Goal: Task Accomplishment & Management: Use online tool/utility

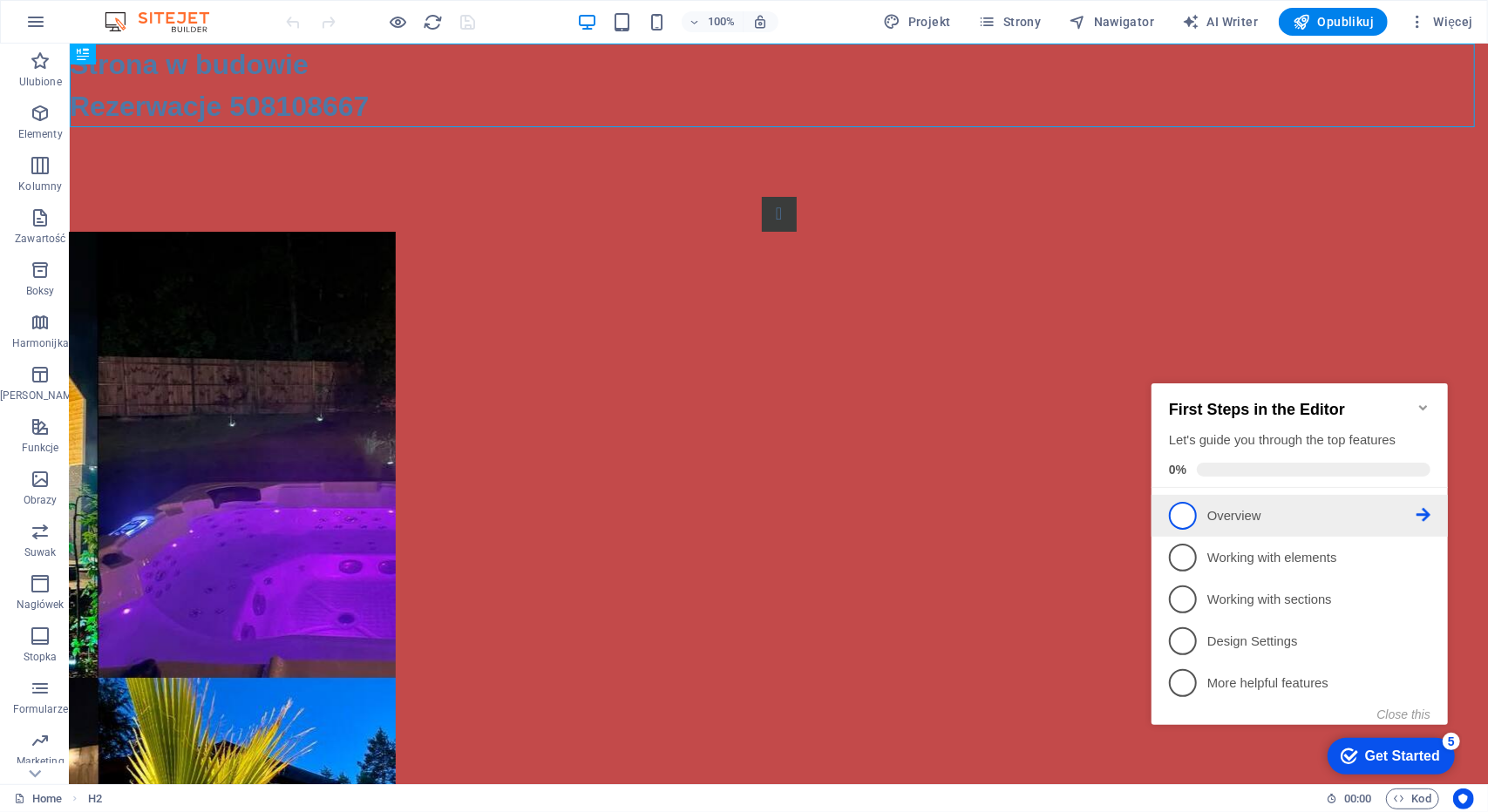
click at [1423, 510] on icon at bounding box center [1423, 514] width 14 height 14
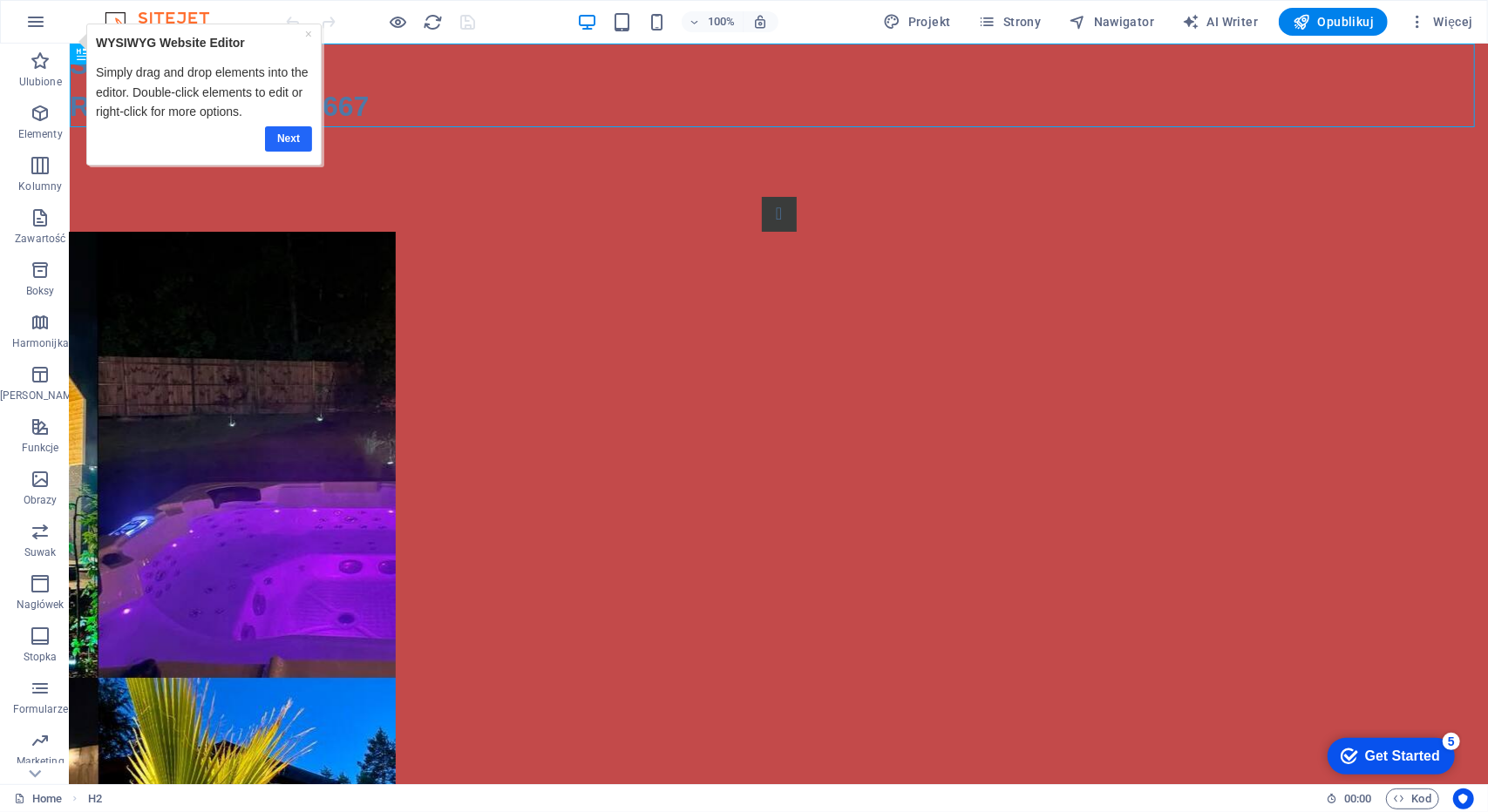
click at [300, 130] on link "Next" at bounding box center [289, 138] width 47 height 25
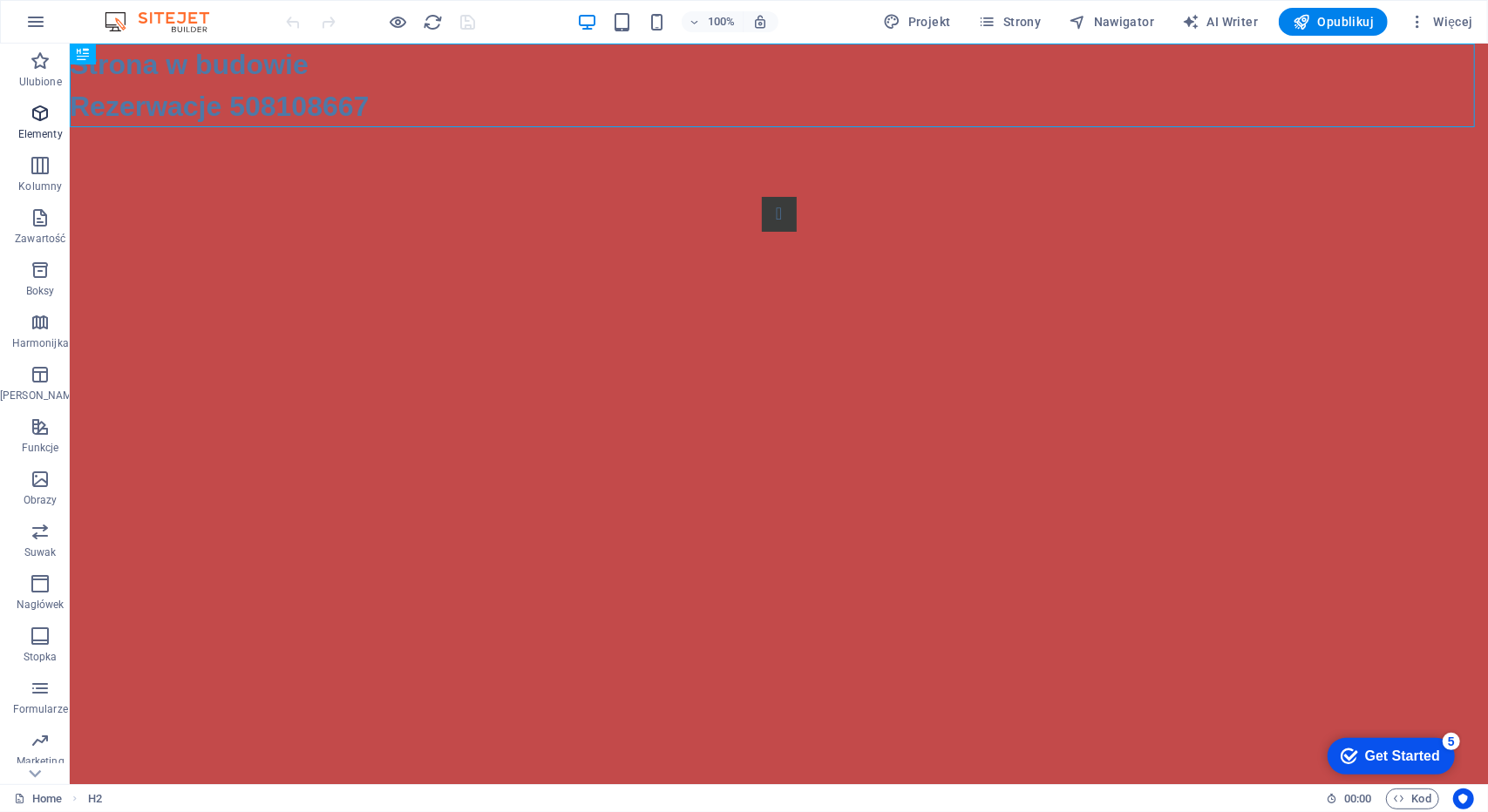
click at [38, 121] on icon "button" at bounding box center [40, 113] width 21 height 21
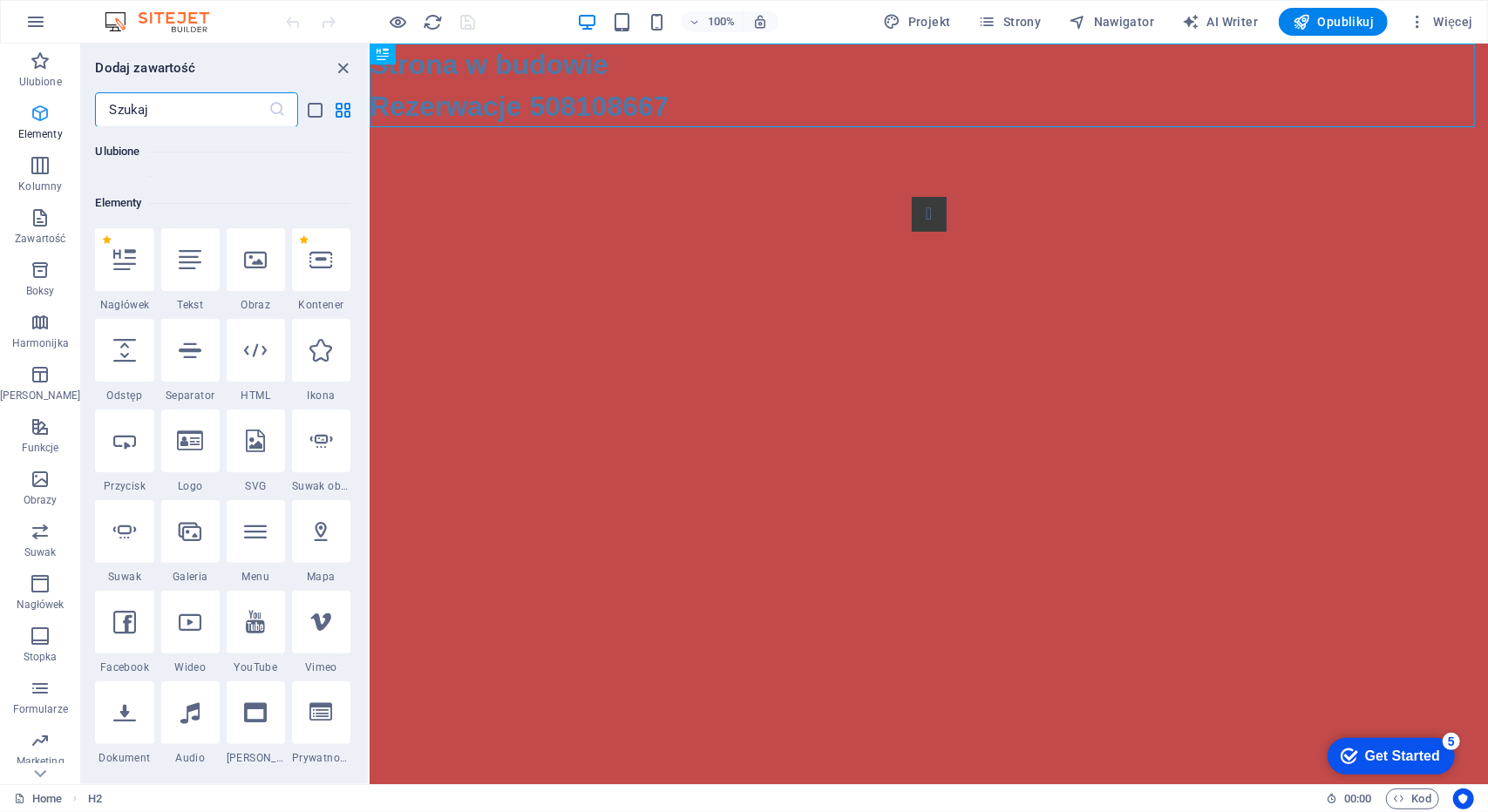
scroll to position [186, 0]
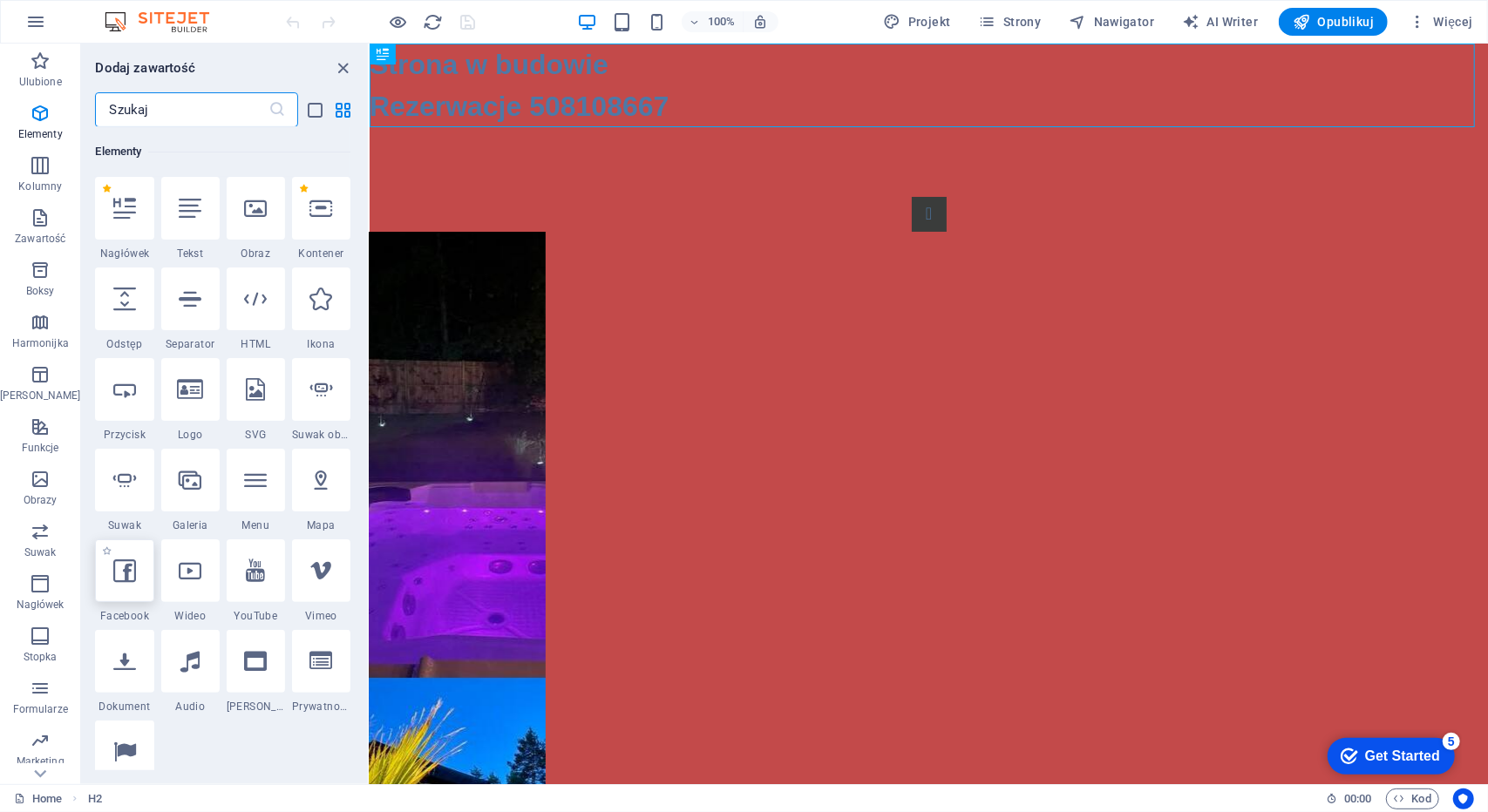
click at [99, 574] on div at bounding box center [124, 570] width 58 height 63
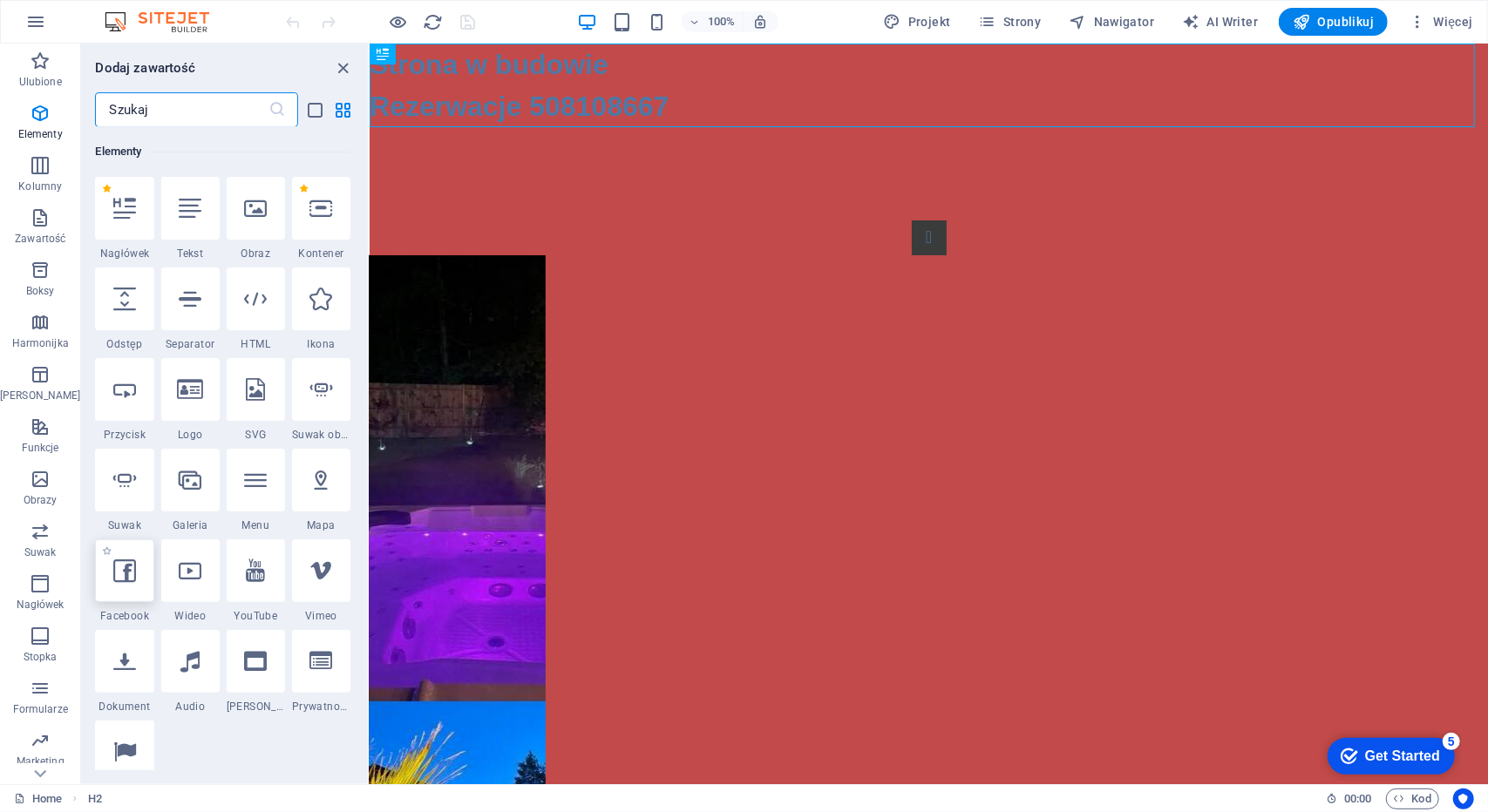
select select "%"
select select "px"
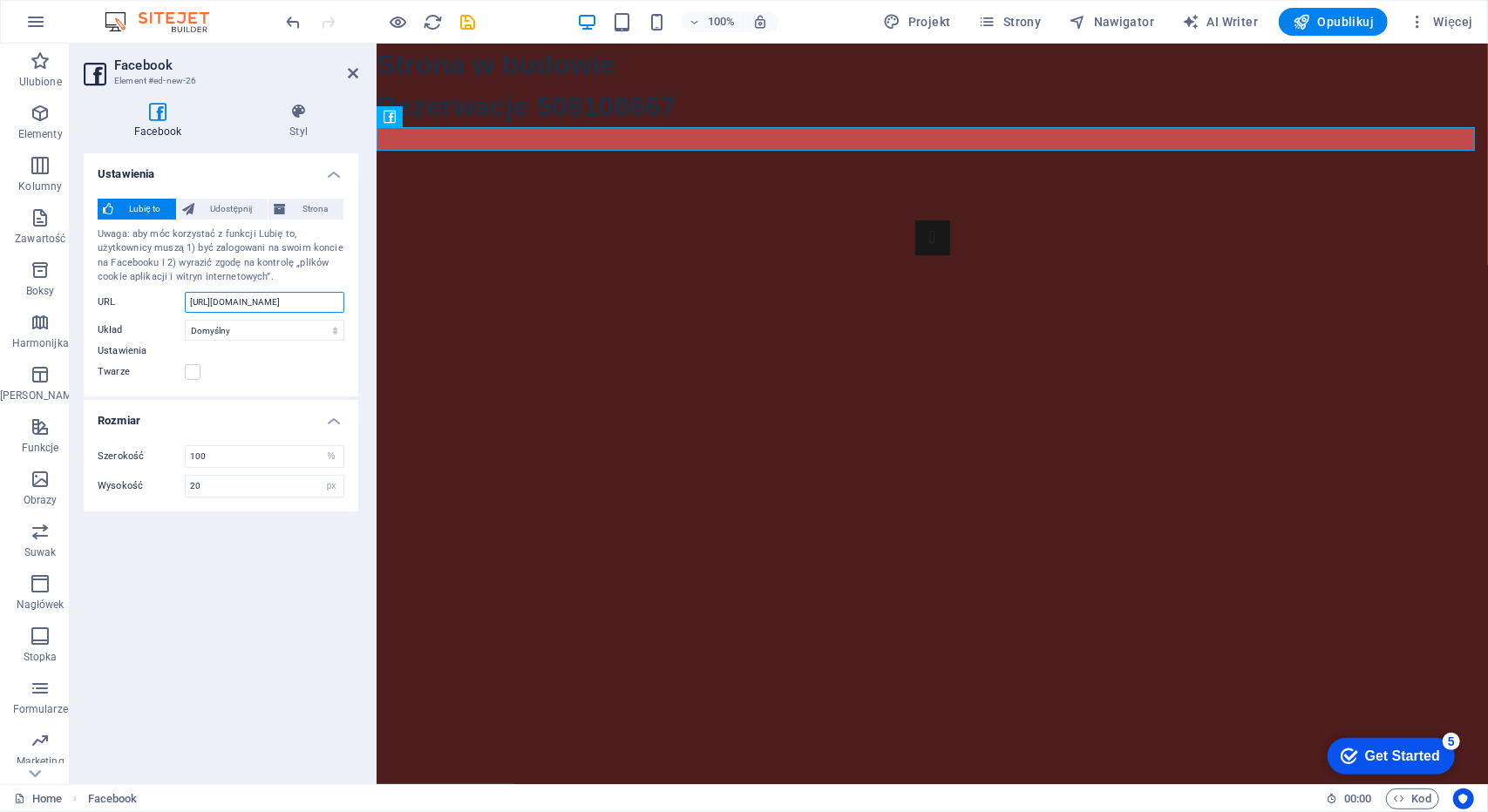
click at [265, 303] on input "[URL][DOMAIN_NAME]" at bounding box center [264, 303] width 160 height 21
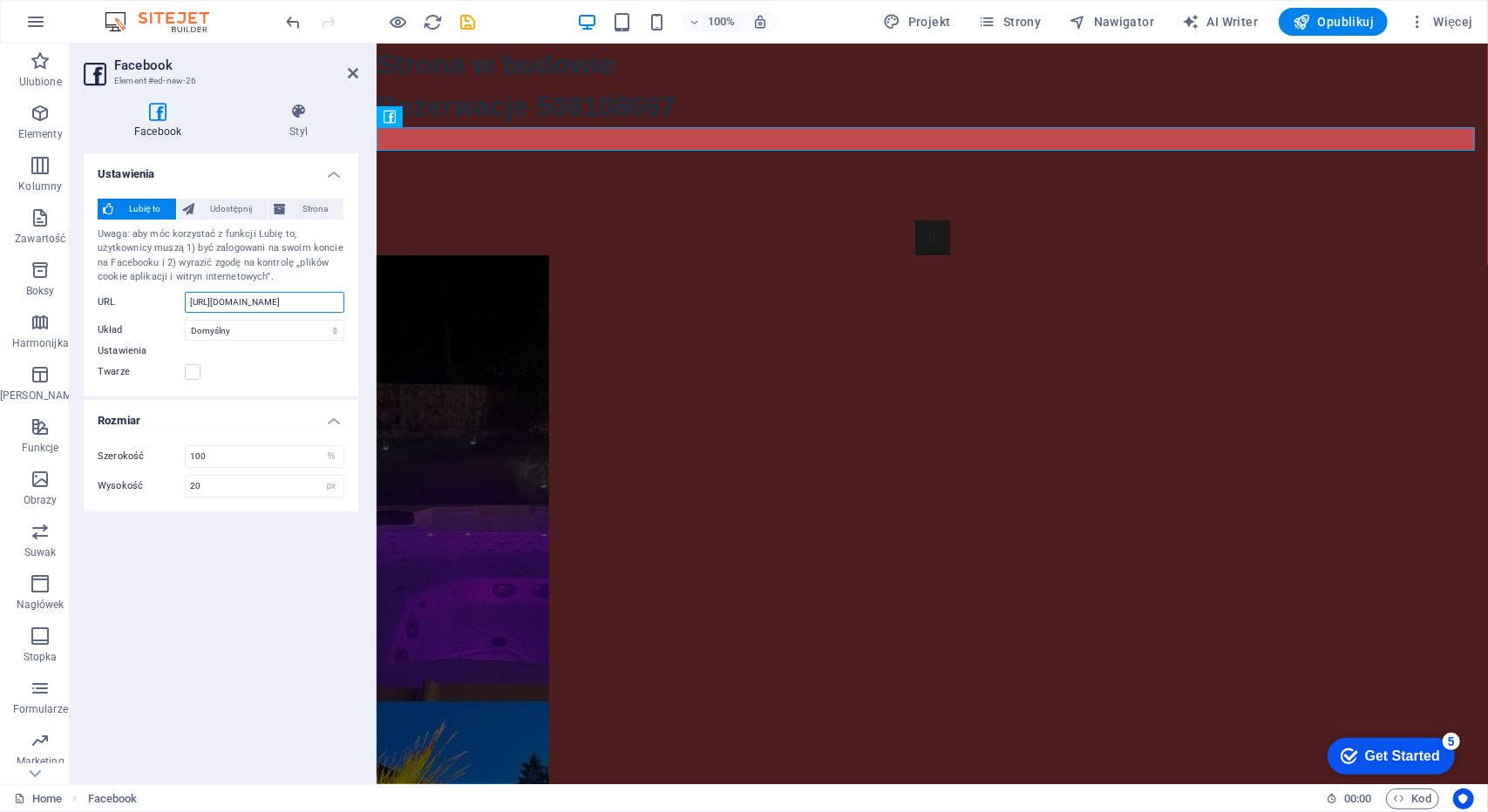
drag, startPoint x: 335, startPoint y: 303, endPoint x: 116, endPoint y: 290, distance: 219.4
click at [116, 290] on div "Lubię to Udostępnij Strona Uwaga: aby móc korzystać z funkcji Lubię to, użytkow…" at bounding box center [221, 290] width 275 height 212
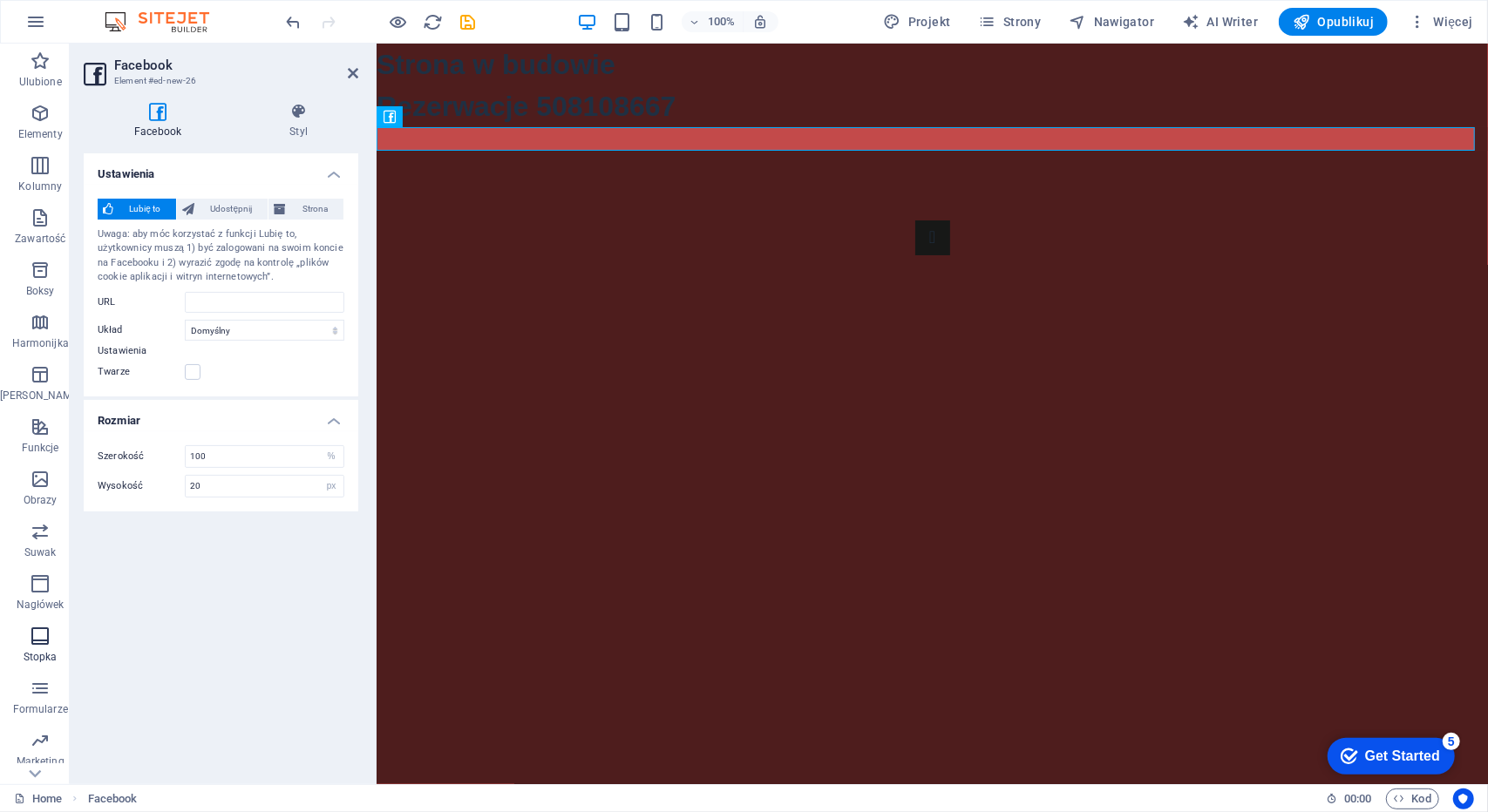
click at [54, 665] on span "Stopka" at bounding box center [40, 646] width 80 height 42
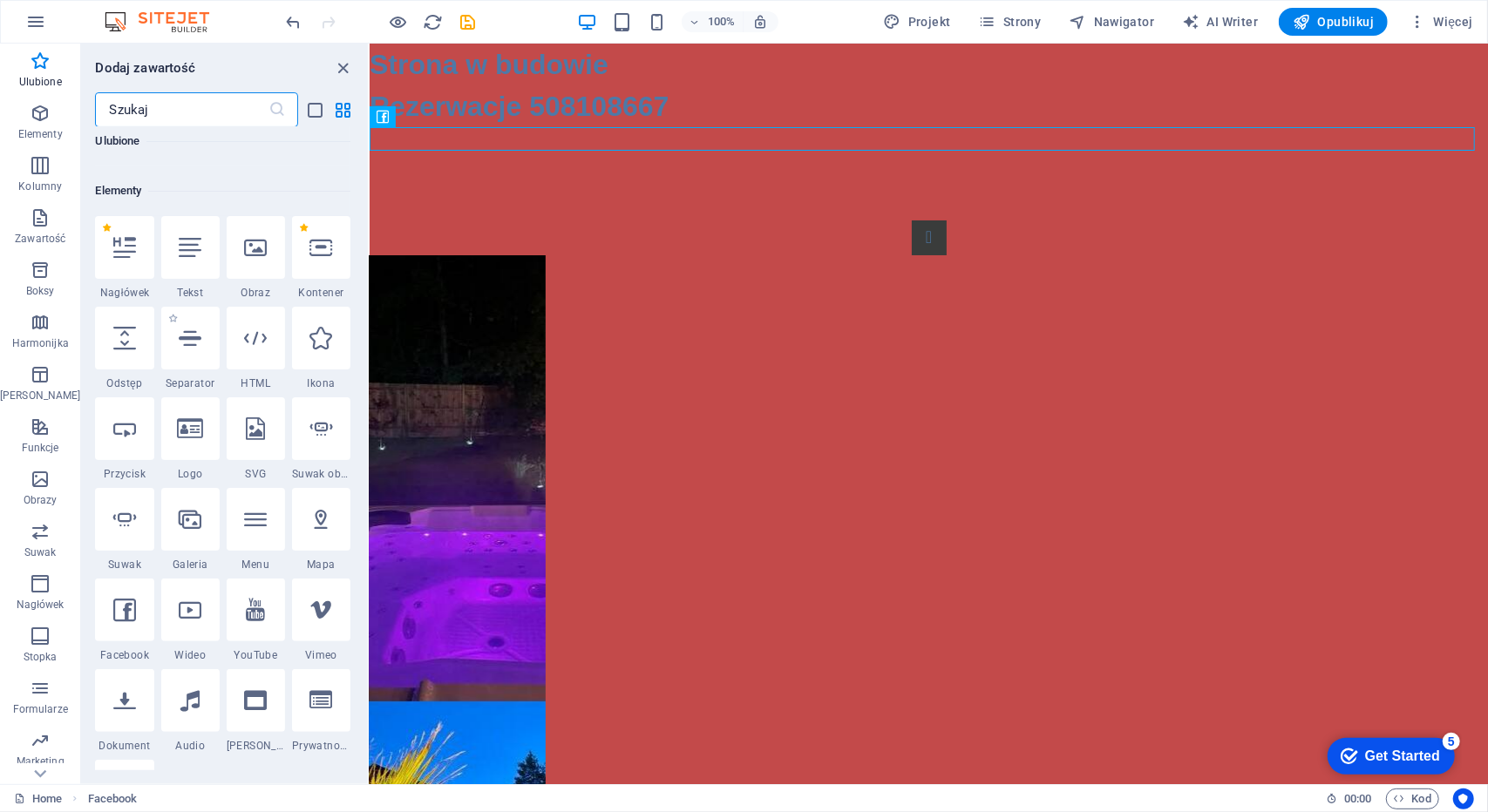
scroll to position [174, 0]
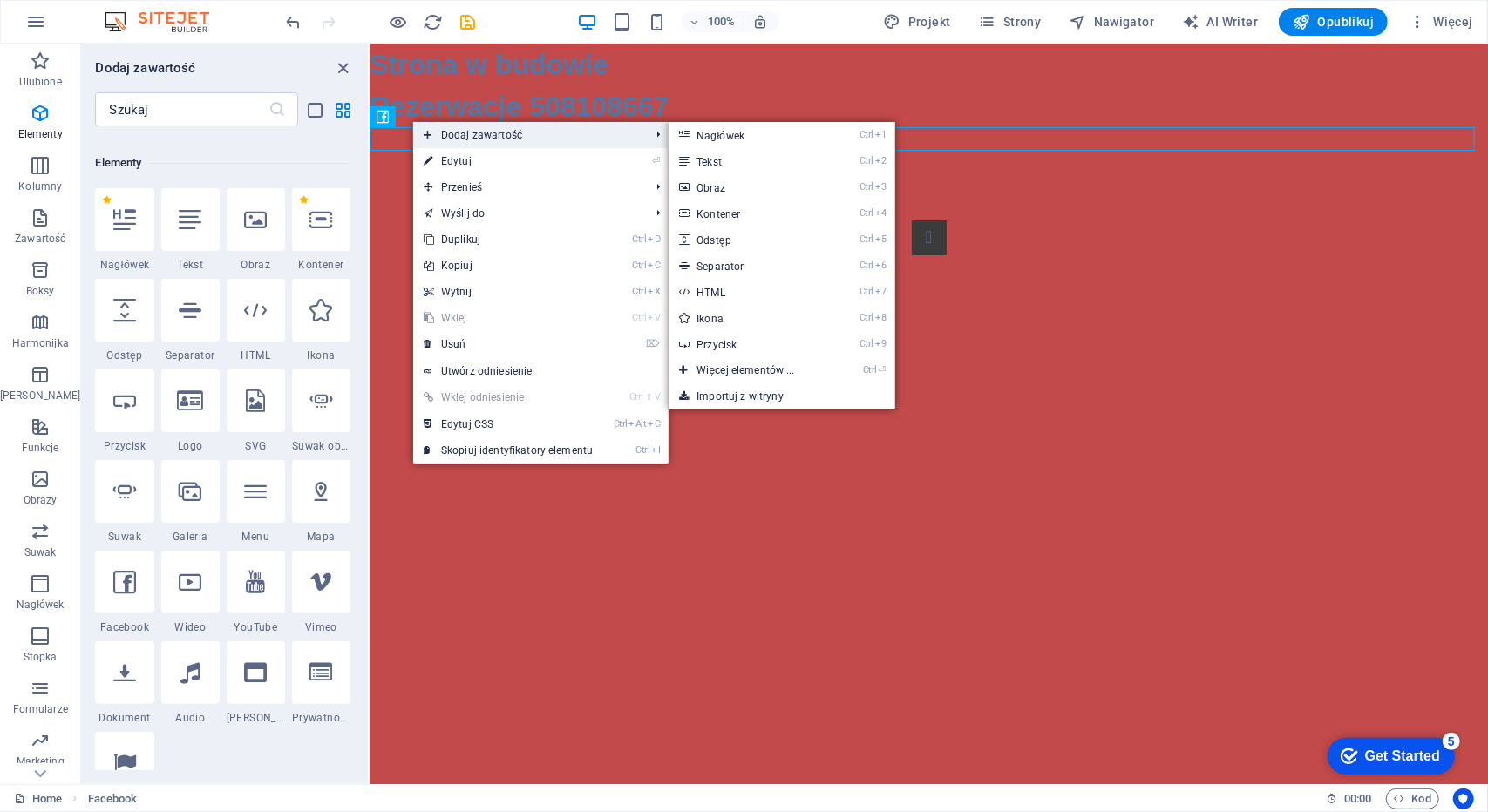
drag, startPoint x: 412, startPoint y: 119, endPoint x: 254, endPoint y: 86, distance: 161.4
click at [655, 132] on body "[DOMAIN_NAME] Home Ulubione Elementy Kolumny Zawartość Boksy Harmonijka Tabele …" at bounding box center [744, 406] width 1488 height 812
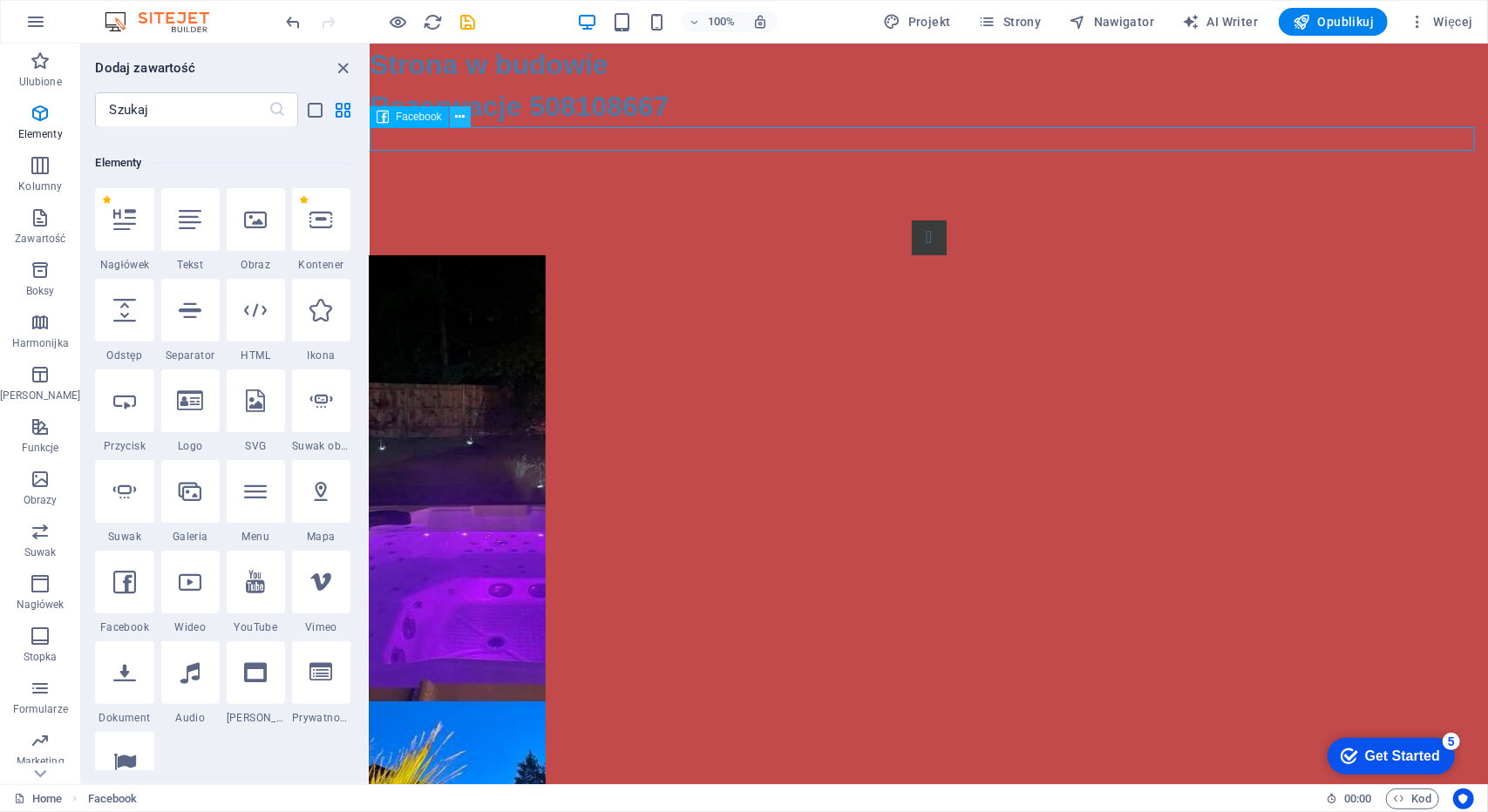
click at [459, 114] on icon at bounding box center [460, 117] width 10 height 18
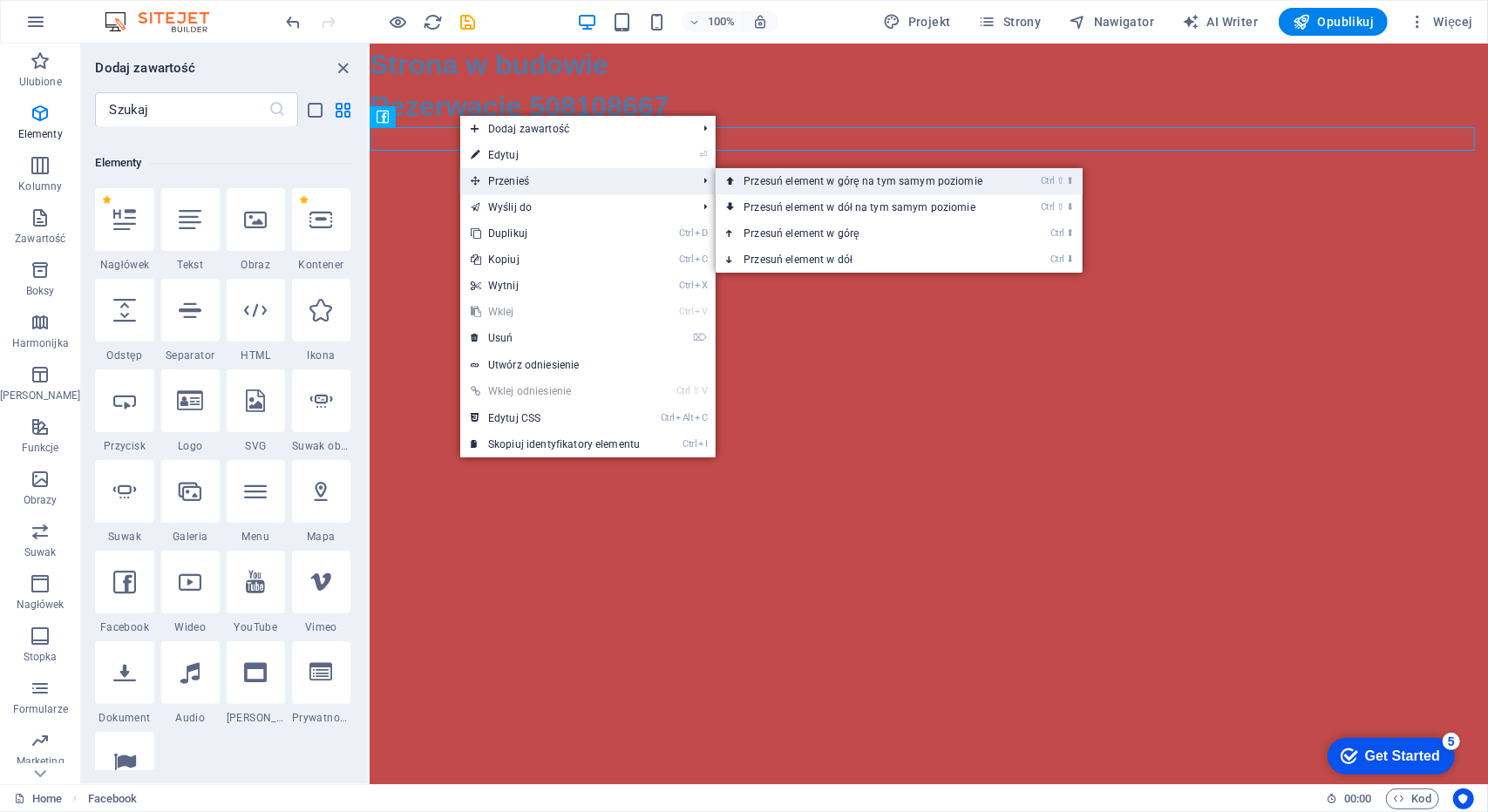
click at [753, 175] on link "Ctrl ⇧ ⬆ Przesuń element w górę na tym samym poziomie" at bounding box center [866, 181] width 302 height 26
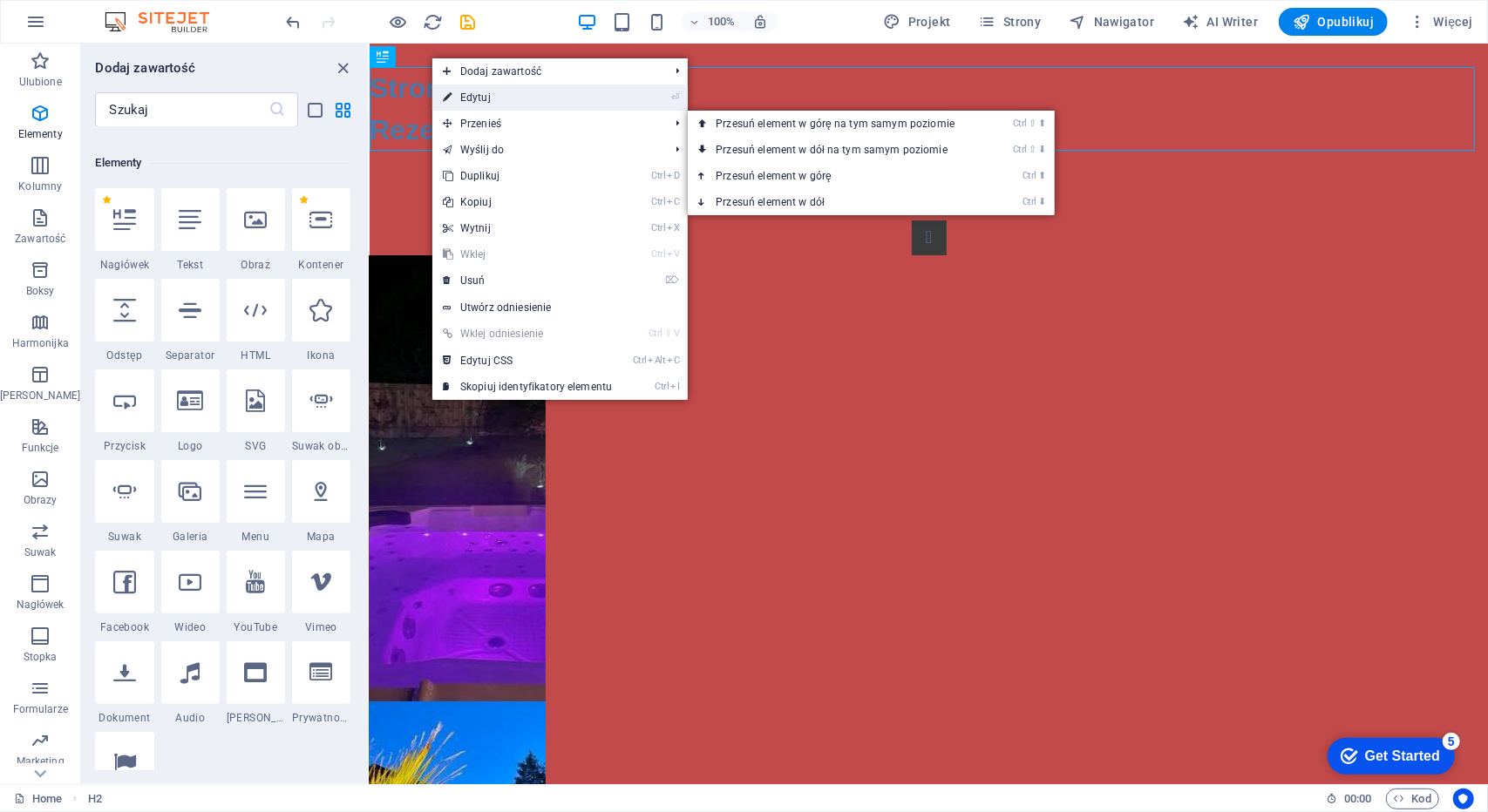
click at [479, 96] on link "⏎ Edytuj" at bounding box center [528, 98] width 190 height 26
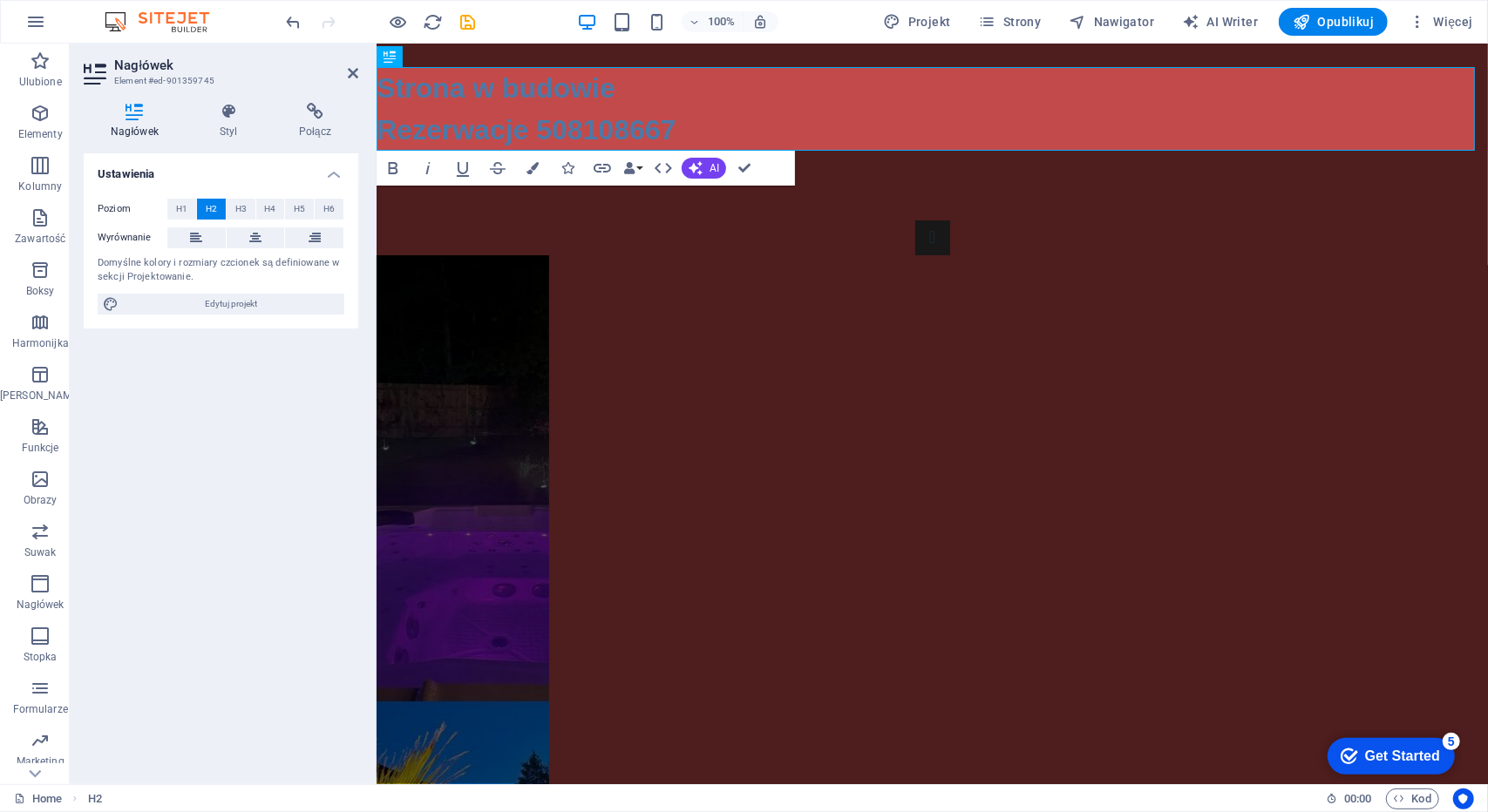
click at [235, 461] on div "Ustawienia Poziom H1 H2 H3 H4 H5 H6 Wyrównanie Domyślne kolory i rozmiary czcio…" at bounding box center [221, 461] width 275 height 617
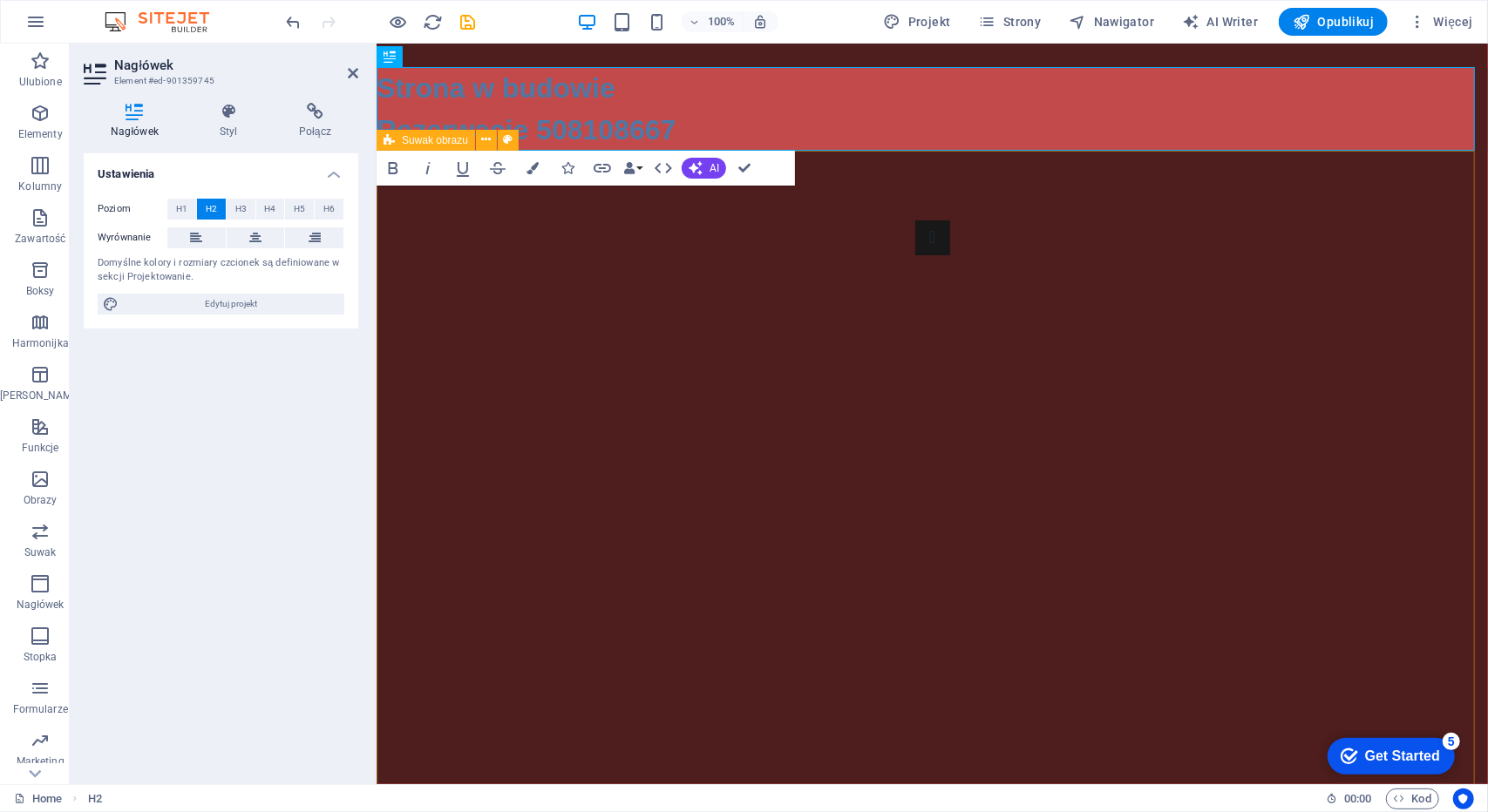
click at [464, 415] on div "1 2" at bounding box center [932, 614] width 1111 height 929
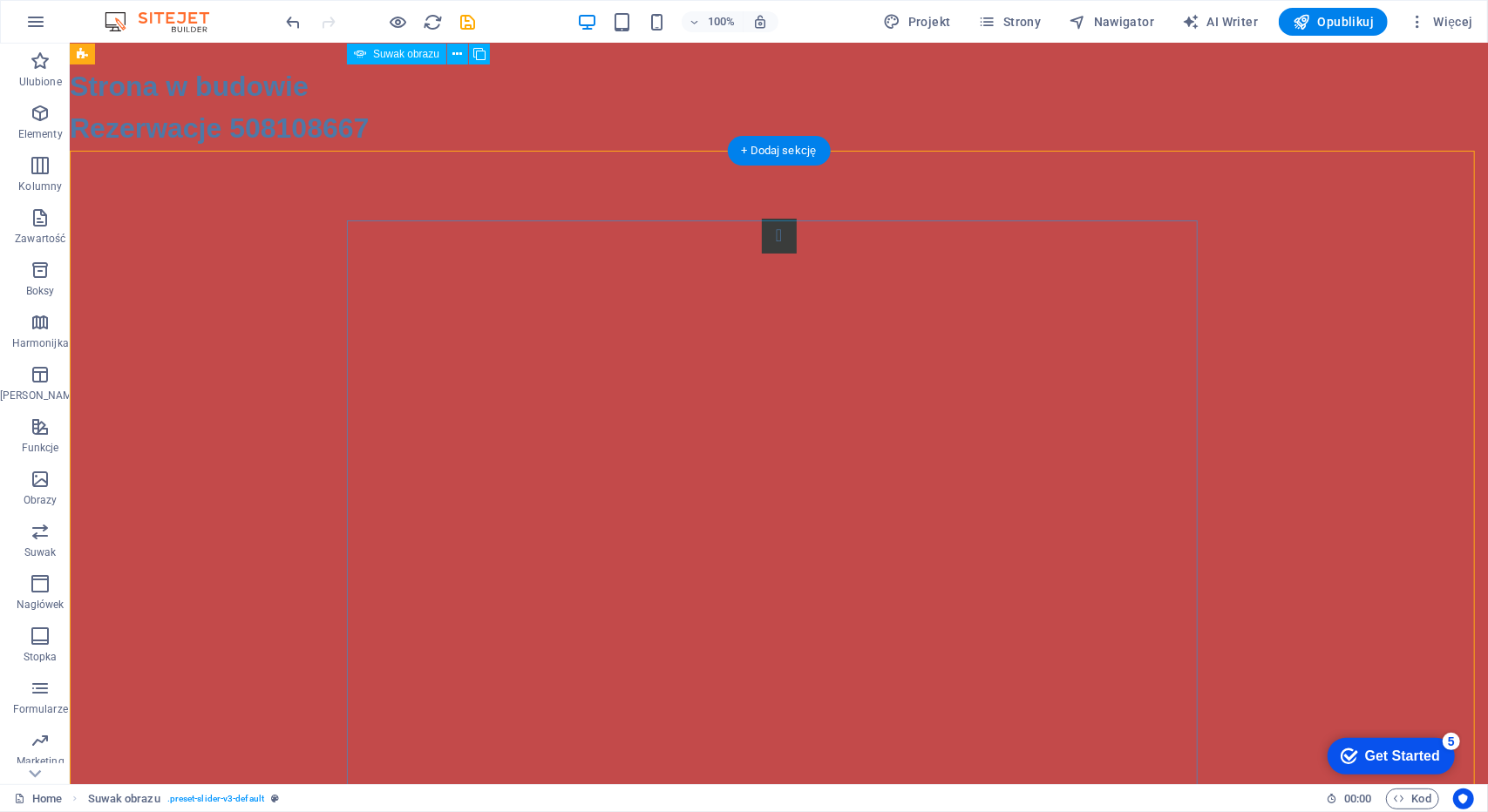
scroll to position [0, 0]
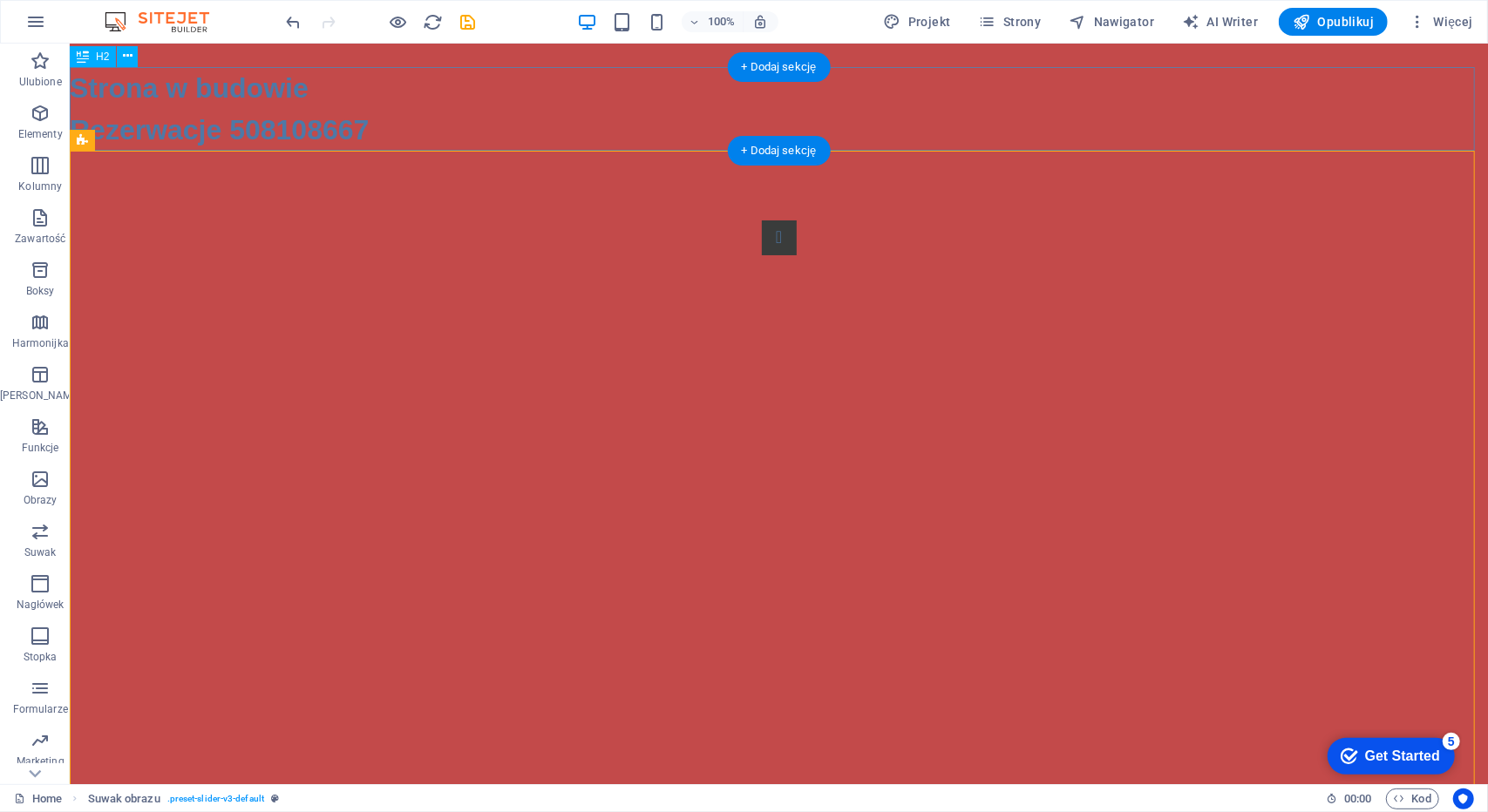
click at [384, 95] on div "Strona w budowie Rezerwacje 508108667" at bounding box center [778, 108] width 1418 height 84
click at [397, 92] on div "Strona w budowie Rezerwacje 508108667" at bounding box center [778, 108] width 1418 height 84
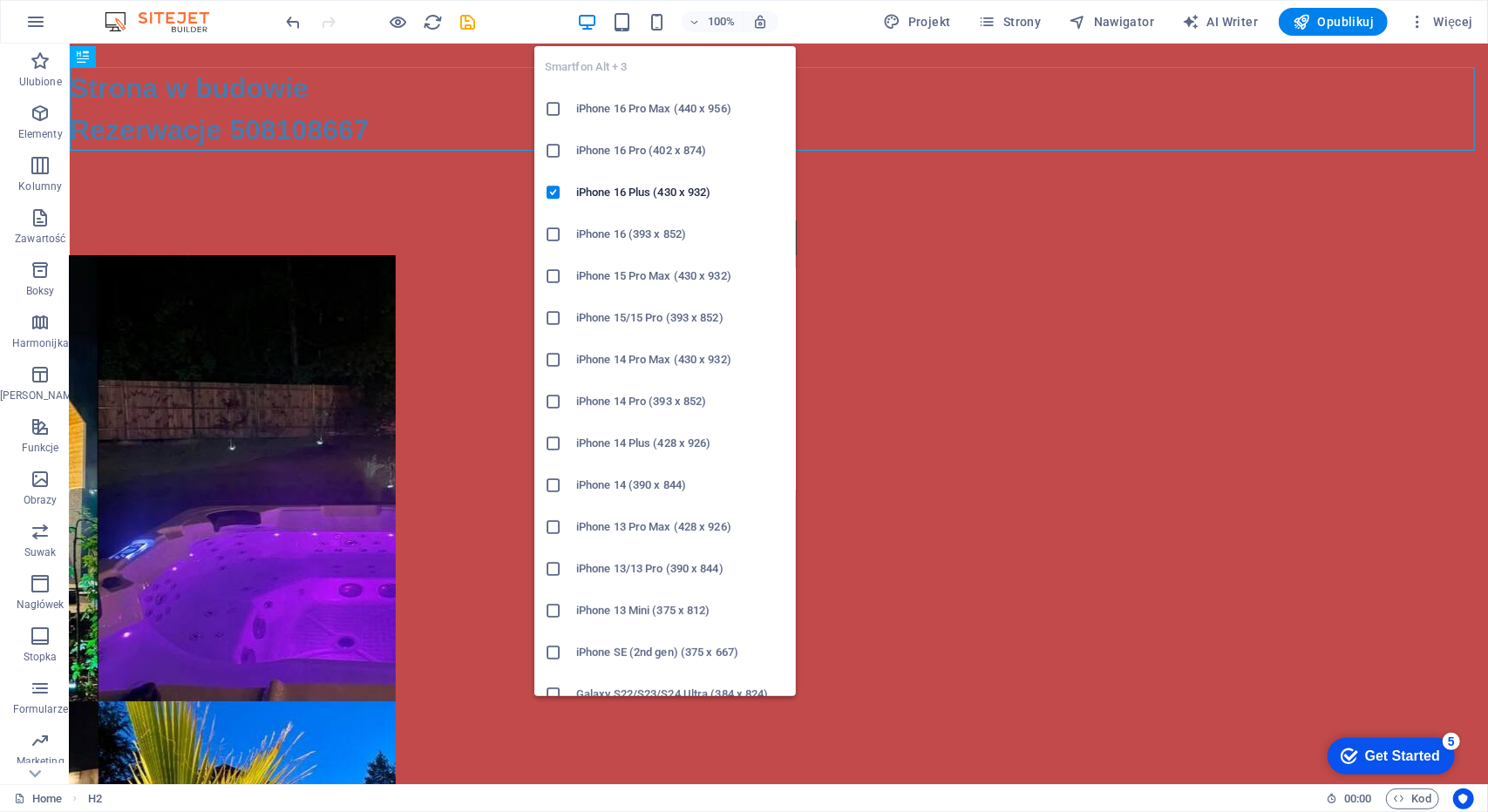
click at [556, 144] on icon at bounding box center [553, 151] width 17 height 17
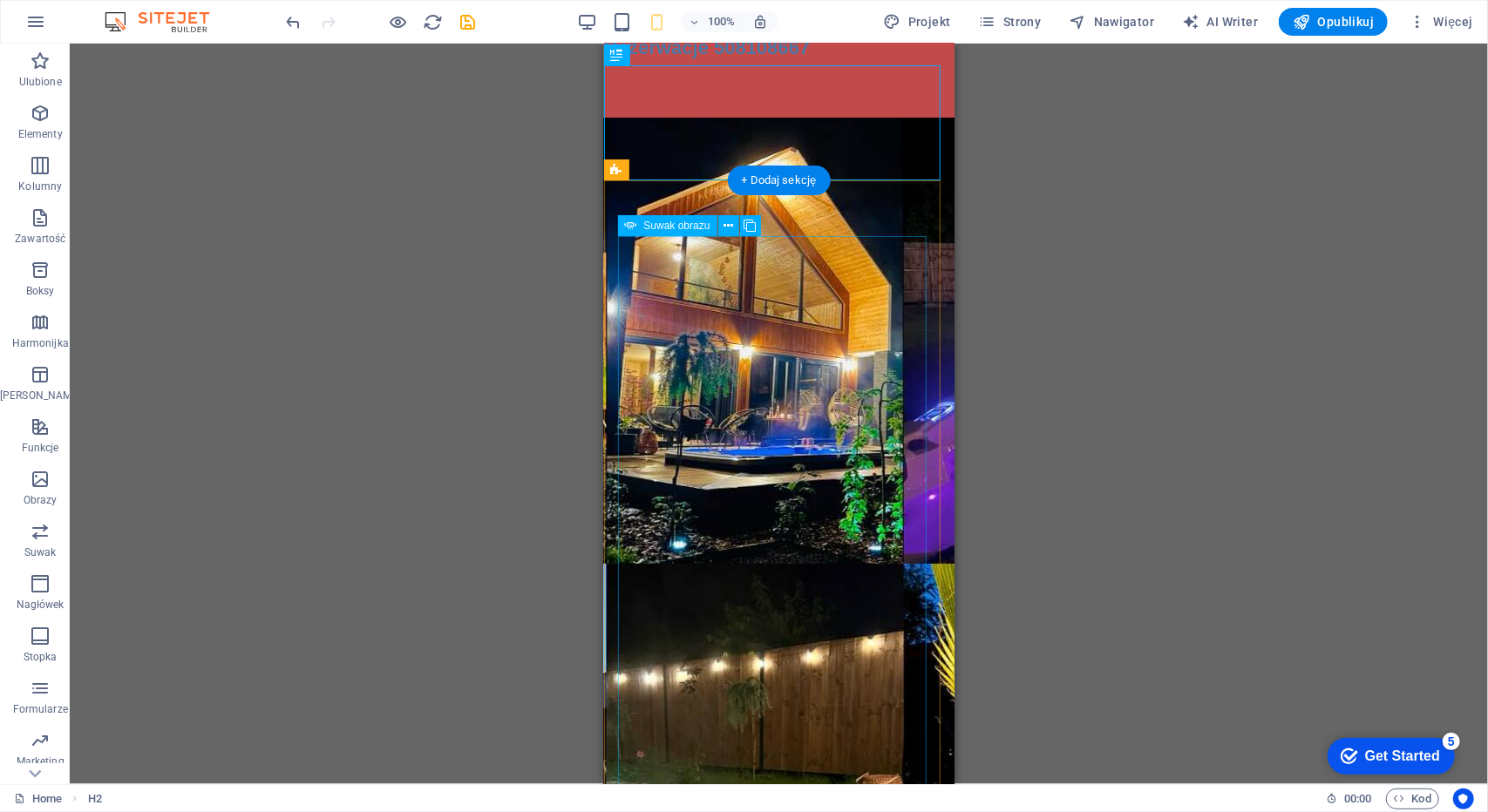
scroll to position [87, 0]
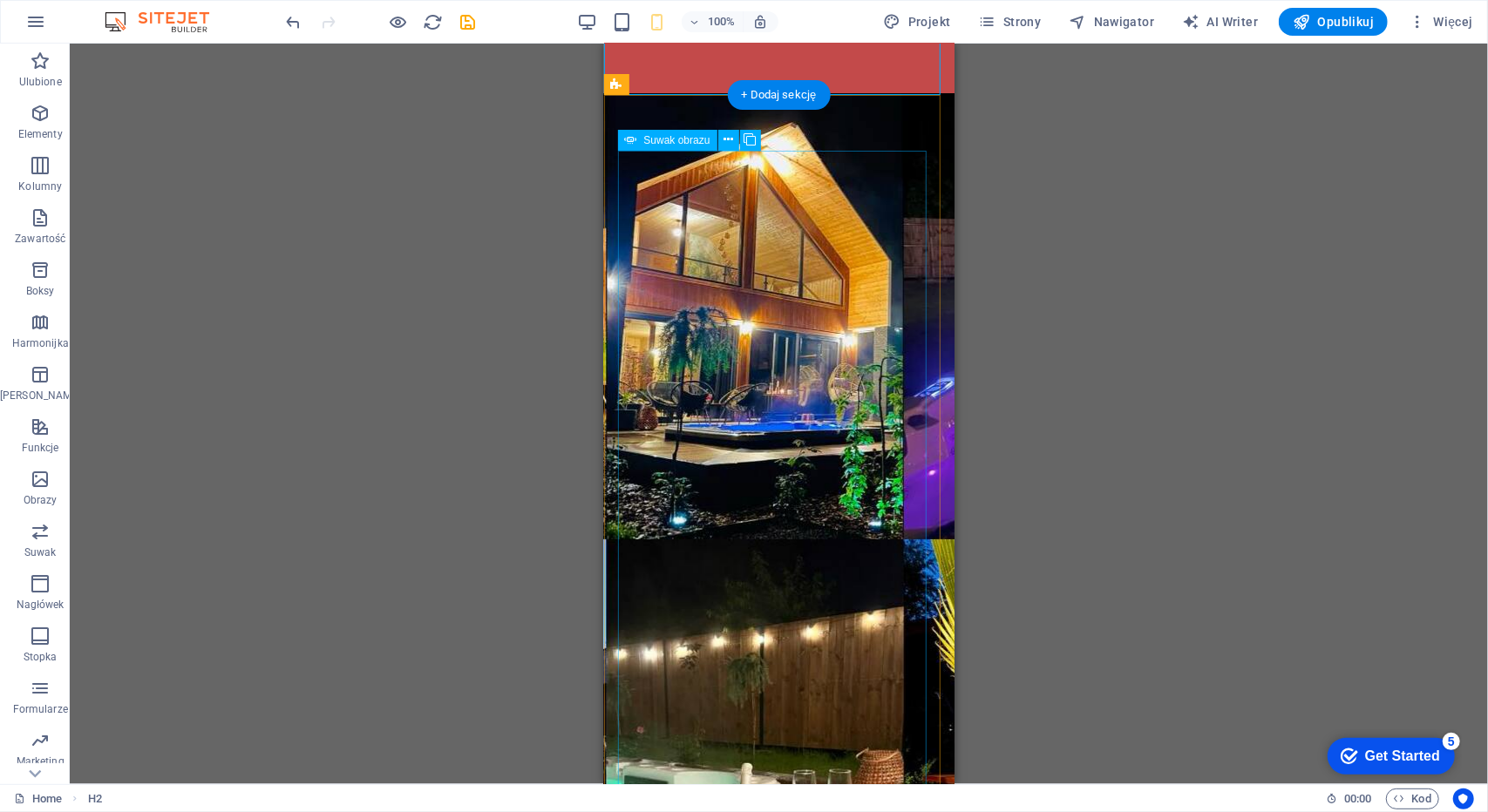
click at [734, 142] on button at bounding box center [728, 140] width 21 height 21
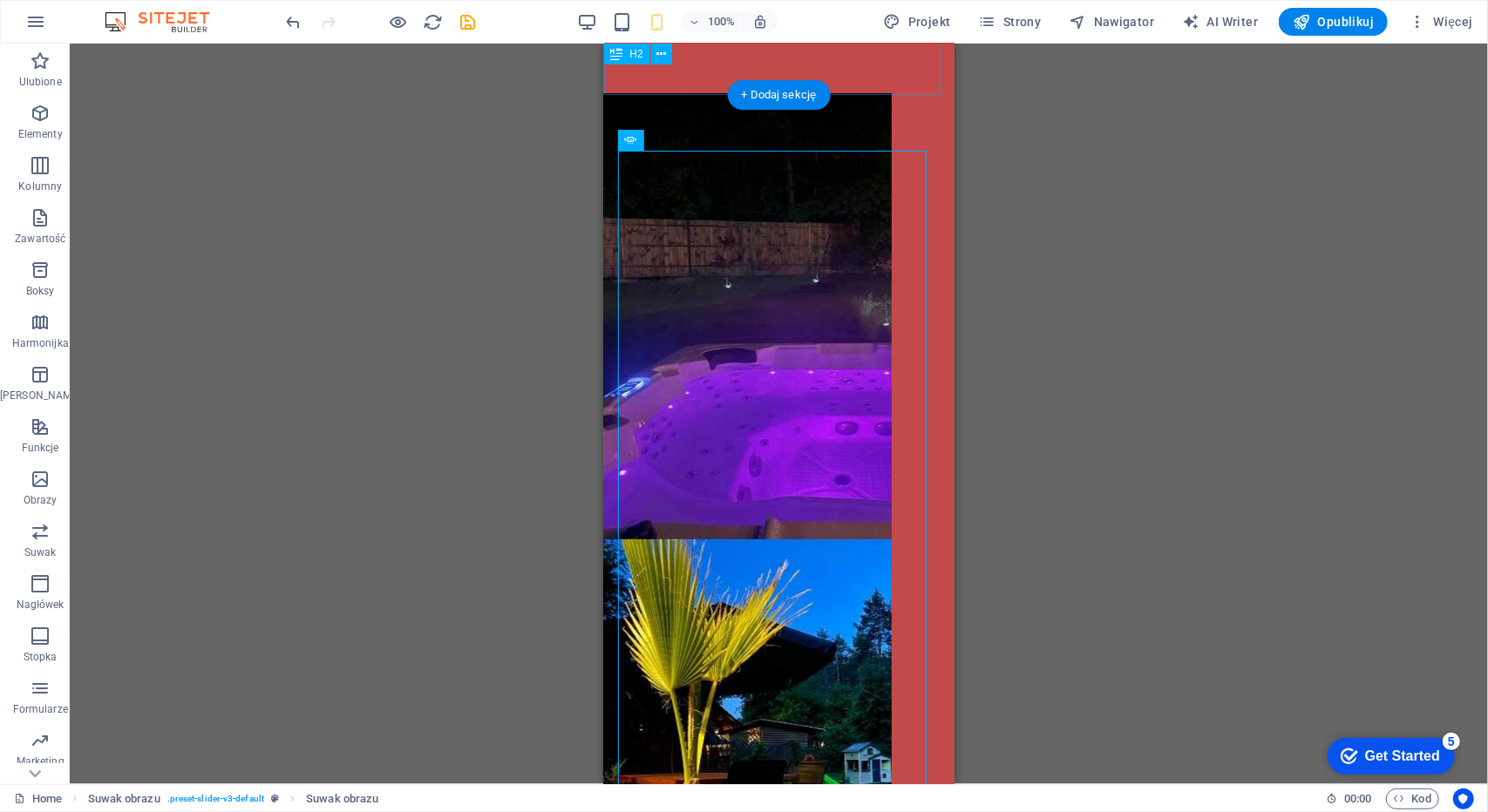
click at [857, 37] on div "Strona w budowie Rezerwacje 508108667" at bounding box center [778, 8] width 351 height 58
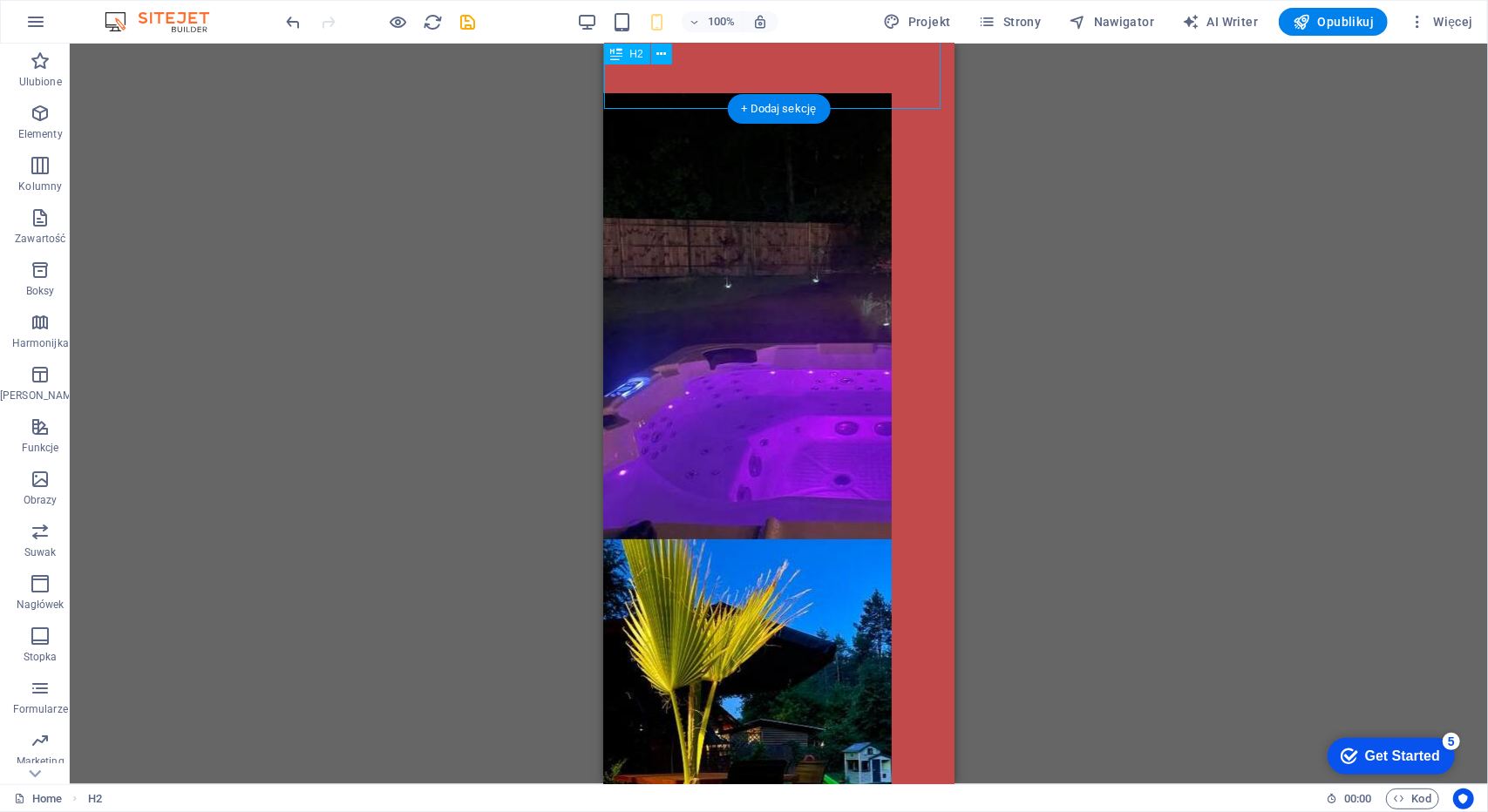
scroll to position [0, 0]
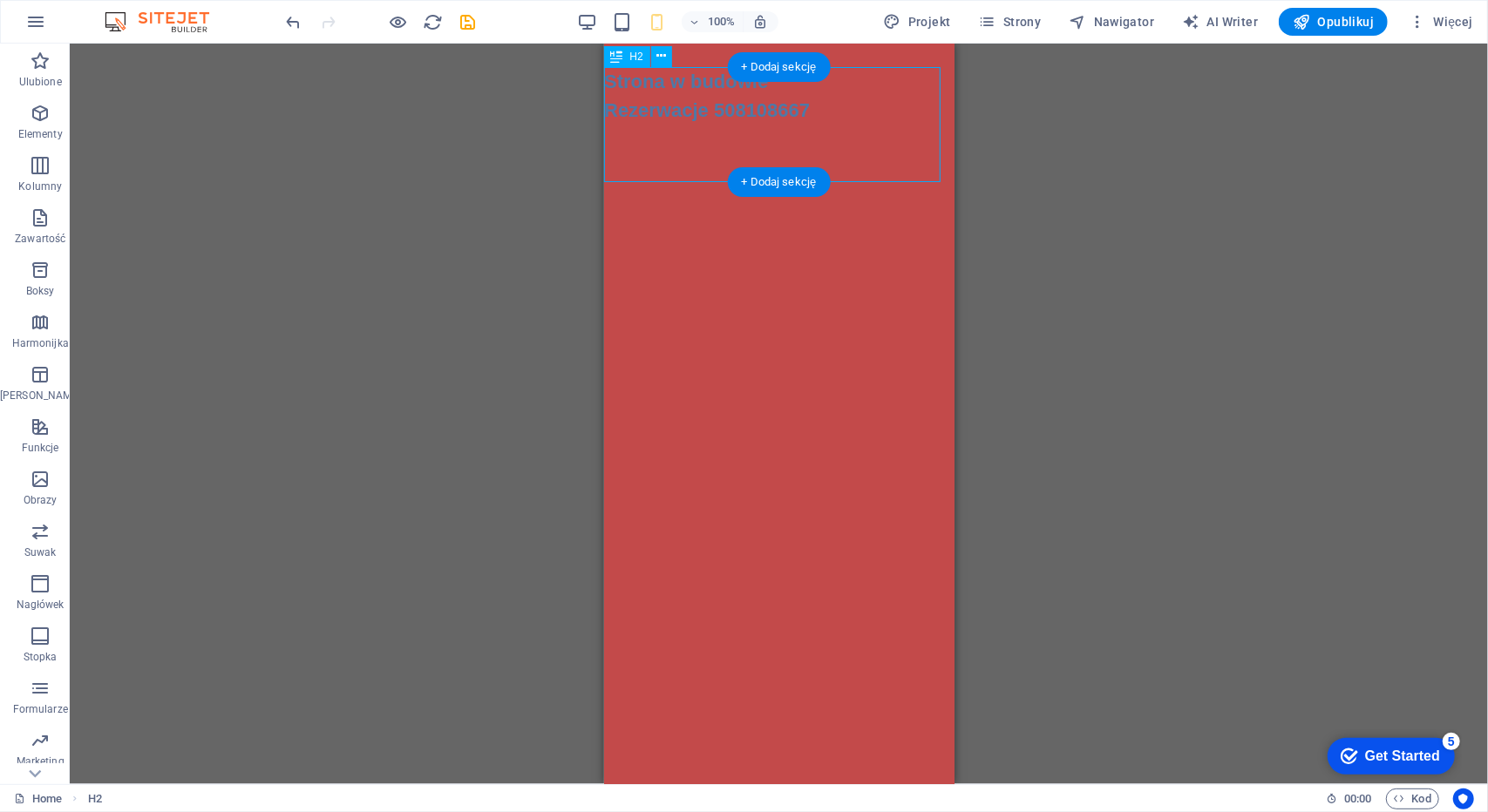
click at [862, 124] on div "Strona w budowie Rezerwacje 508108667" at bounding box center [778, 95] width 351 height 58
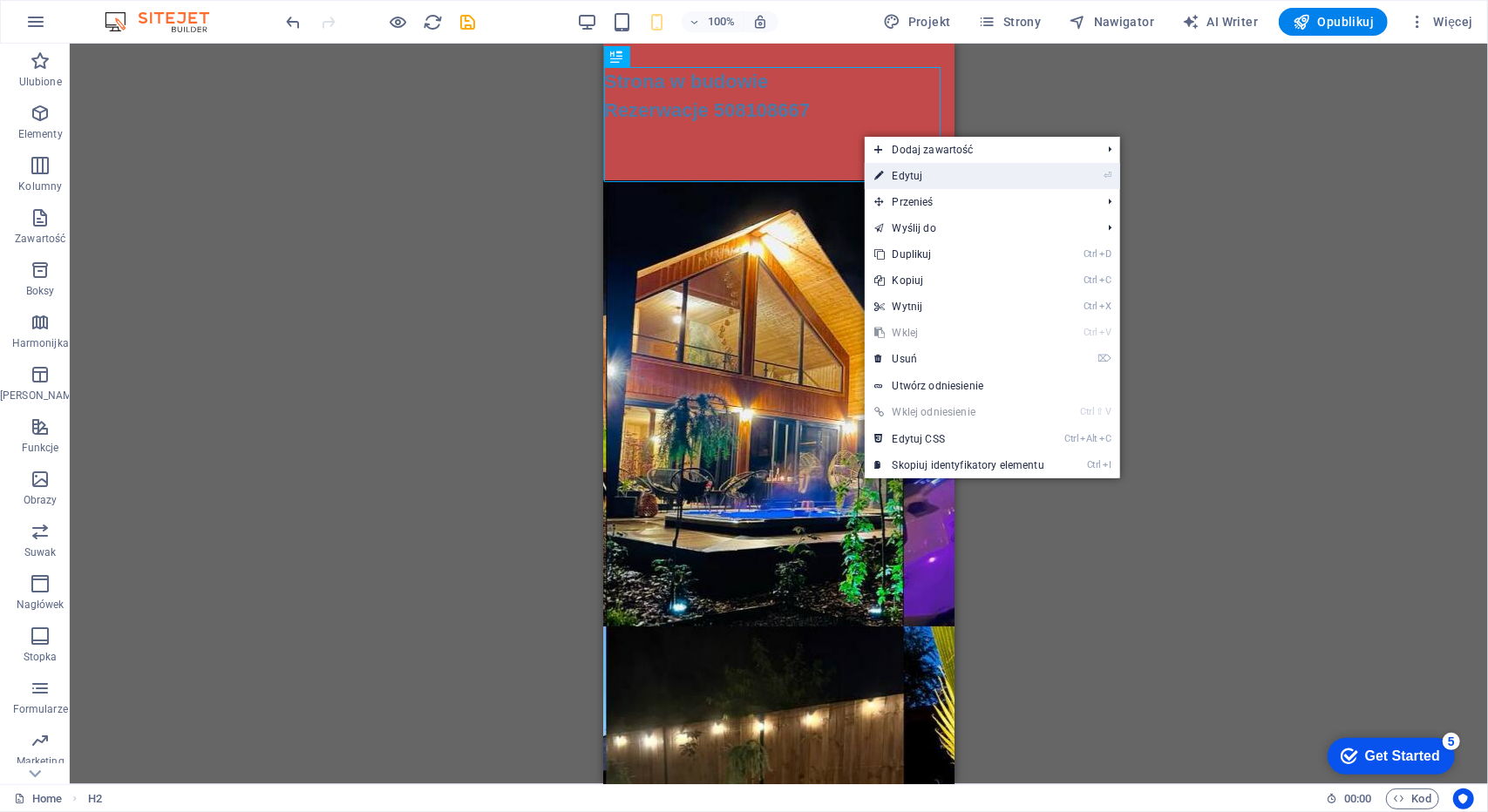
click at [877, 182] on icon at bounding box center [879, 176] width 9 height 26
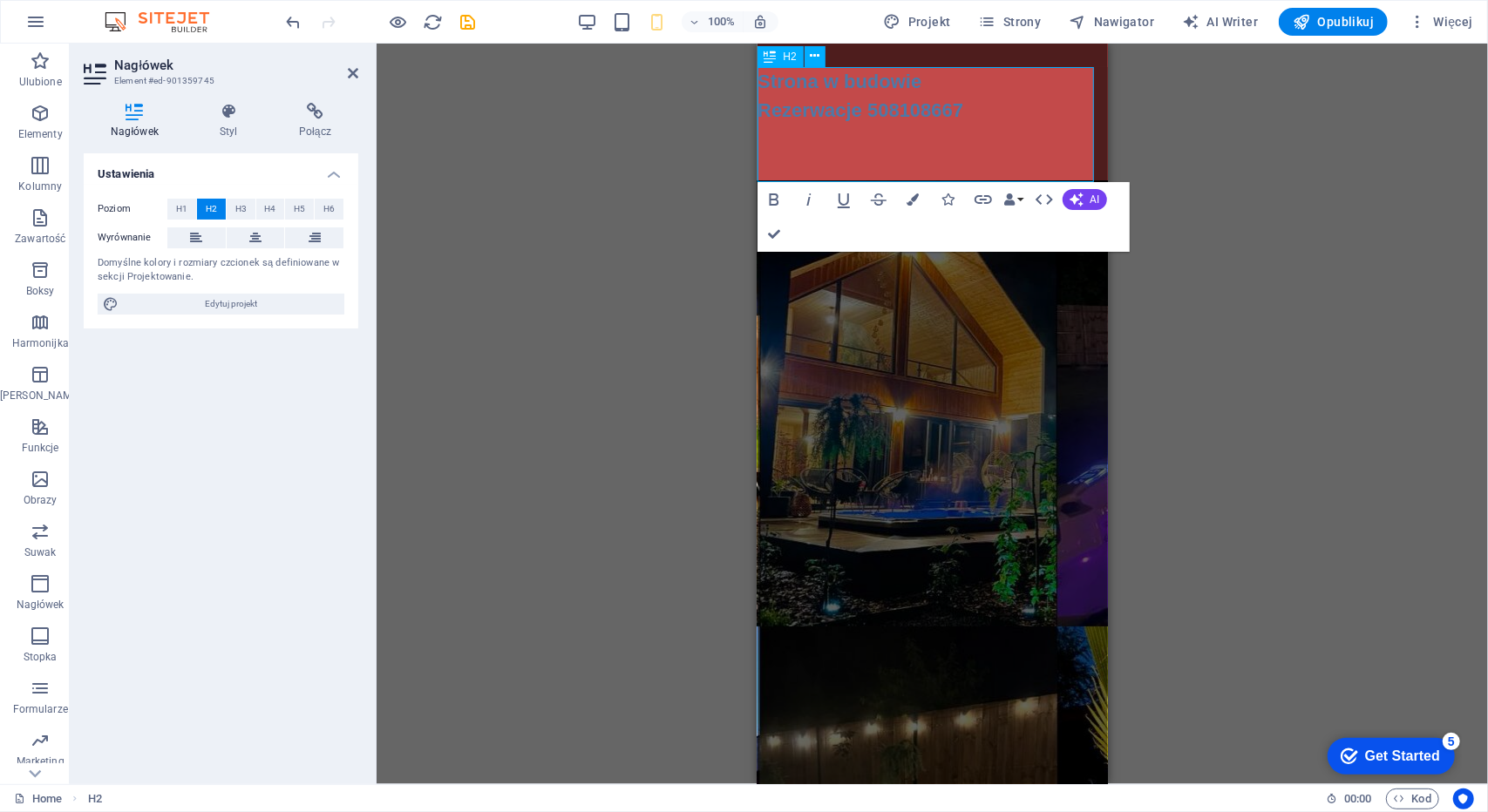
click at [955, 82] on h2 "Strona w budowie Rezerwacje 508108667" at bounding box center [932, 95] width 351 height 58
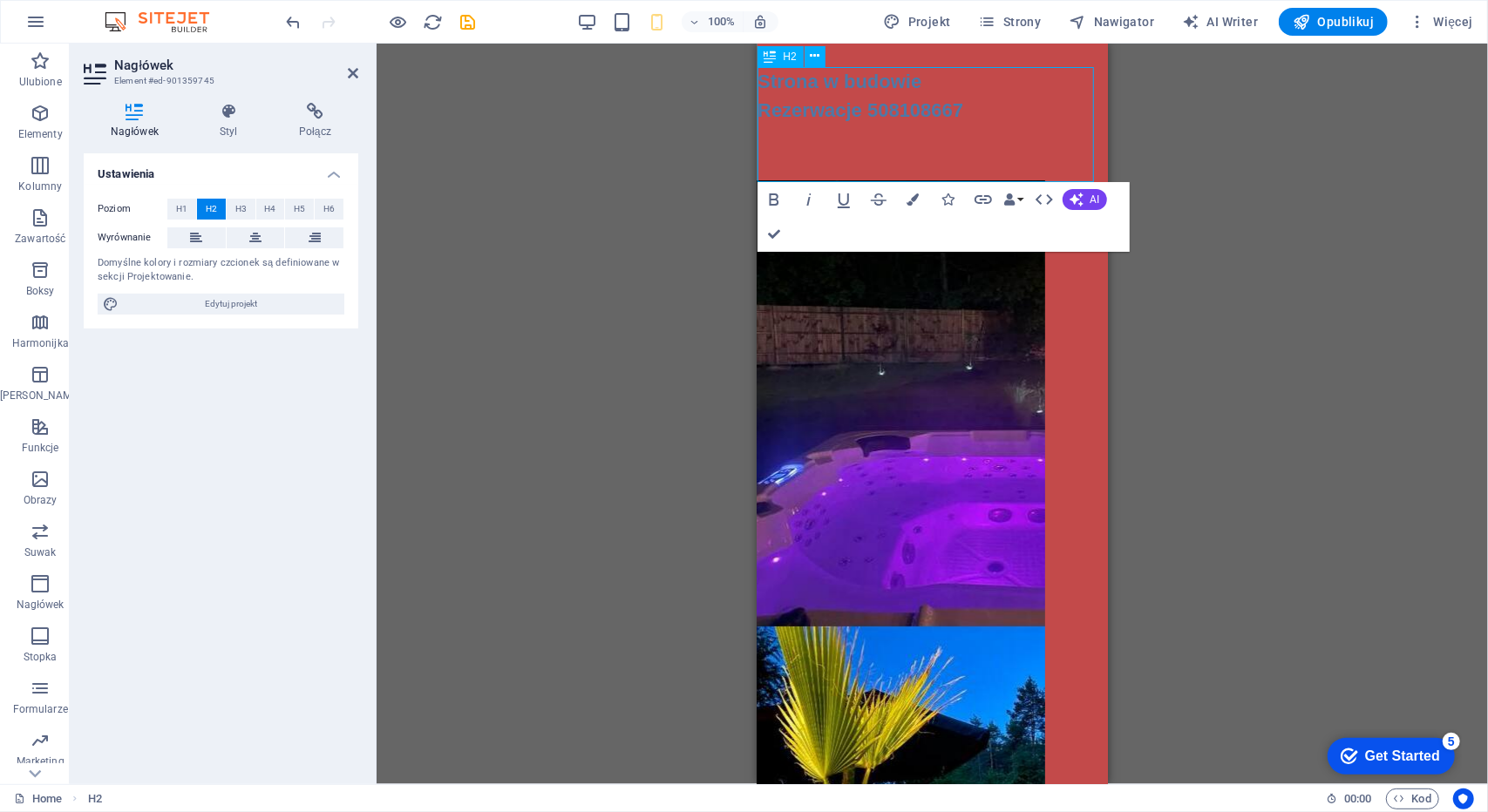
click at [962, 81] on h2 "Strona w budowie Rezerwacje 508108667" at bounding box center [932, 95] width 351 height 58
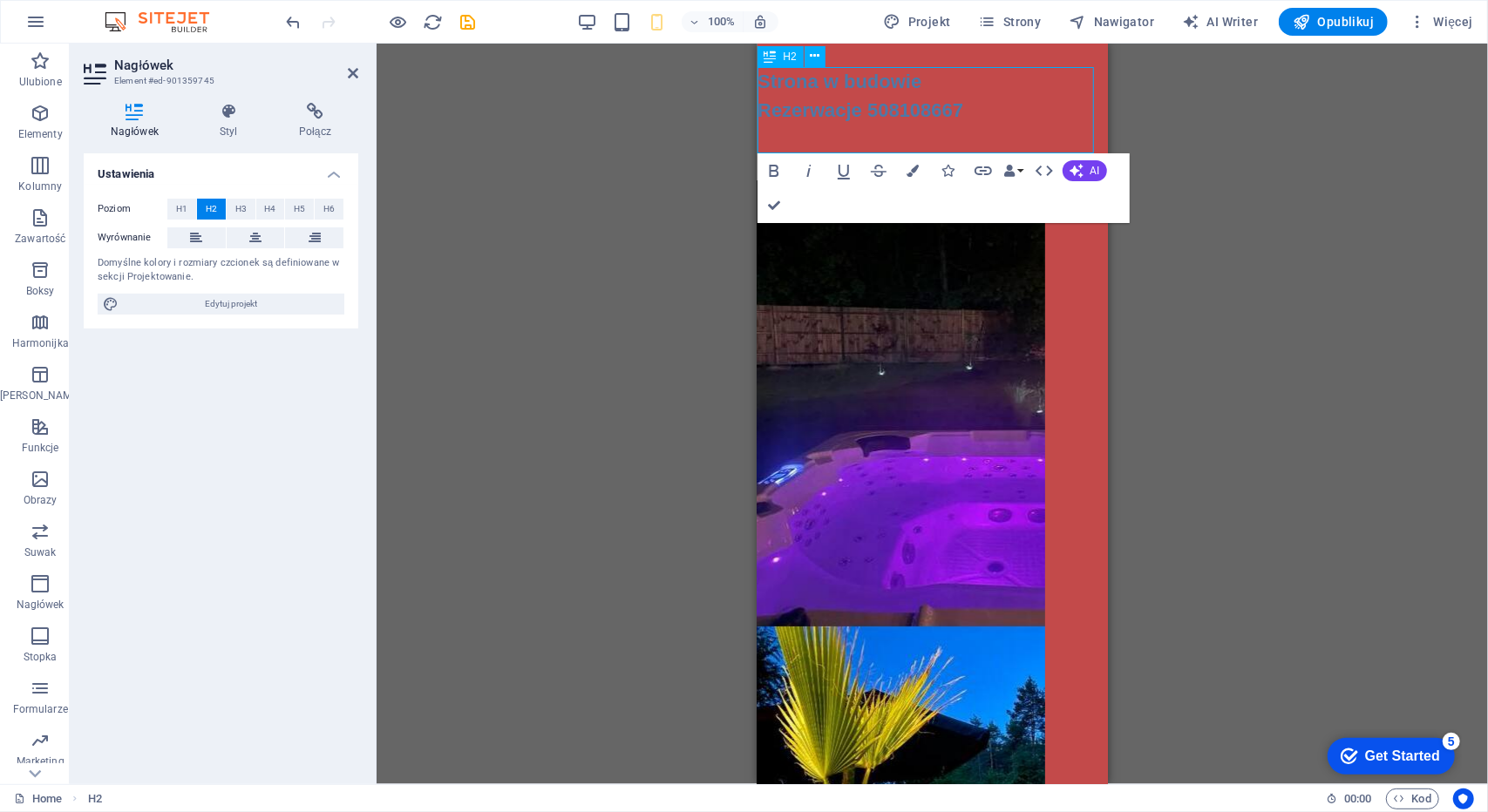
click at [946, 108] on h2 "Strona w budowie Rezerwacje 508108667" at bounding box center [932, 95] width 351 height 58
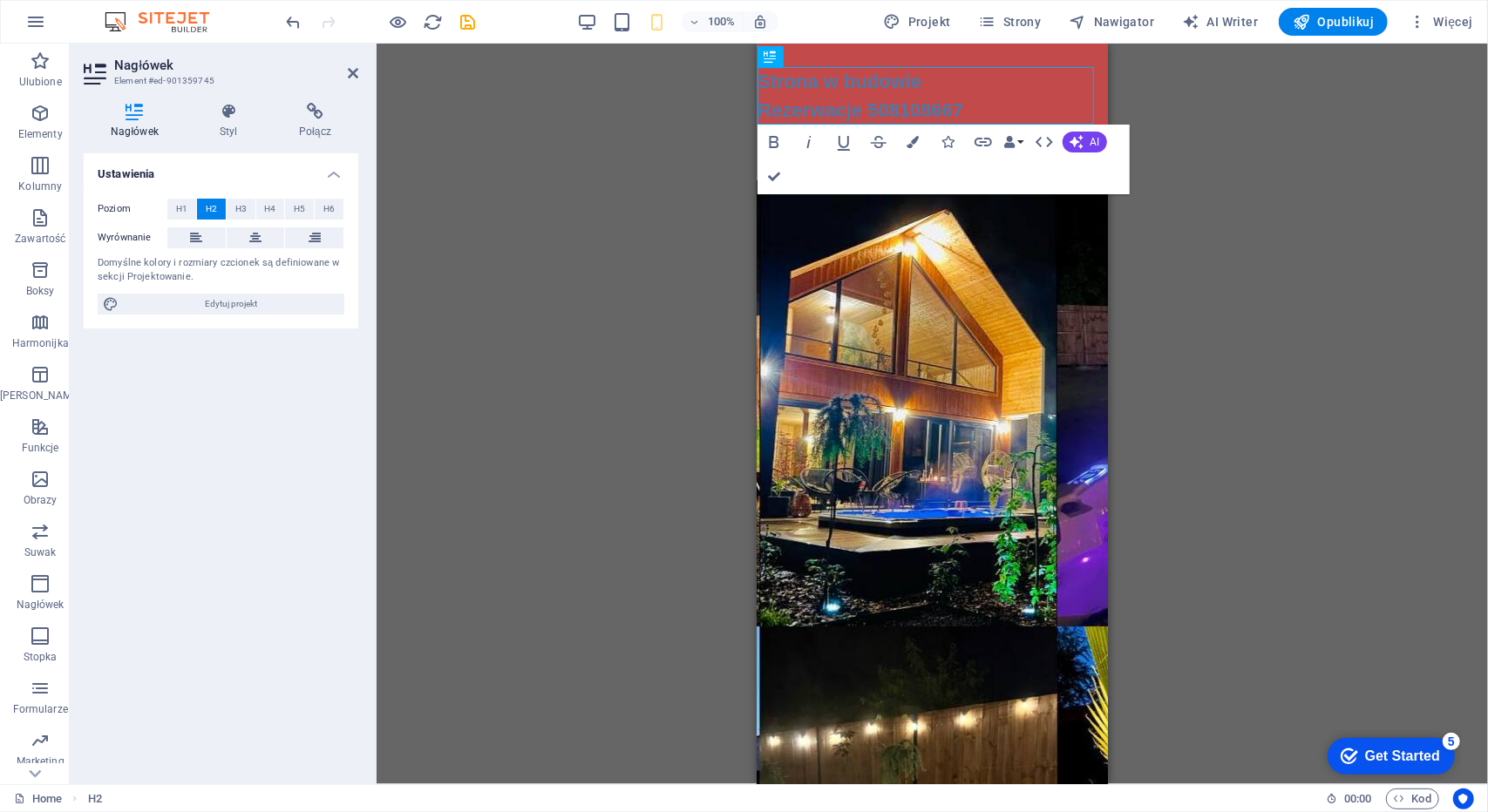
click at [1190, 100] on div "Przeciągnij tutaj, aby zastąpić istniejącą zawartość. Naciśnij „Ctrl”, jeśli ch…" at bounding box center [932, 413] width 1111 height 740
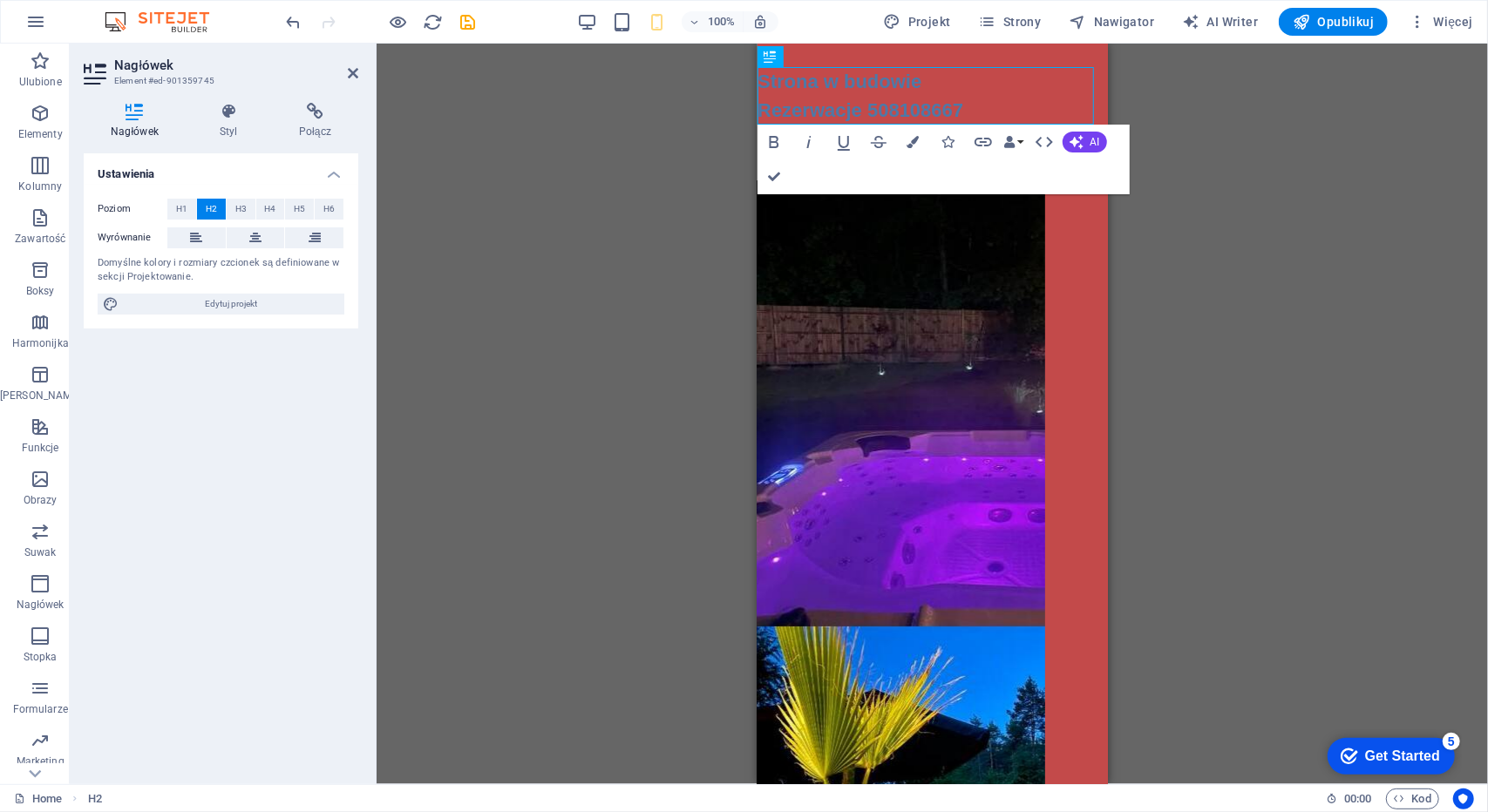
click at [1177, 324] on div "Przeciągnij tutaj, aby zastąpić istniejącą zawartość. Naciśnij „Ctrl”, jeśli ch…" at bounding box center [932, 413] width 1111 height 740
click at [33, 113] on icon "button" at bounding box center [40, 113] width 21 height 21
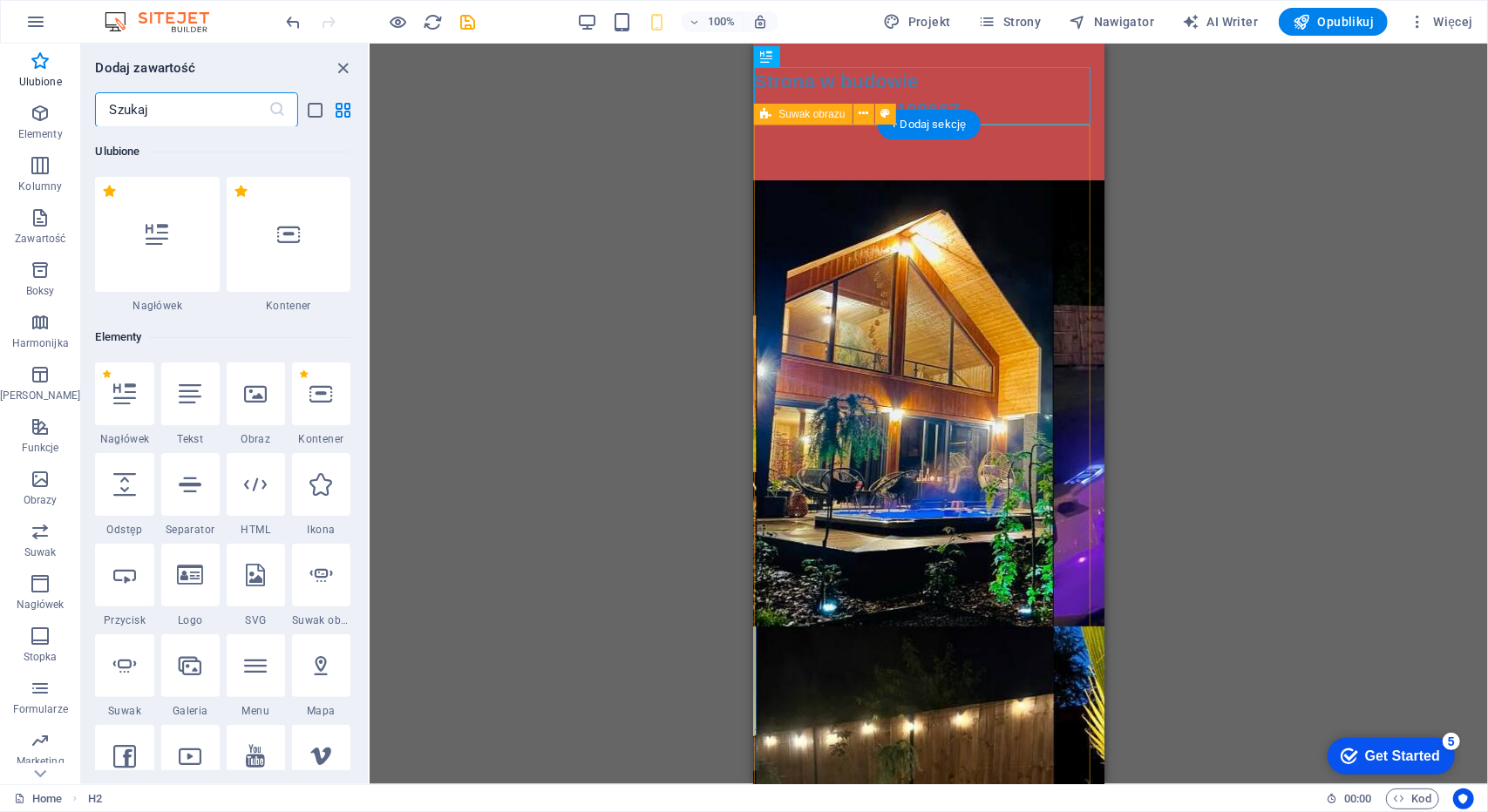
drag, startPoint x: 1521, startPoint y: 105, endPoint x: 780, endPoint y: 129, distance: 741.4
click at [768, 54] on icon at bounding box center [767, 57] width 12 height 21
click at [768, 57] on icon at bounding box center [767, 57] width 12 height 21
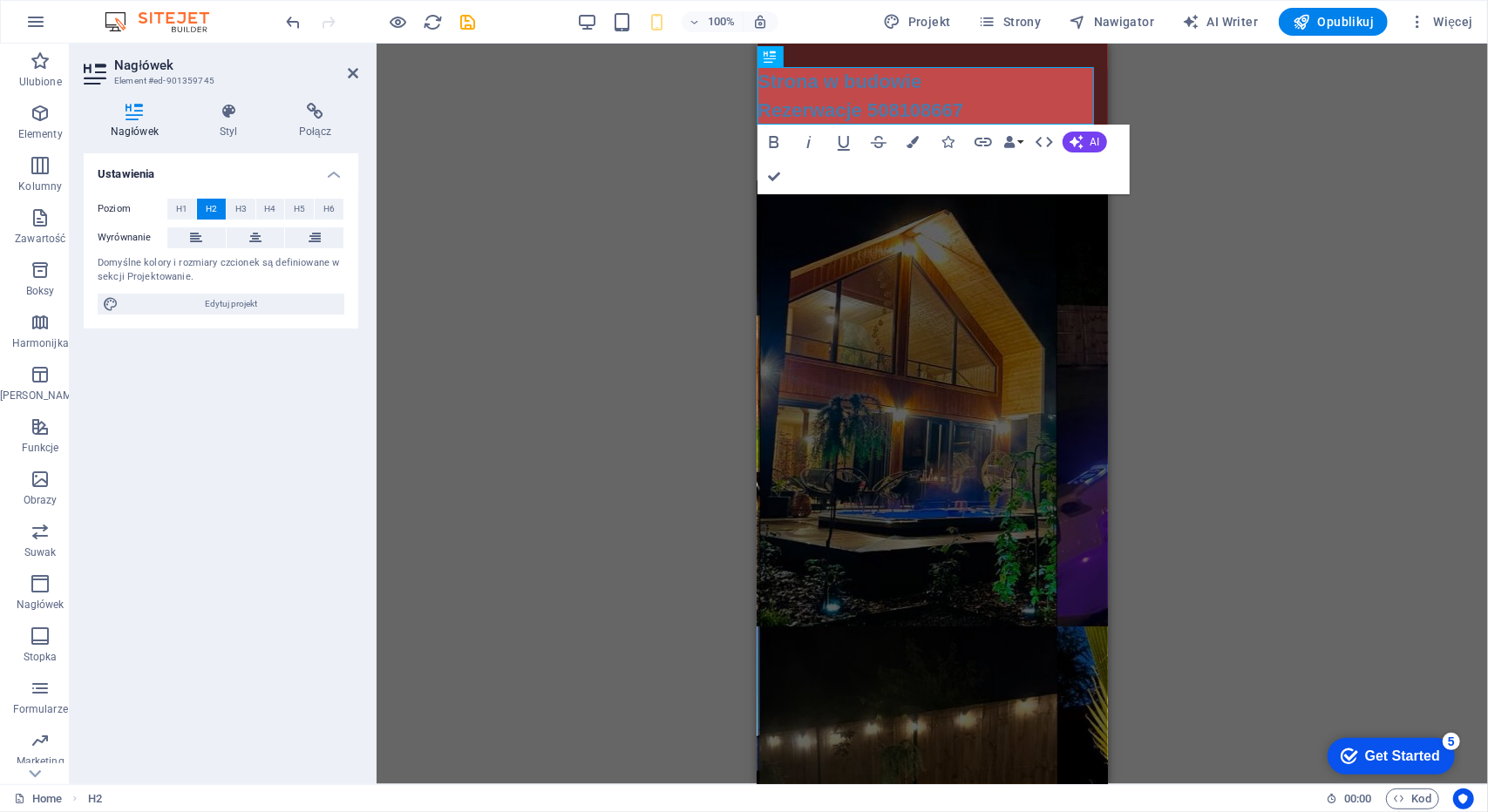
click at [1385, 147] on div "H2 Suwak obrazu Suwak obrazu Facebook Bold Italic Underline Strikethrough Color…" at bounding box center [932, 413] width 1111 height 740
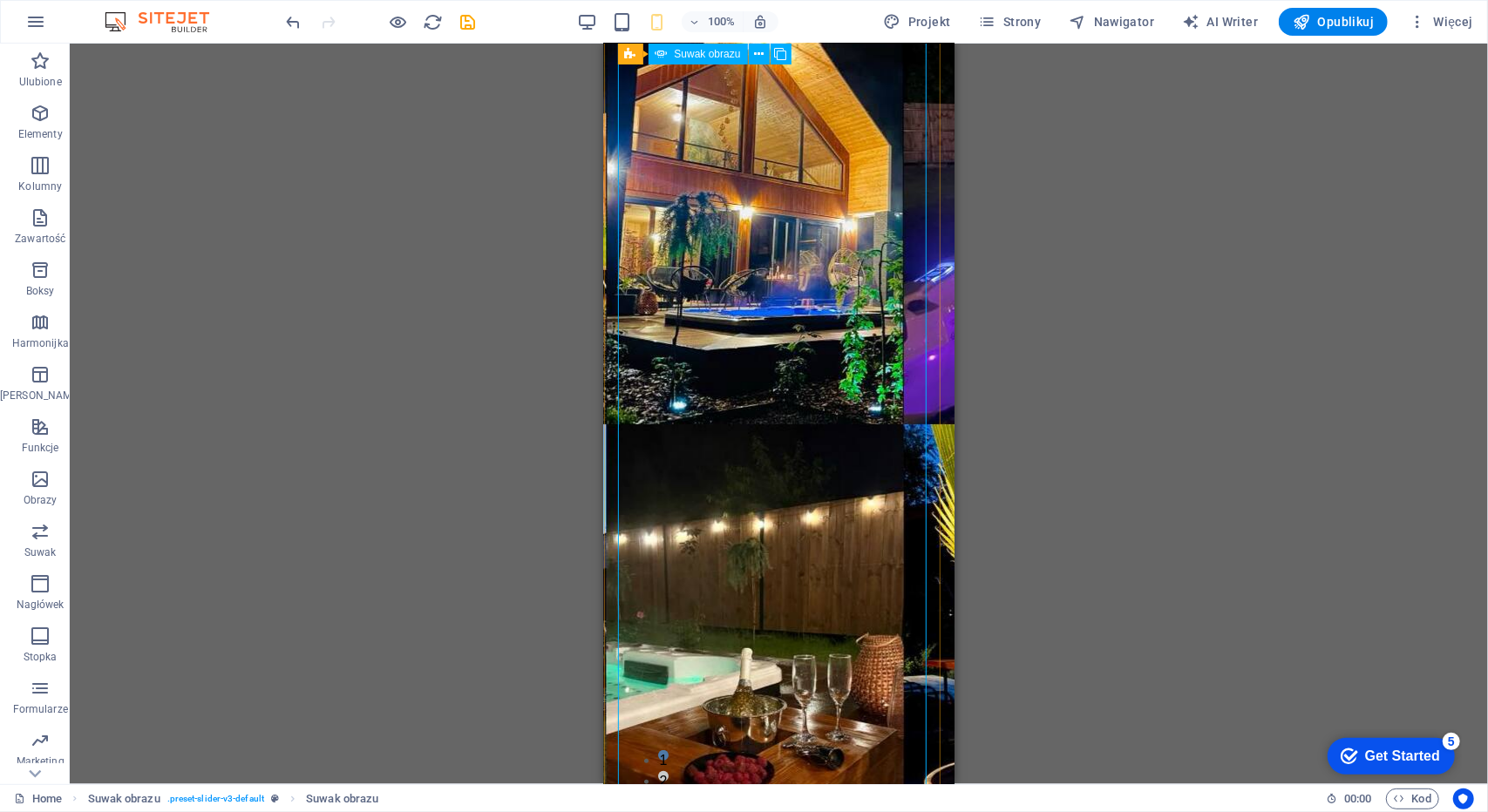
scroll to position [241, 0]
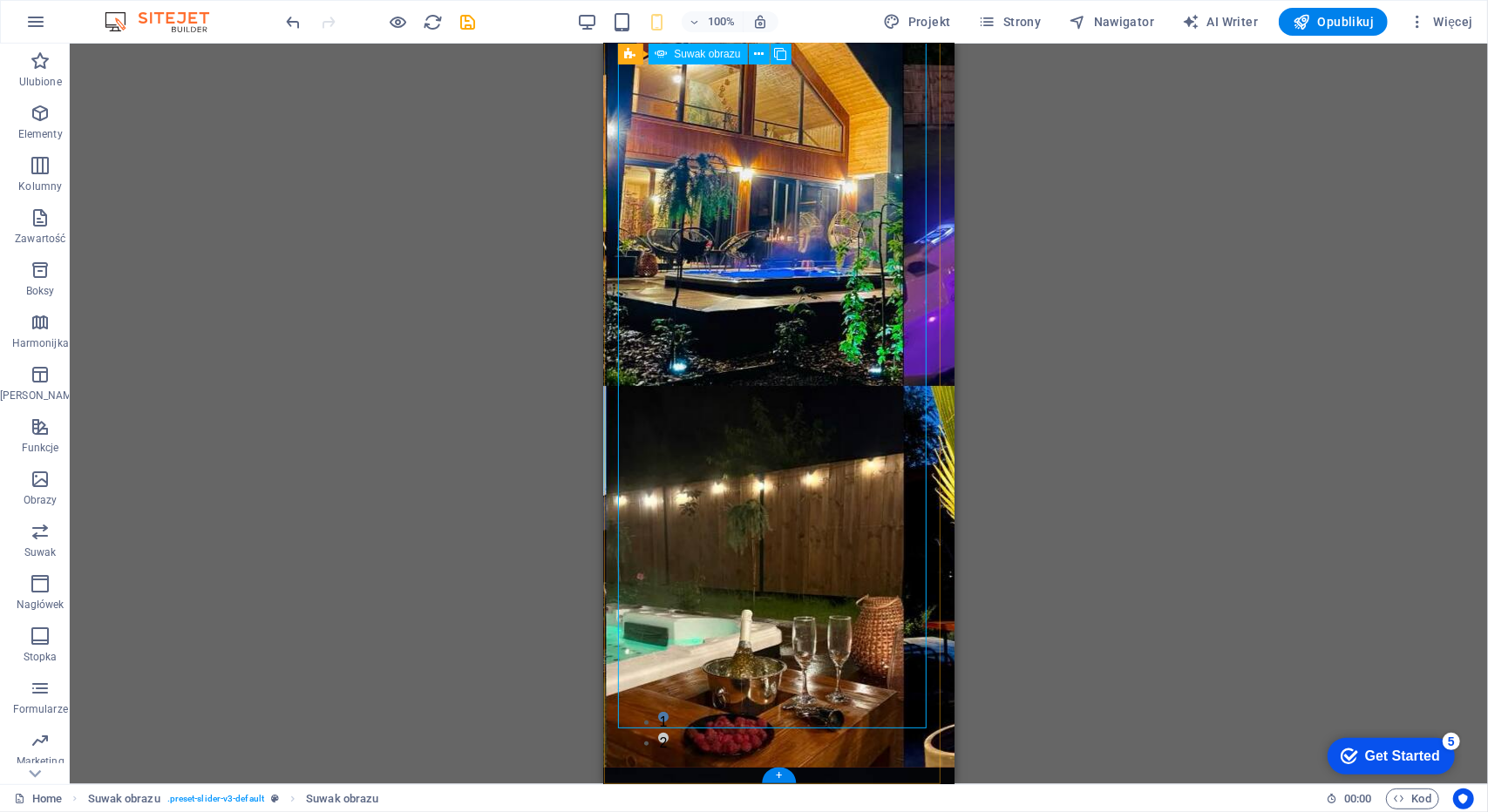
select select "px"
select select "ms"
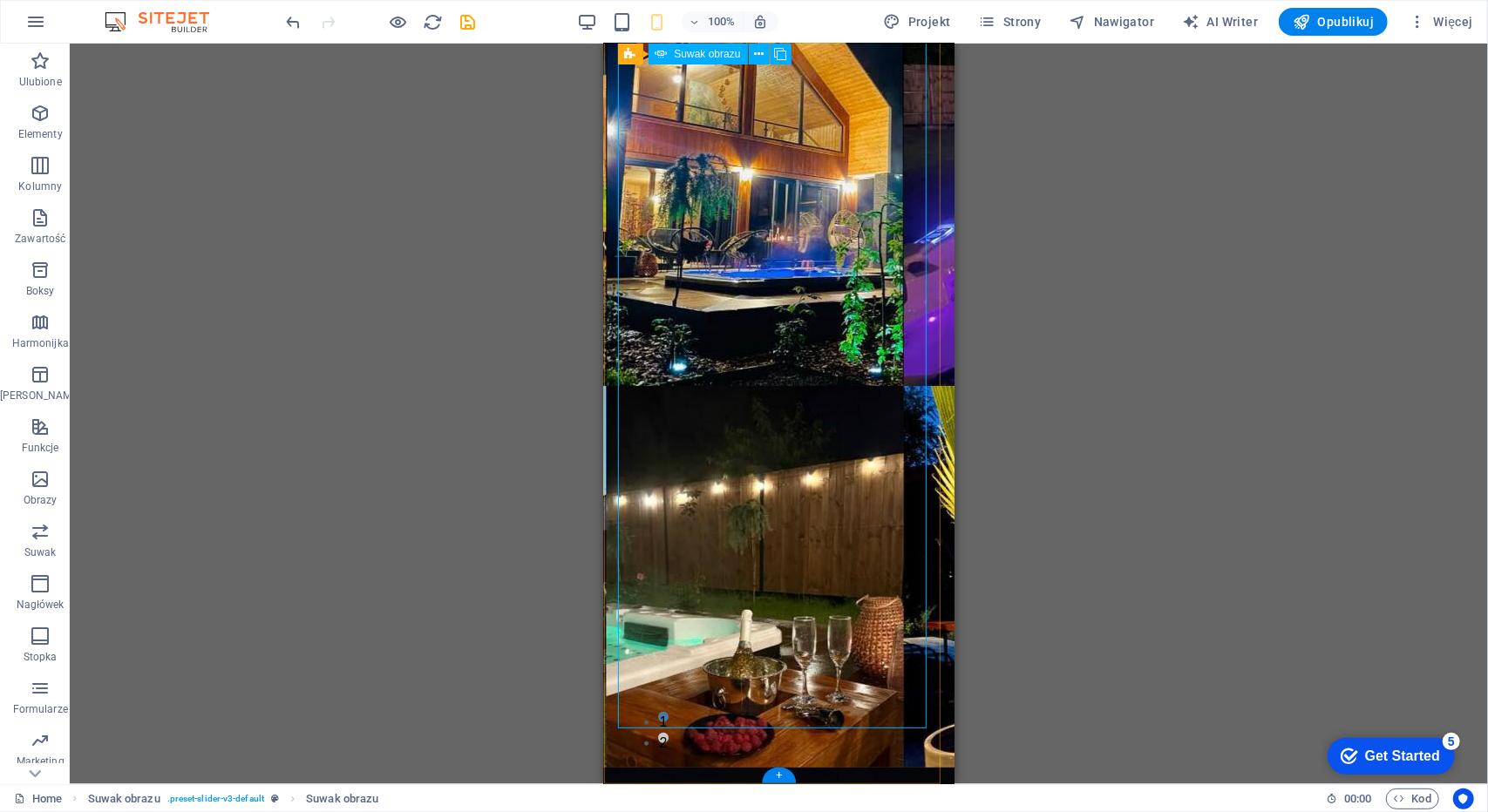
select select "s"
select select "progressive"
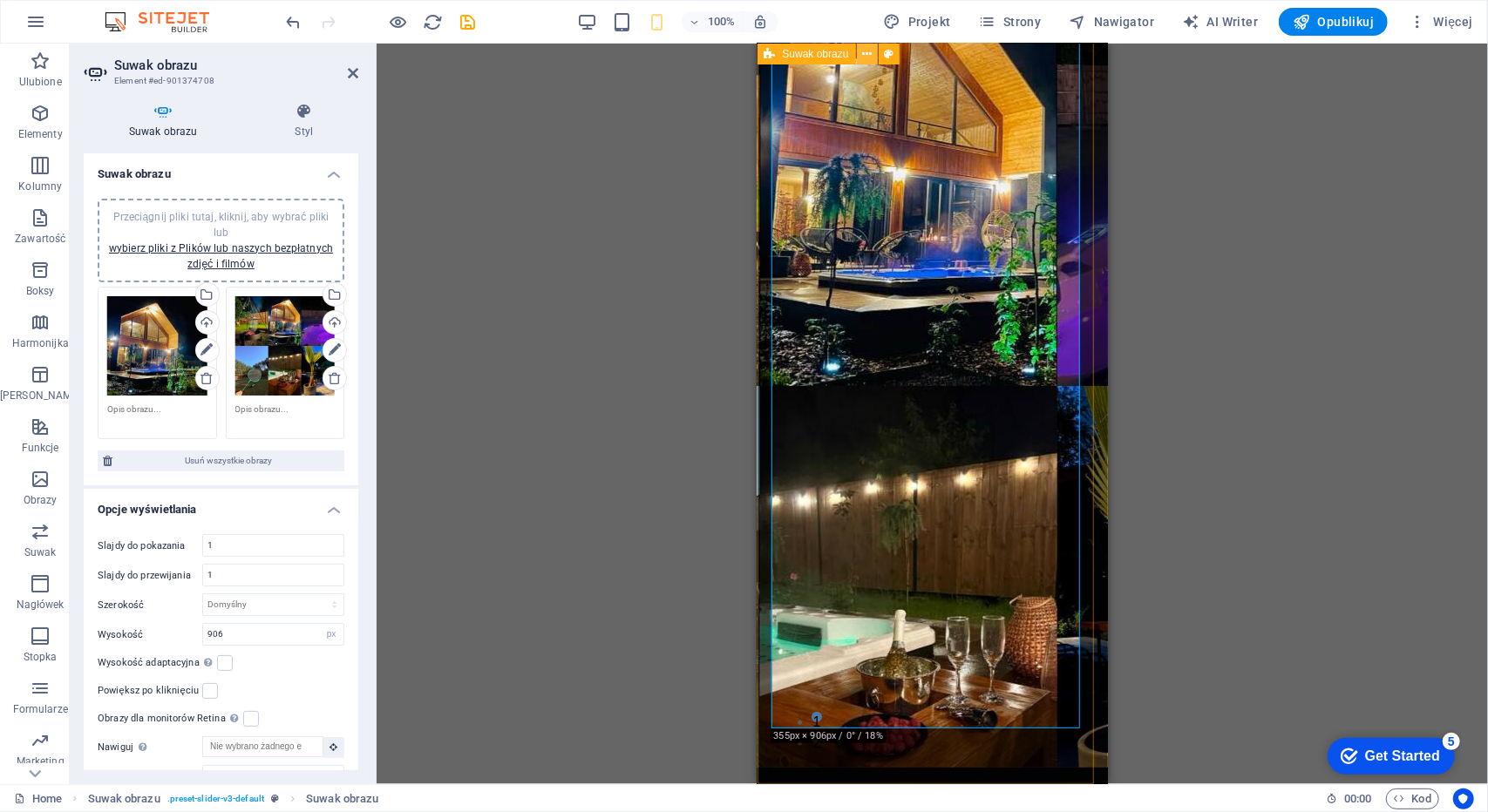
click at [862, 55] on icon at bounding box center [866, 54] width 10 height 18
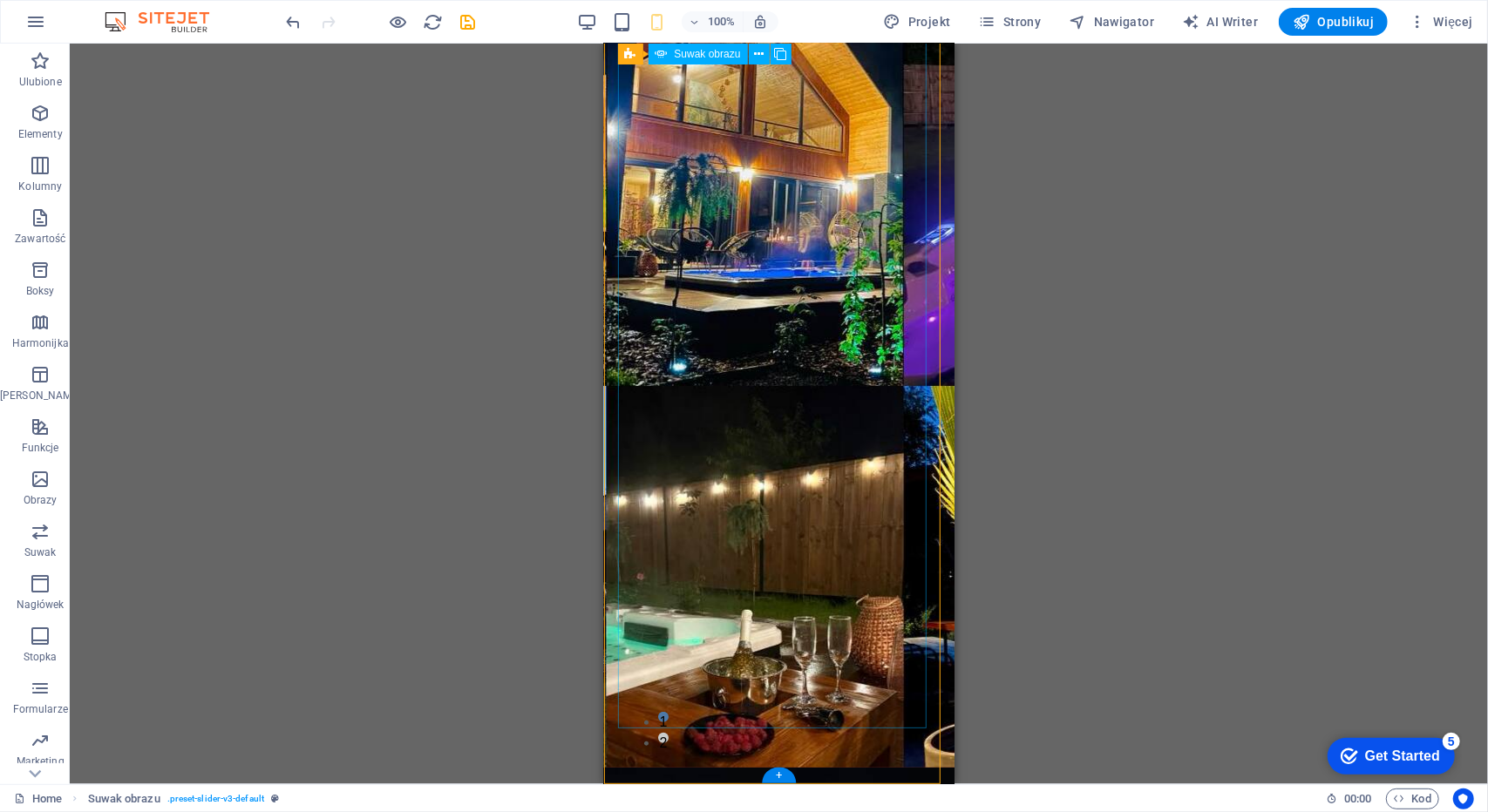
click at [667, 742] on button "2" at bounding box center [662, 737] width 10 height 10
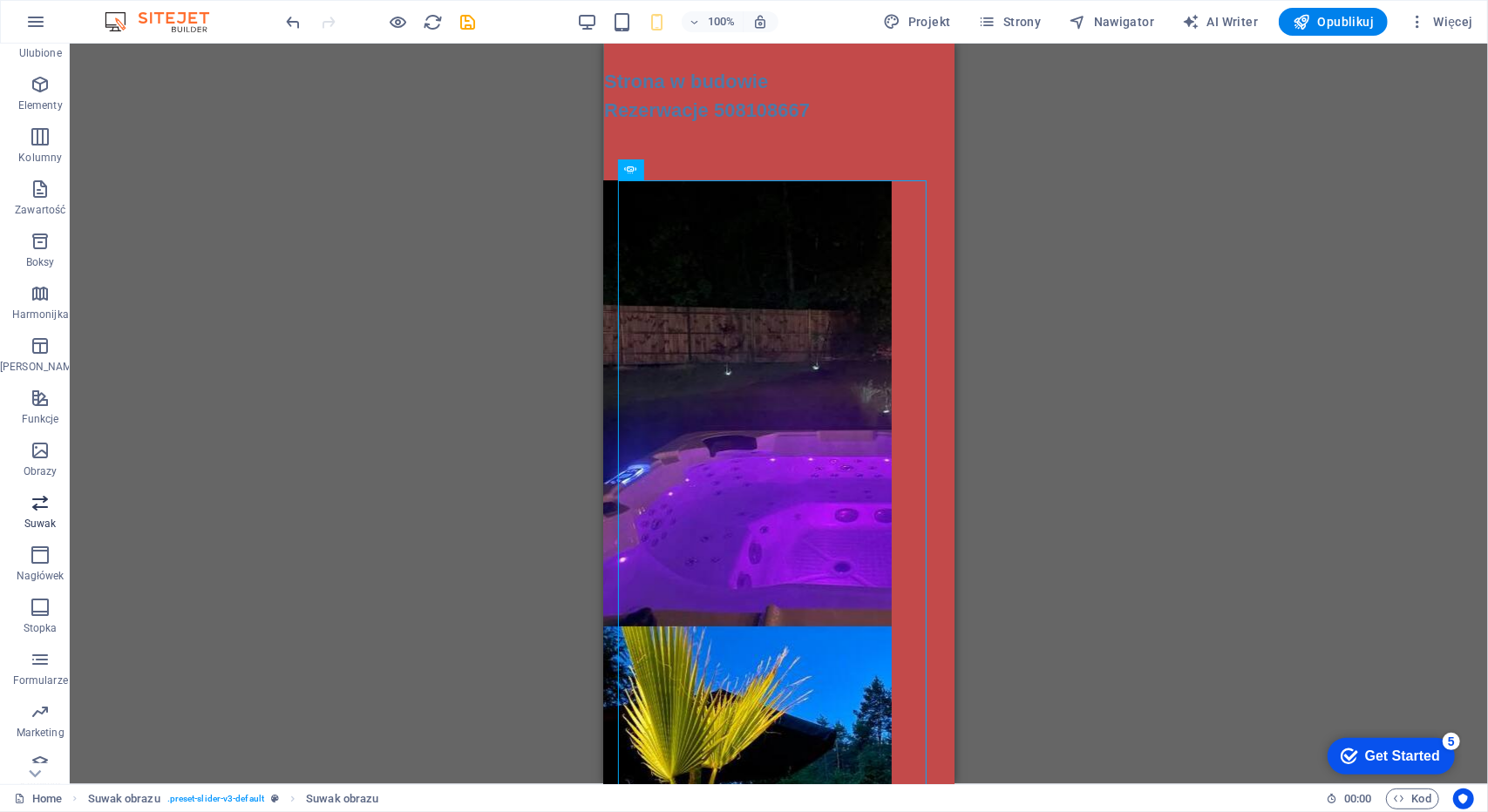
scroll to position [44, 0]
click at [33, 699] on icon "button" at bounding box center [40, 697] width 21 height 21
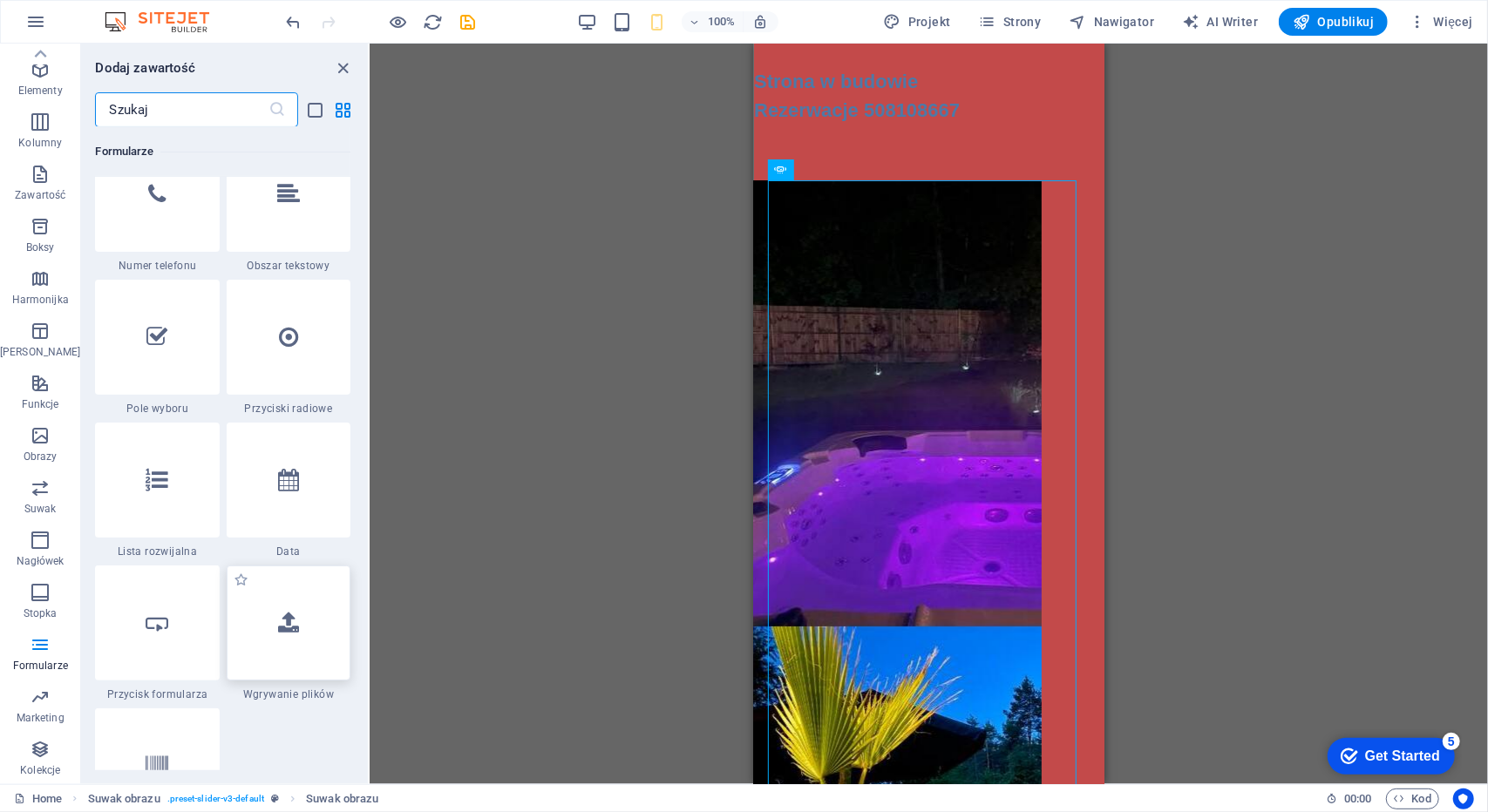
scroll to position [13411, 0]
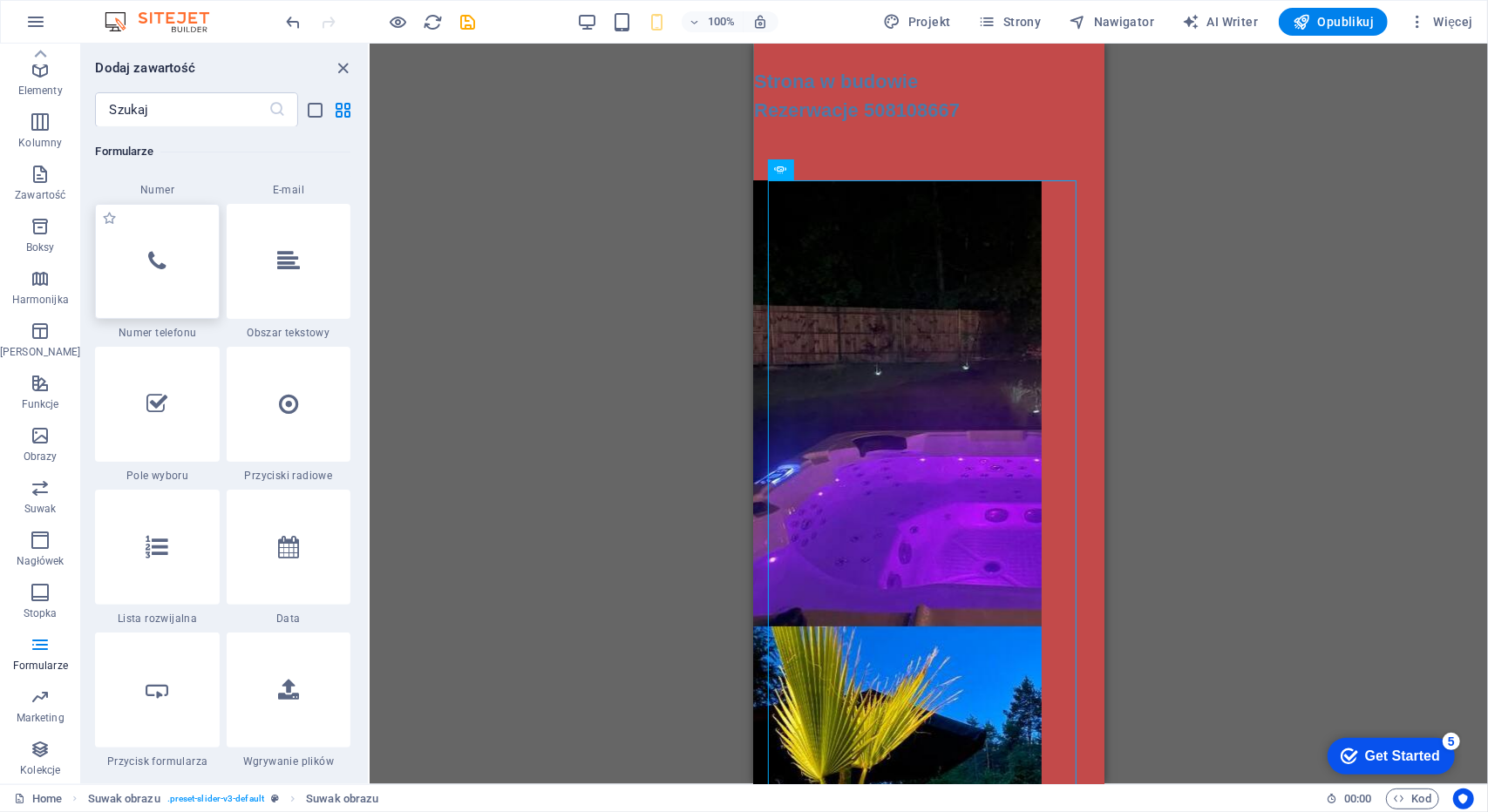
click at [162, 282] on div at bounding box center [157, 262] width 124 height 115
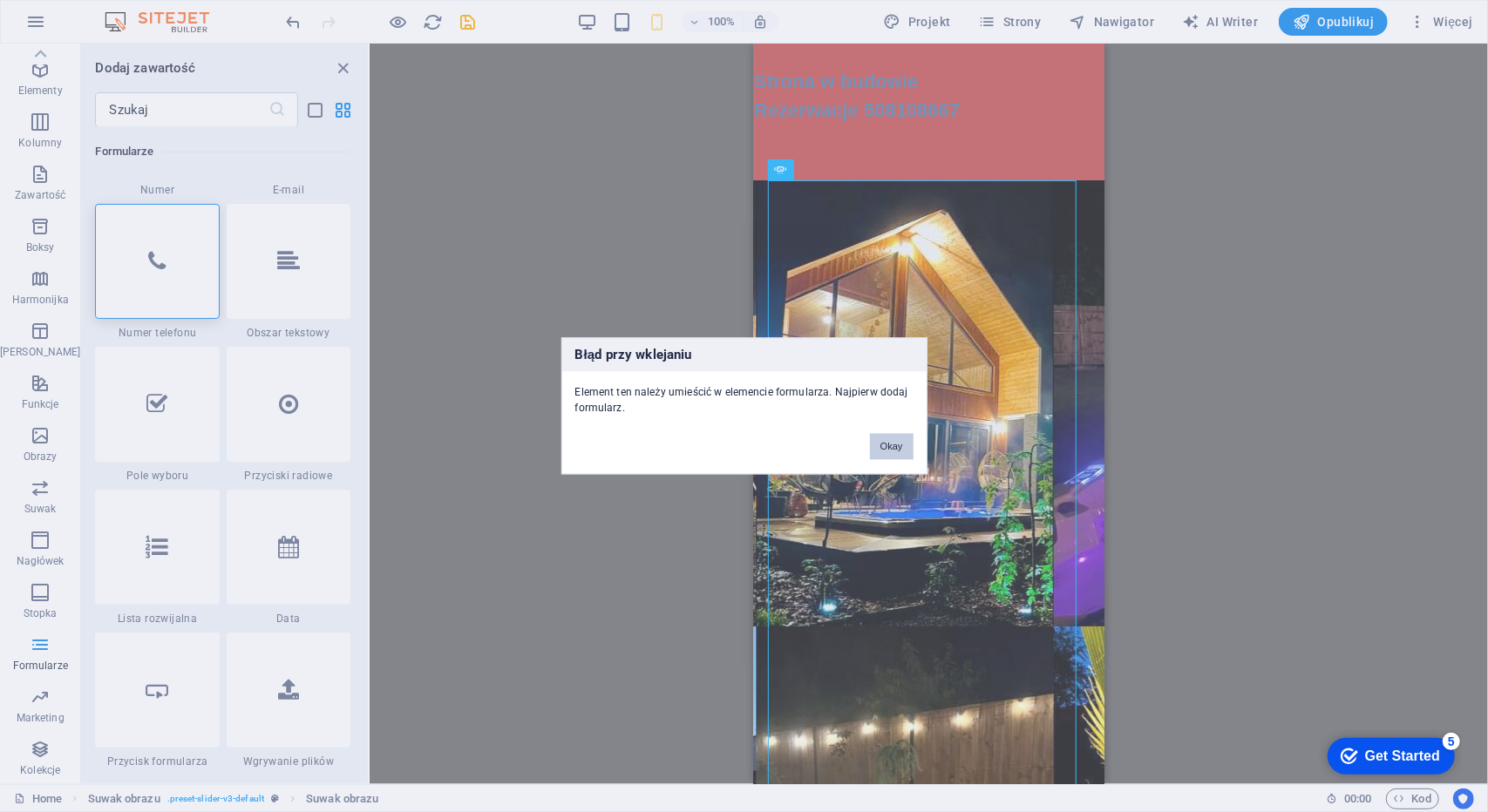
click at [887, 450] on button "Okay" at bounding box center [891, 447] width 44 height 26
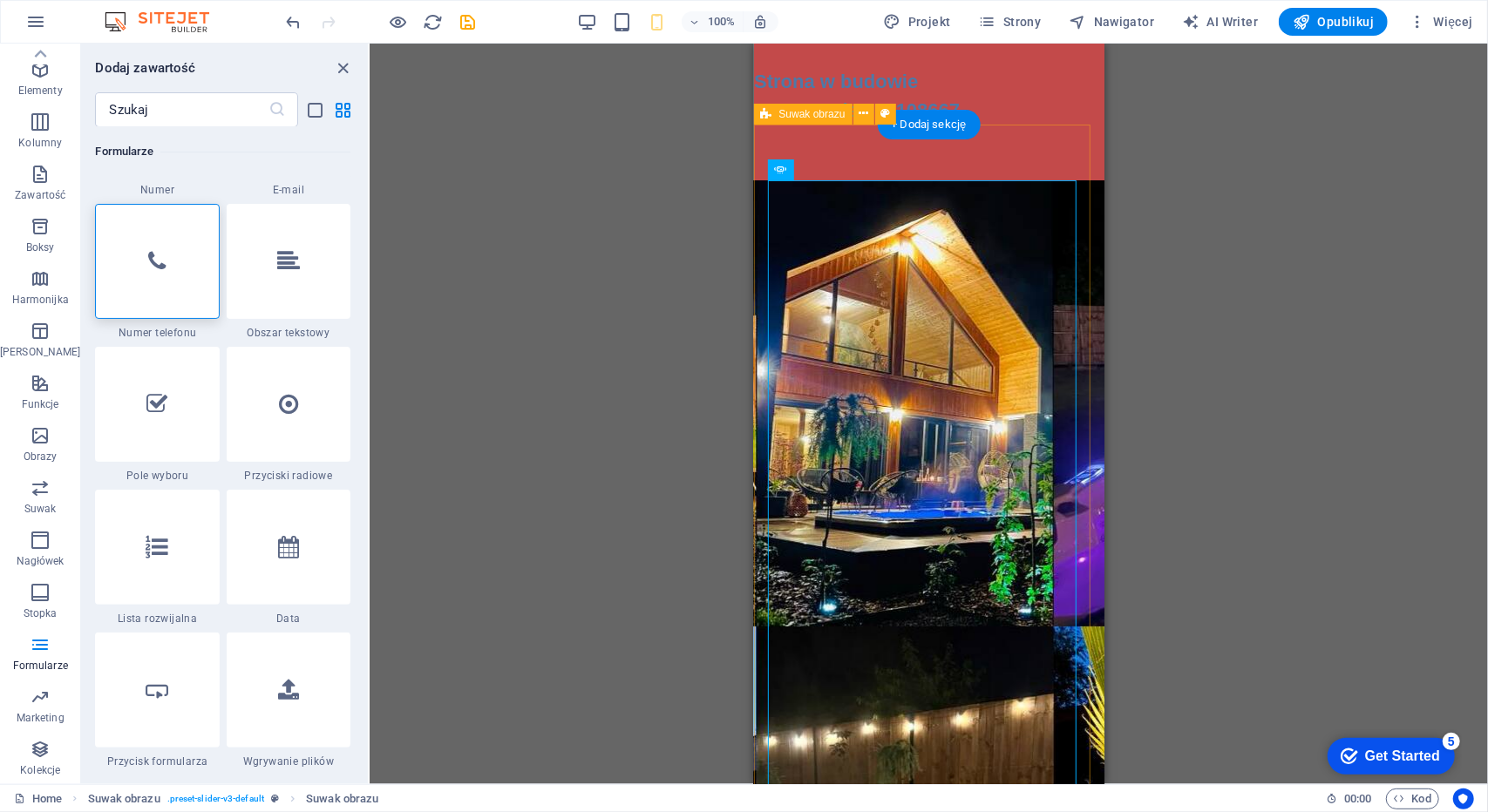
click at [812, 141] on div "1 2" at bounding box center [928, 574] width 351 height 901
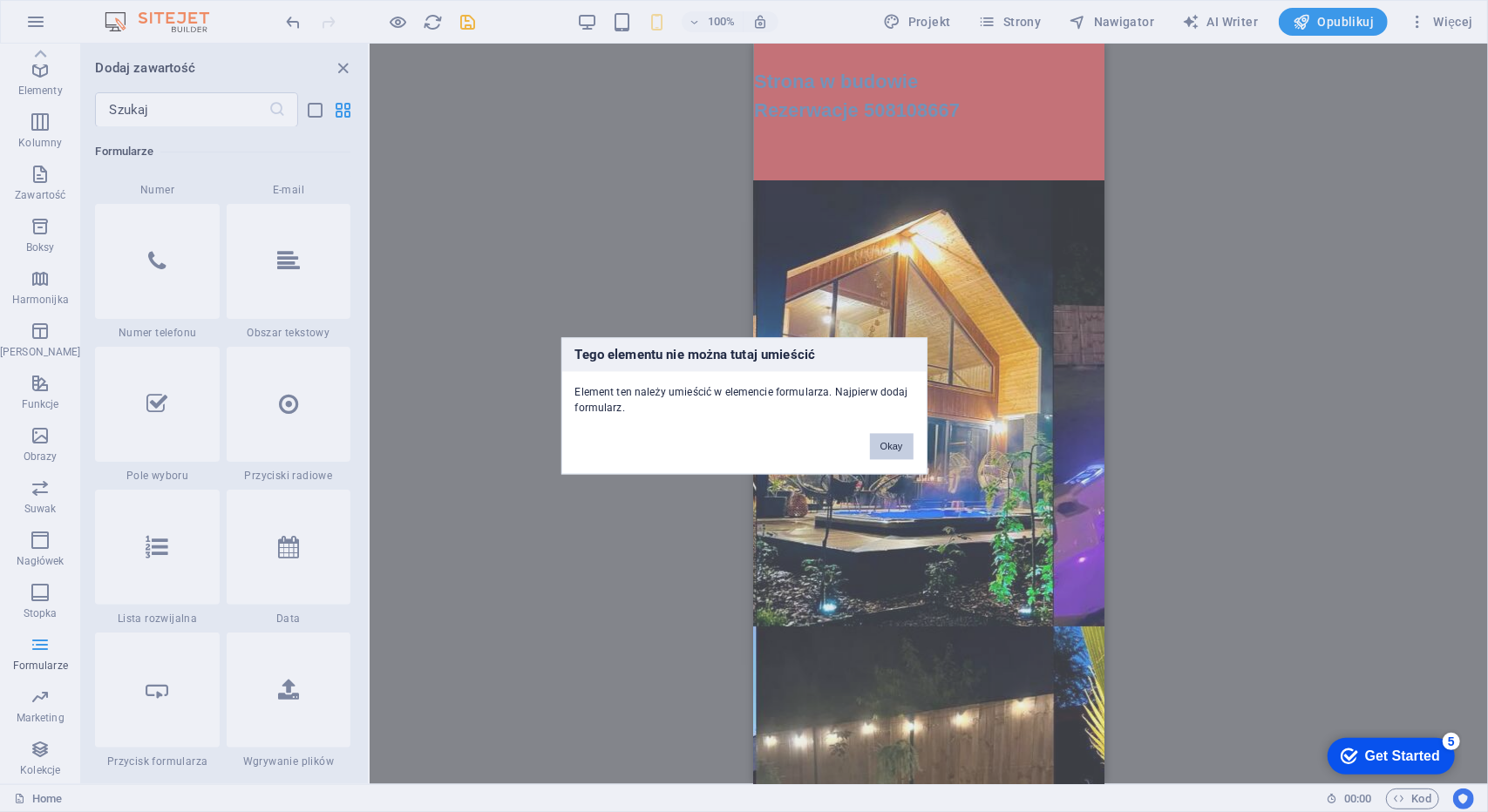
click at [895, 449] on button "Okay" at bounding box center [891, 447] width 44 height 26
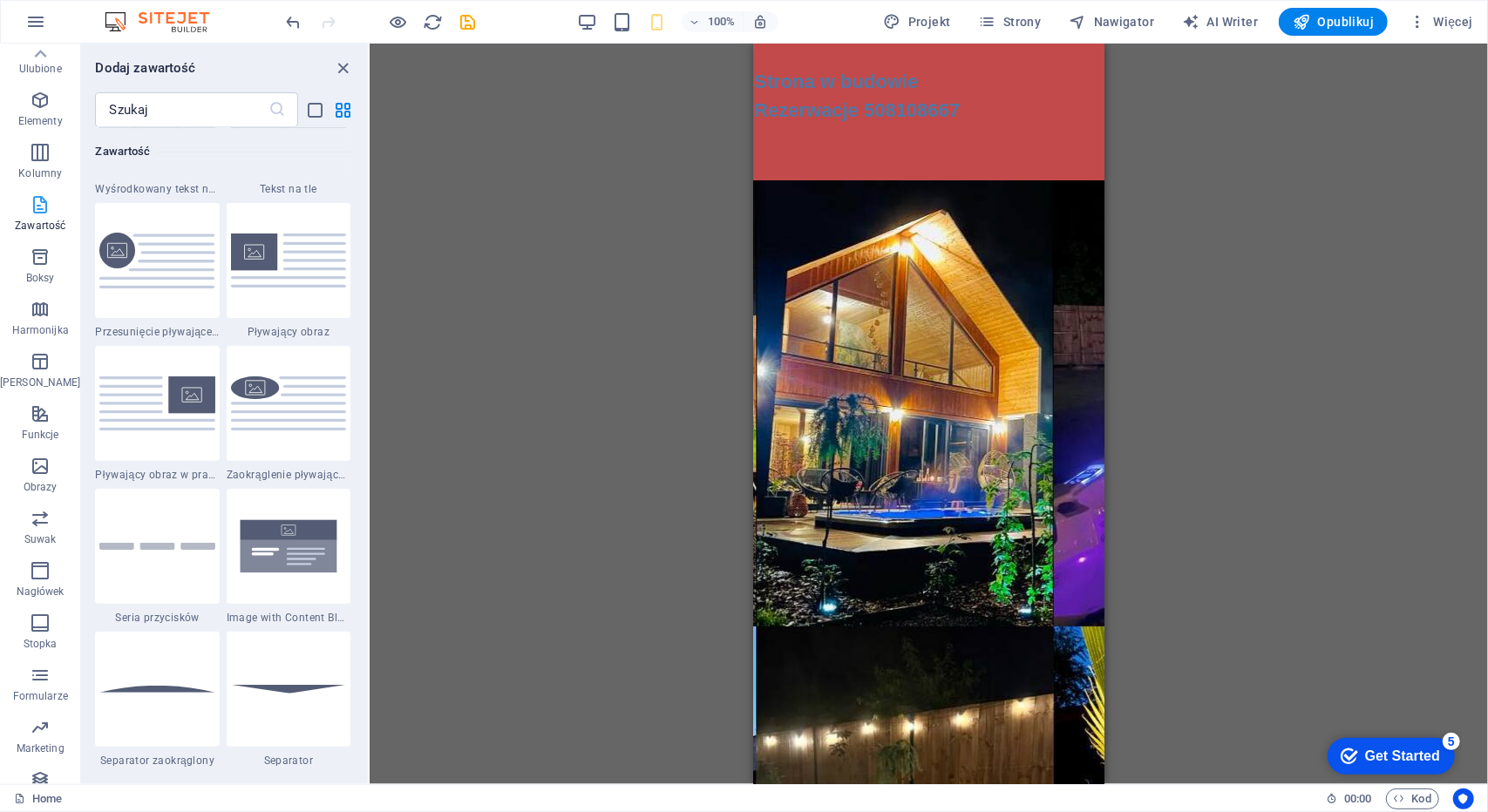
scroll to position [0, 0]
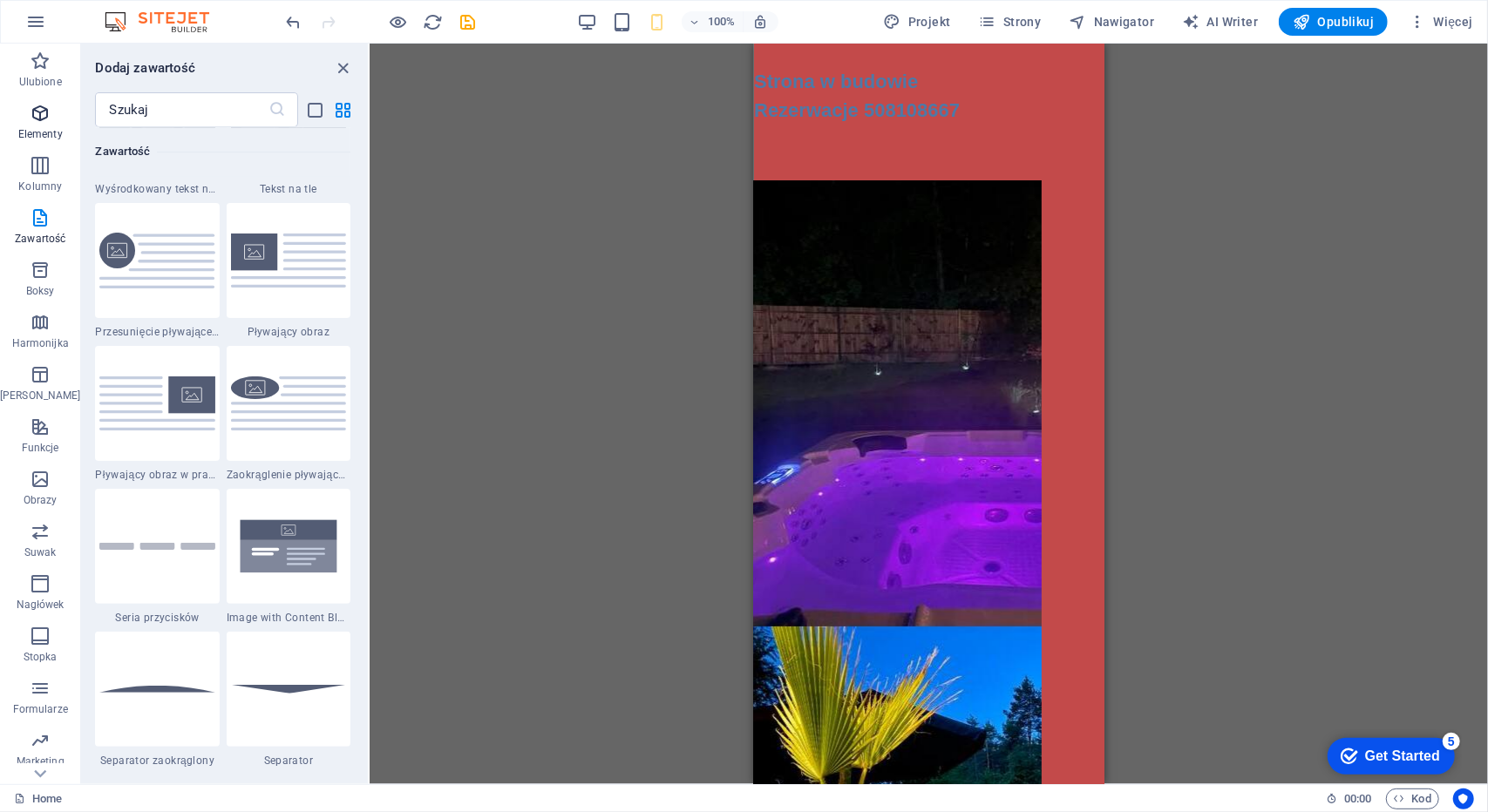
click at [45, 125] on span "Elementy" at bounding box center [40, 124] width 80 height 42
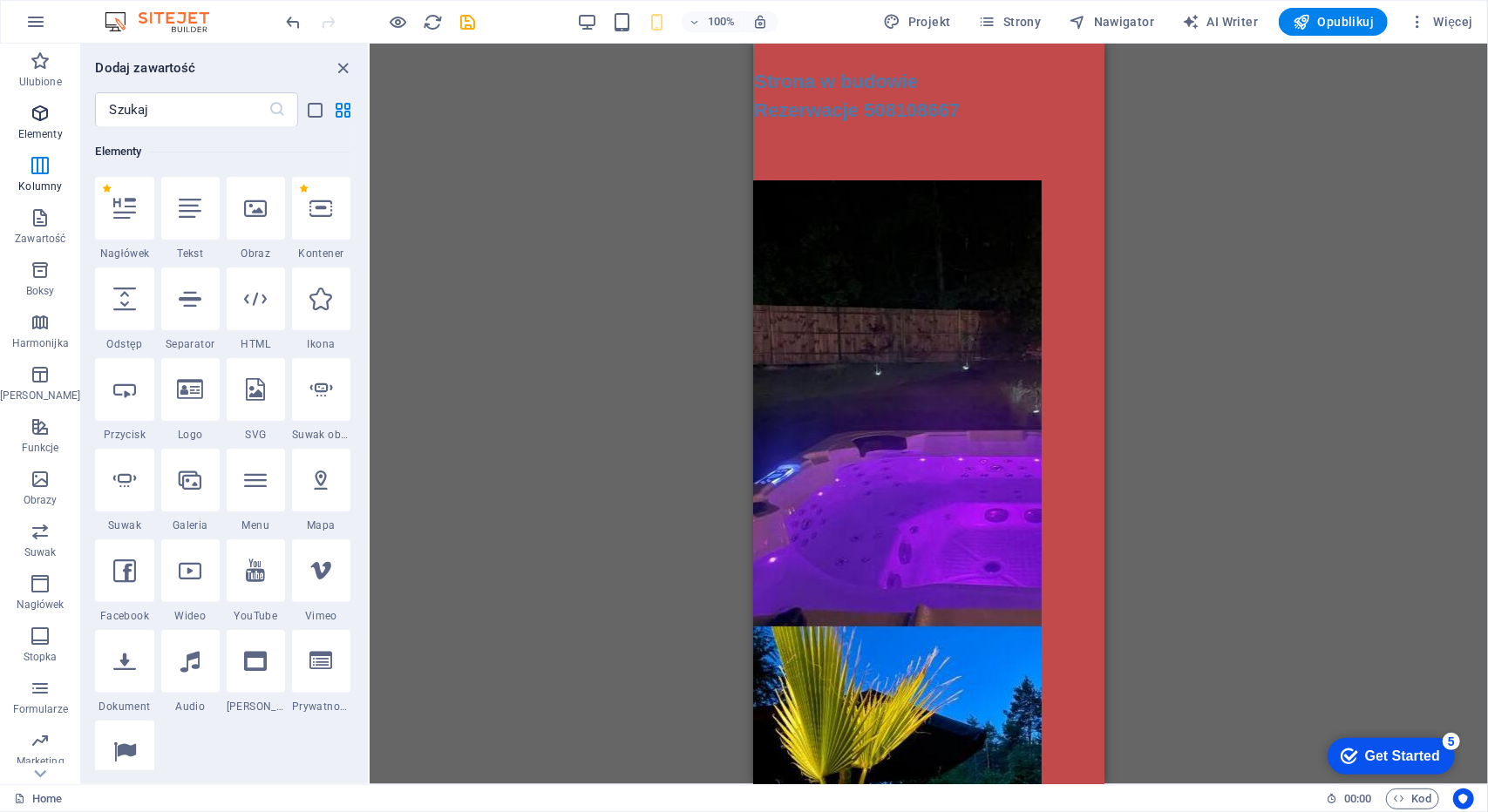
scroll to position [186, 0]
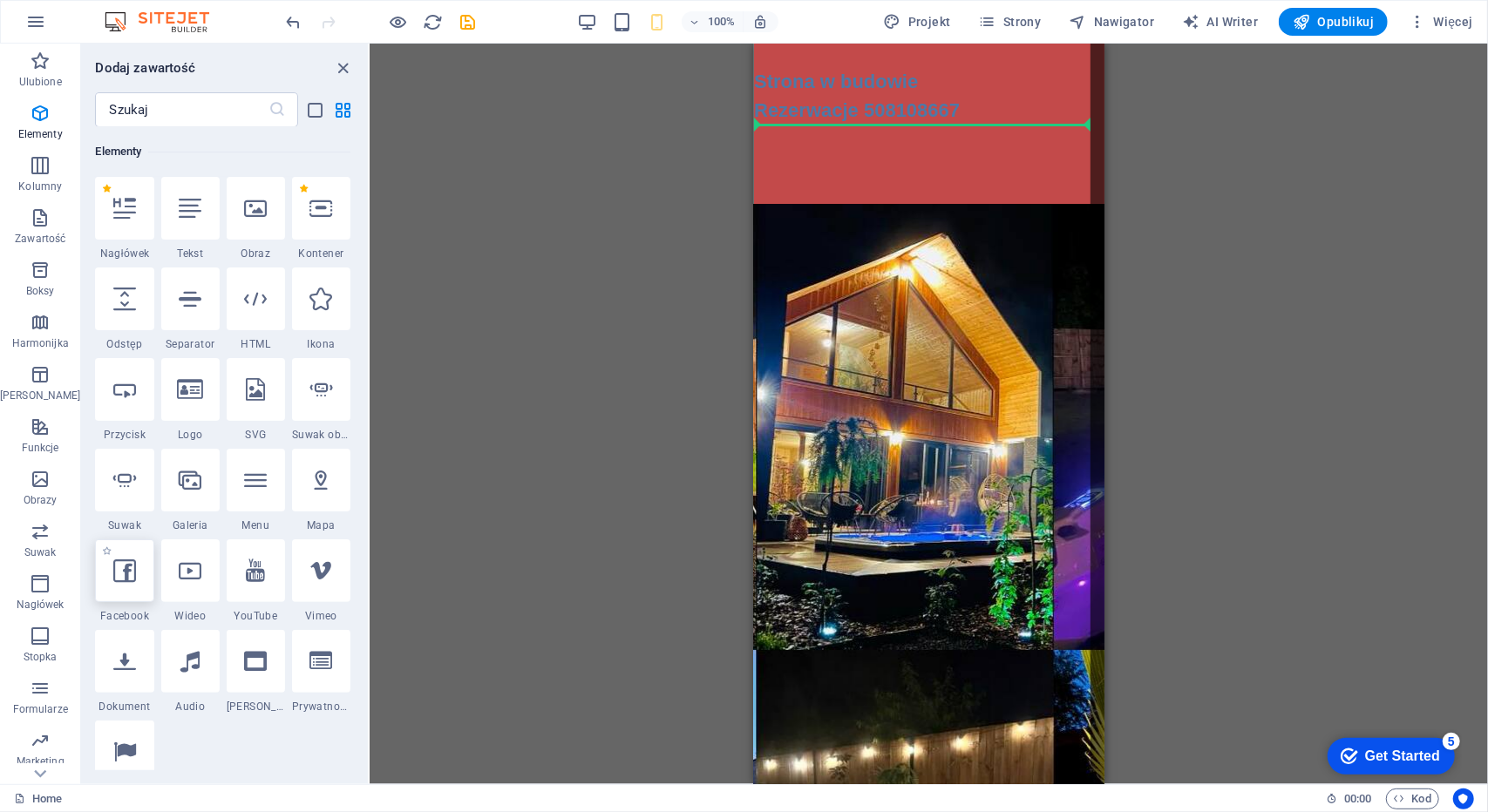
select select "%"
select select "px"
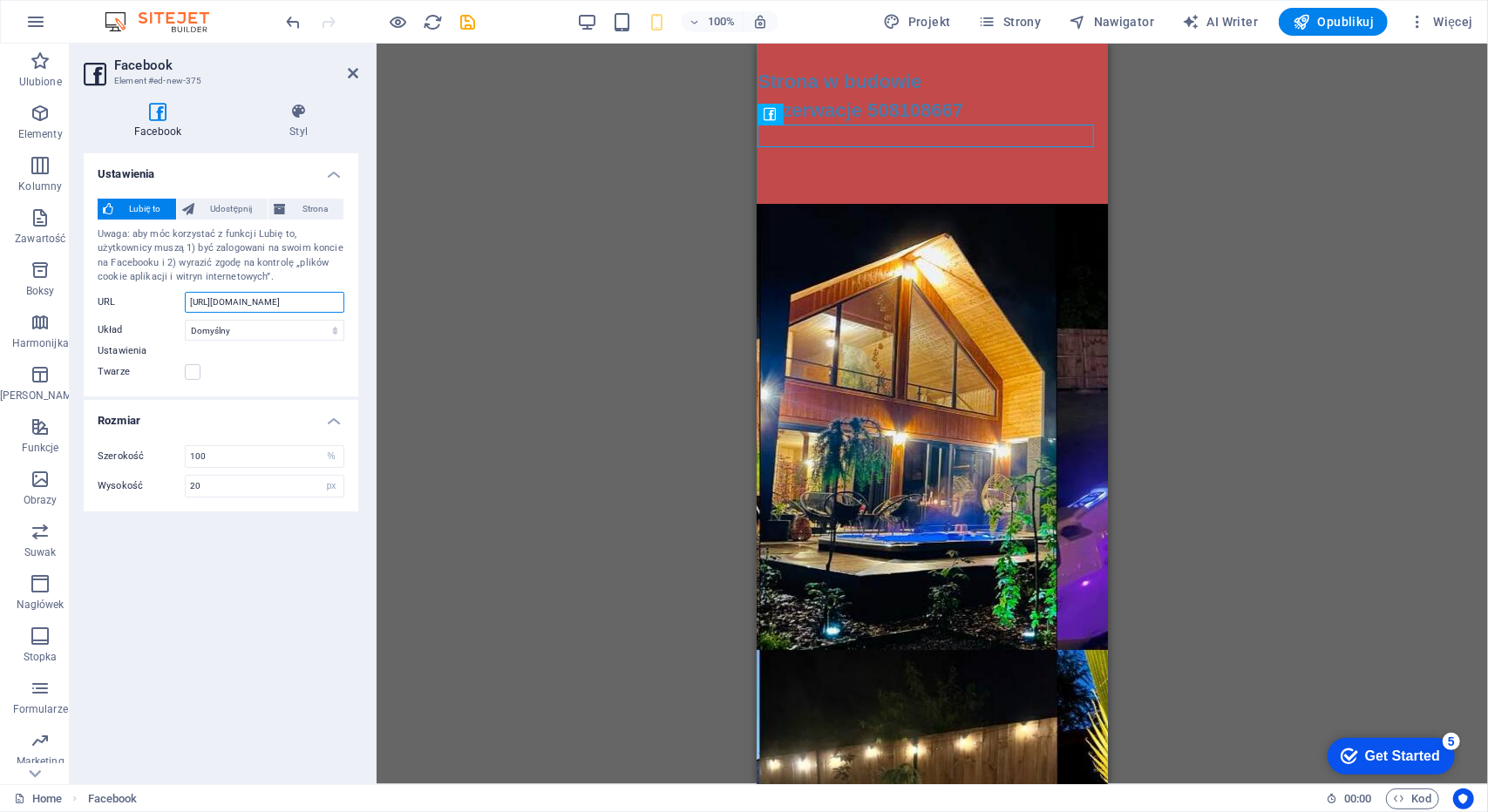
drag, startPoint x: 338, startPoint y: 302, endPoint x: 147, endPoint y: 308, distance: 191.1
click at [147, 308] on div "URL [URL][DOMAIN_NAME]" at bounding box center [221, 303] width 247 height 21
paste input "share/1BzQBFw2Lt/?mibextid=wwXIfr"
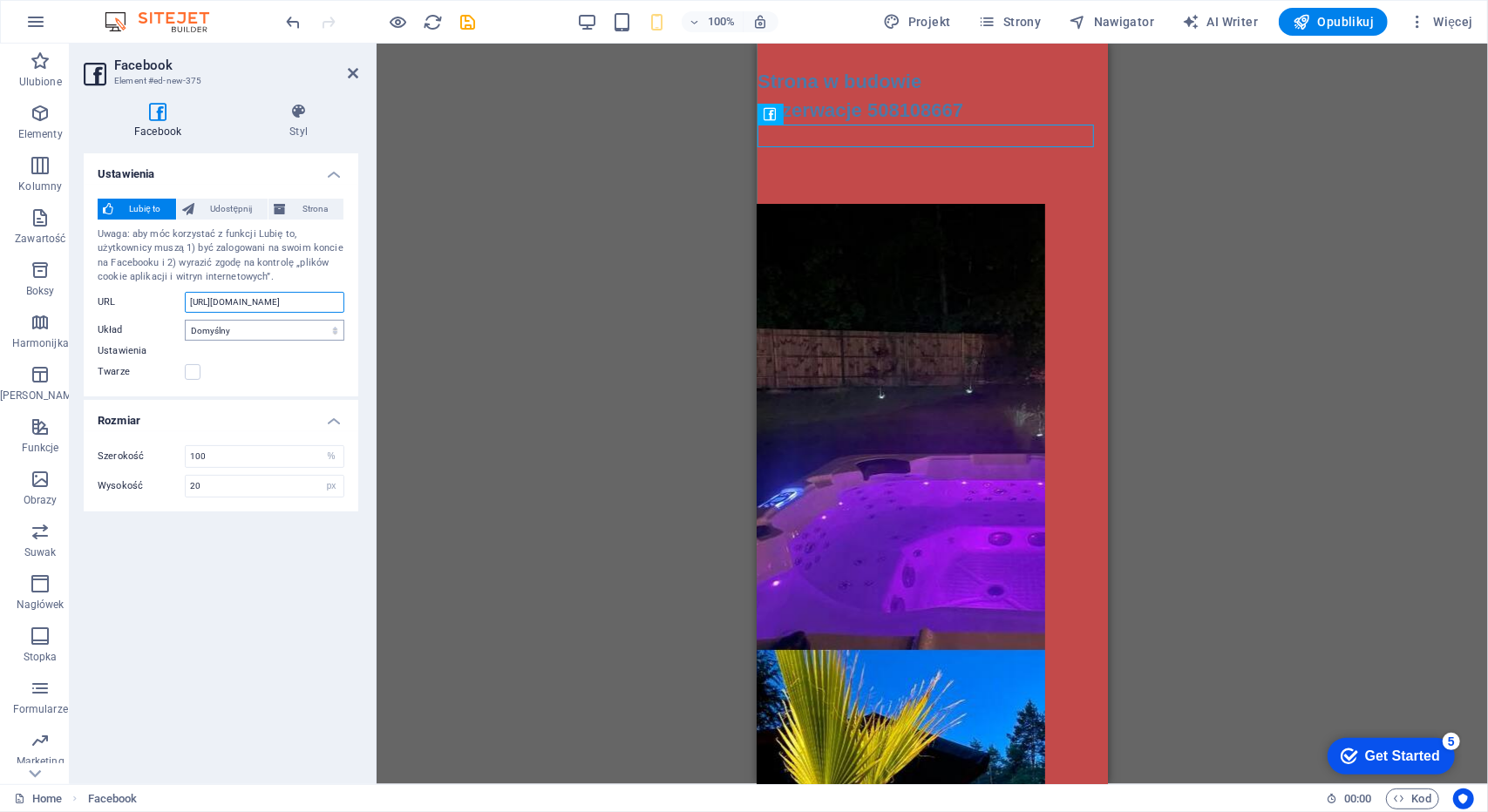
type input "[URL][DOMAIN_NAME]"
click at [316, 332] on select "Domyślny Przycisk Licznik bloków Licznik przycisków" at bounding box center [264, 331] width 160 height 21
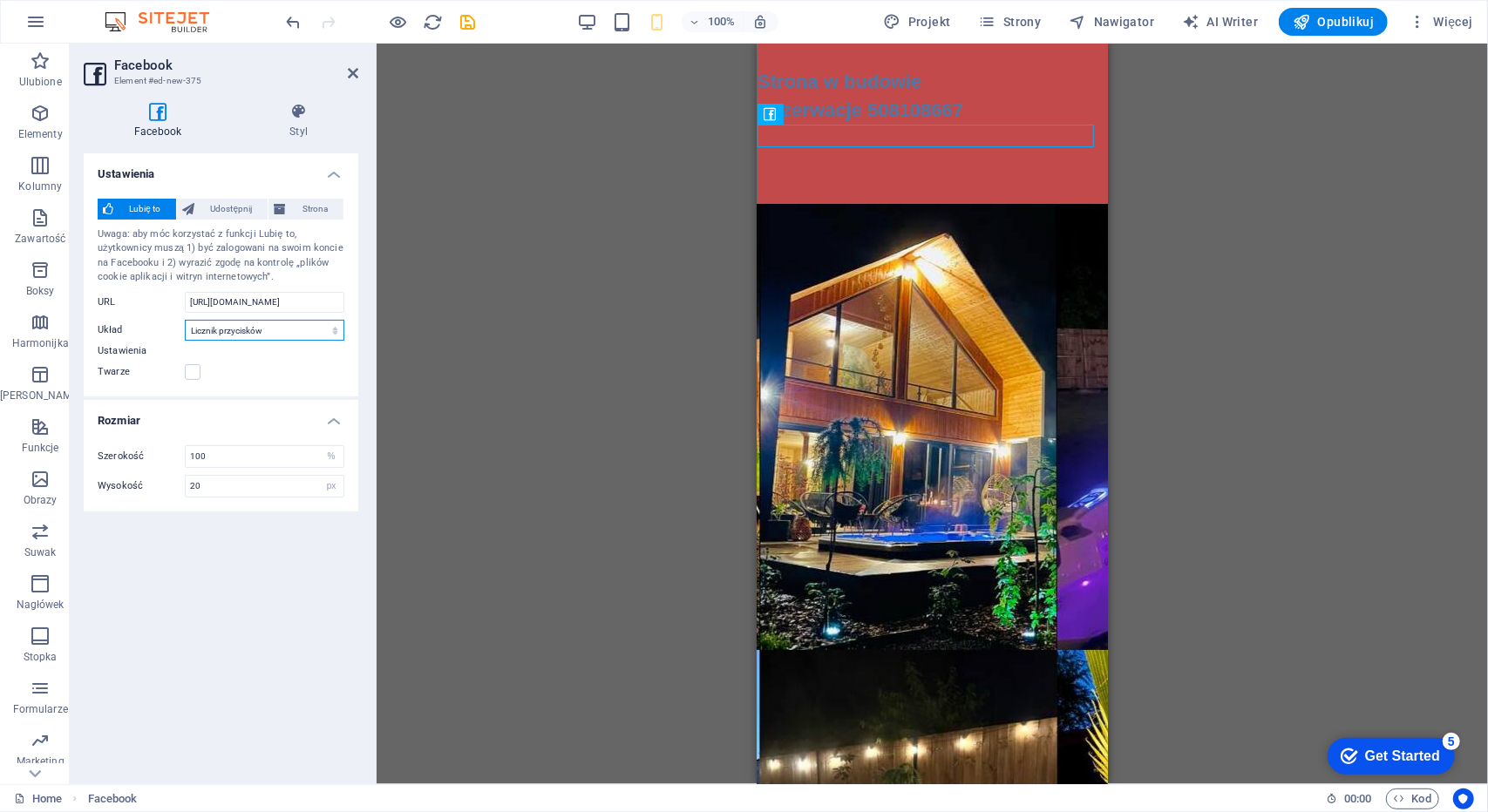
click at [185, 320] on select "Domyślny Przycisk Licznik bloków Licznik przycisków" at bounding box center [264, 331] width 160 height 21
click at [260, 414] on h4 "Rozmiar" at bounding box center [221, 416] width 275 height 31
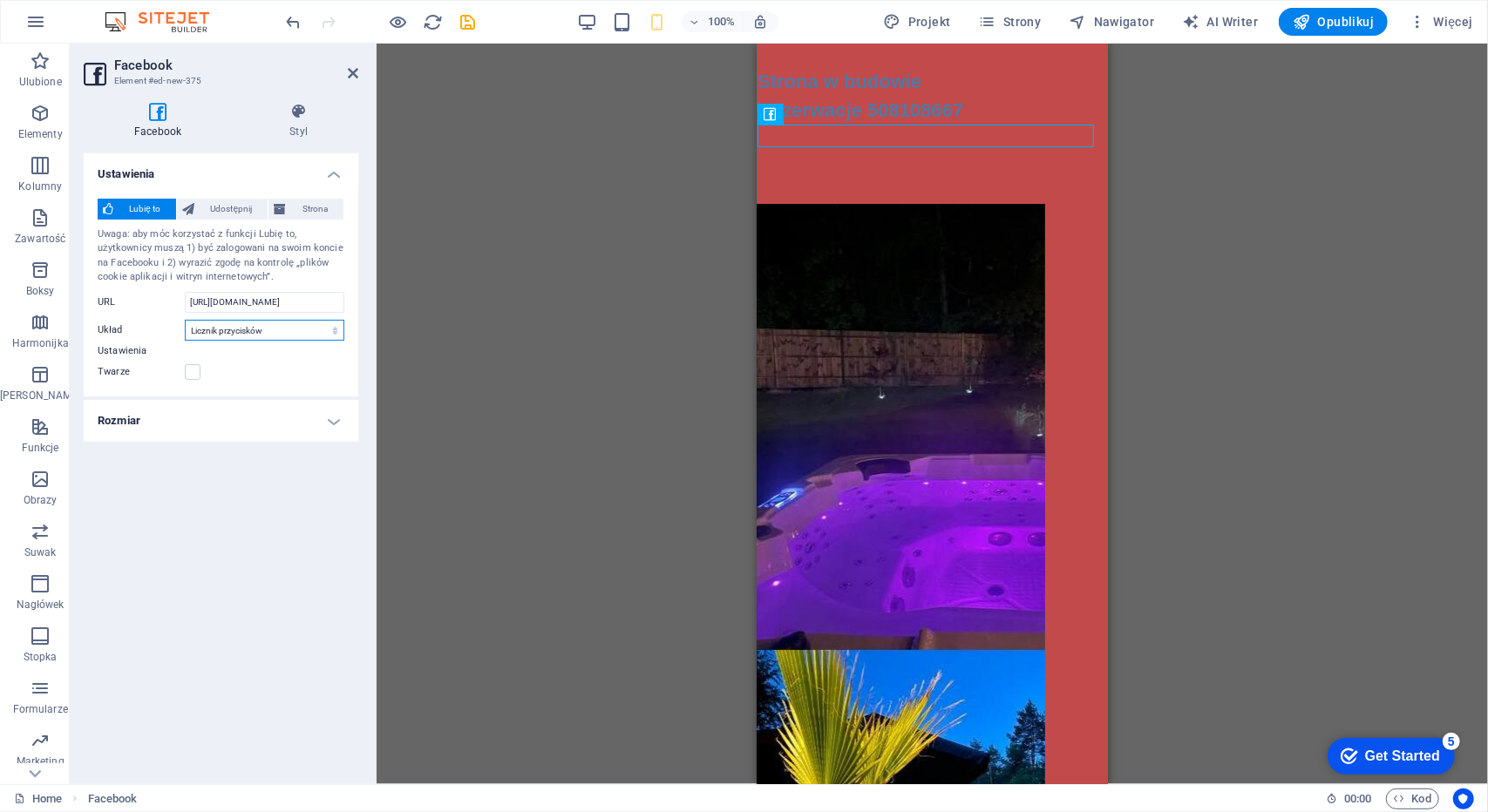
click at [317, 332] on select "Domyślny Przycisk Licznik bloków Licznik przycisków" at bounding box center [264, 331] width 160 height 21
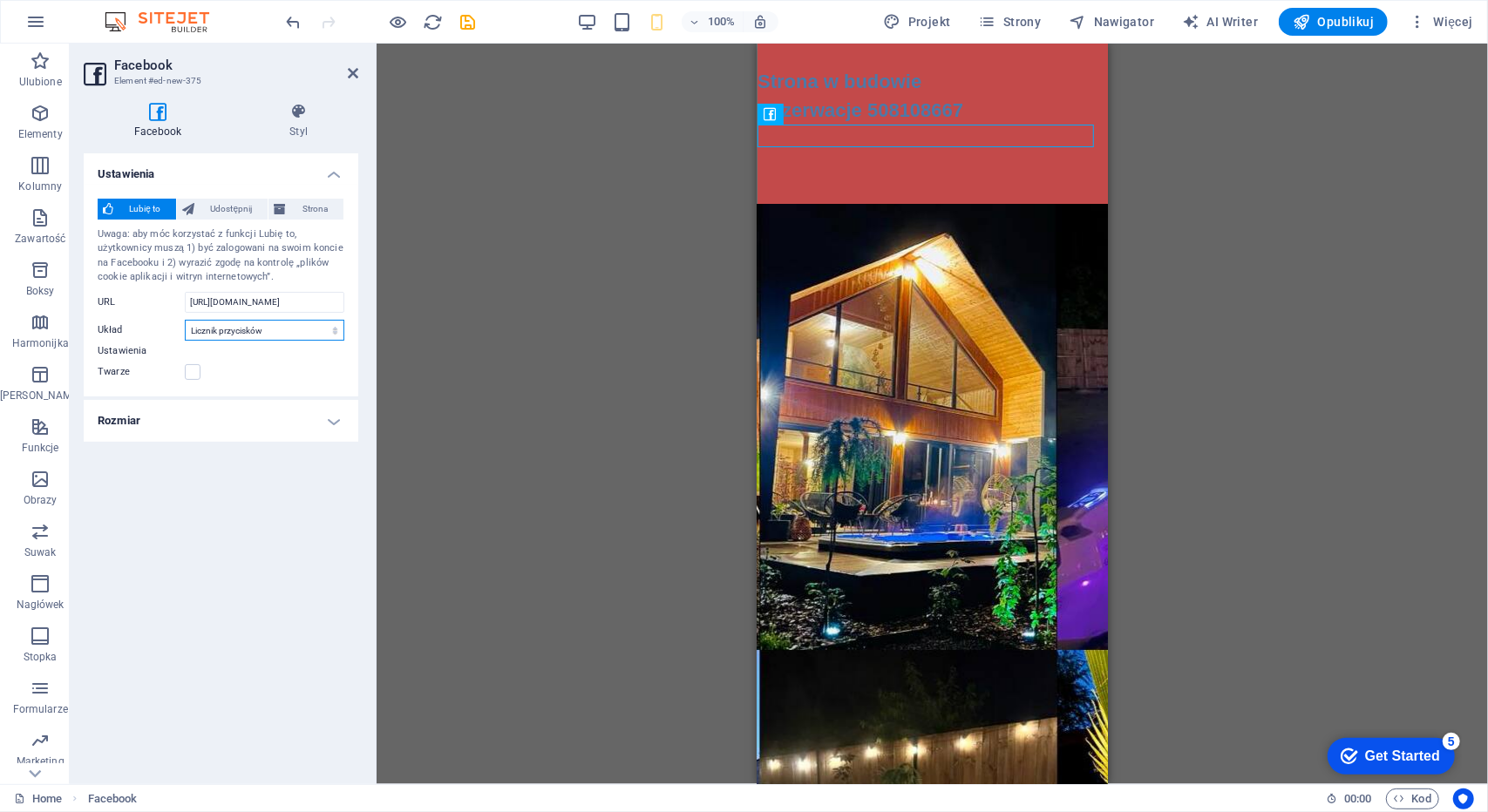
select select "button"
click at [185, 320] on select "Domyślny Przycisk Licznik bloków Licznik przycisków" at bounding box center [264, 331] width 160 height 21
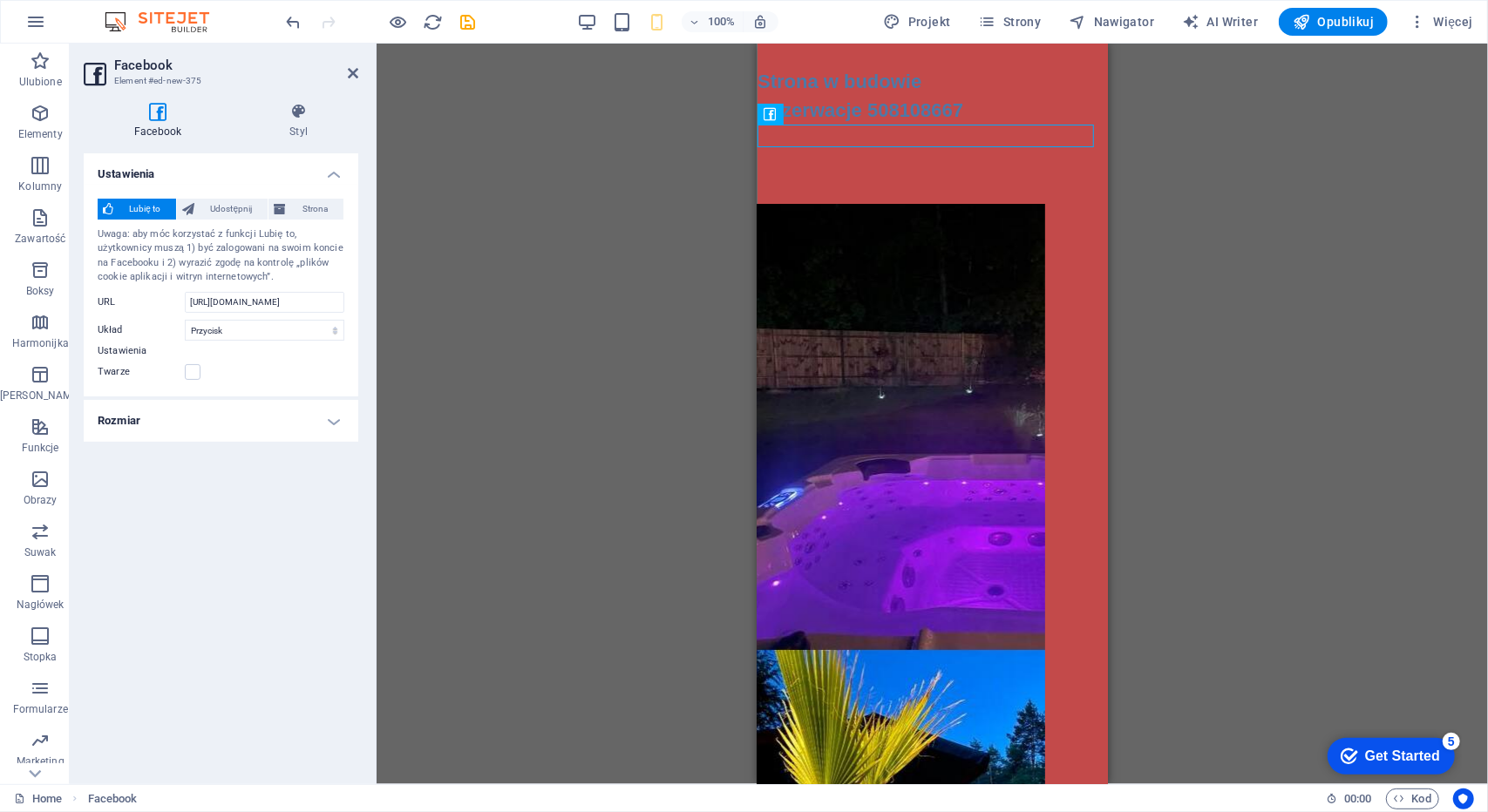
click at [336, 423] on h4 "Rozmiar" at bounding box center [221, 421] width 275 height 42
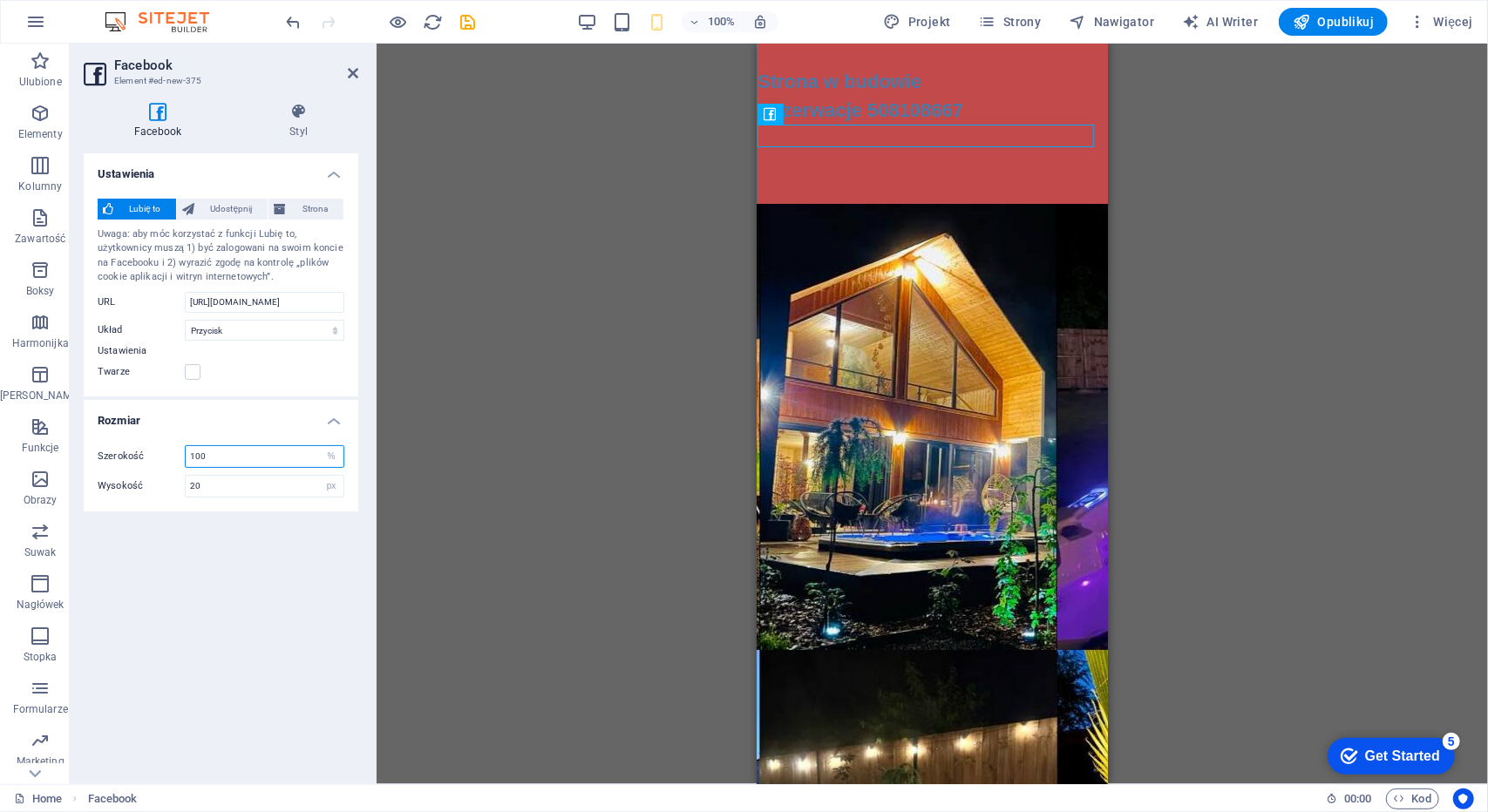
drag, startPoint x: 277, startPoint y: 455, endPoint x: 120, endPoint y: 426, distance: 159.7
click at [120, 426] on li "Rozmiar Szerokość 100 px % Wysokość 20 px %" at bounding box center [221, 456] width 275 height 112
type input "200"
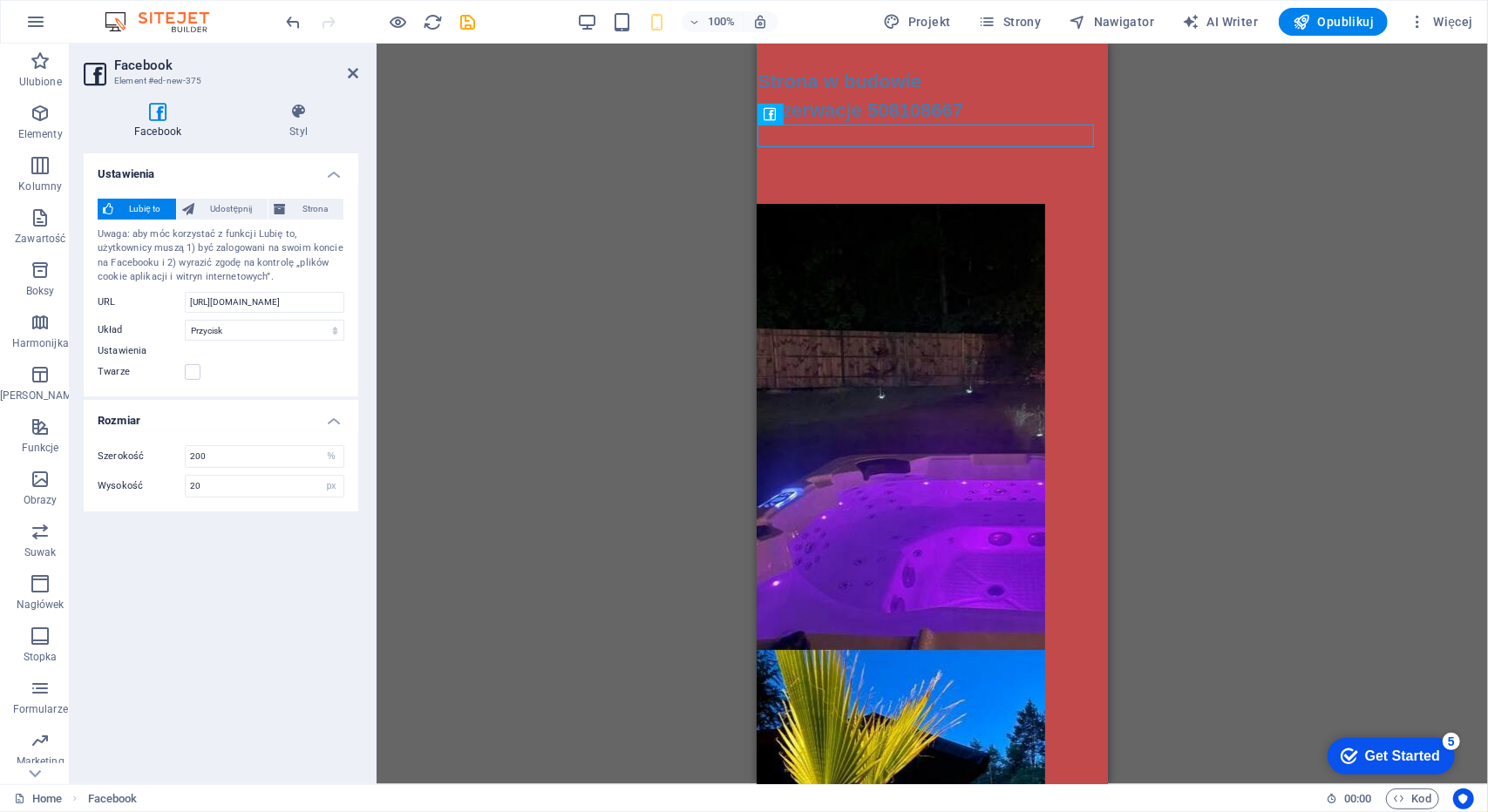
click at [1218, 146] on div "H2 Suwak obrazu Suwak obrazu Facebook Facebook" at bounding box center [932, 413] width 1111 height 740
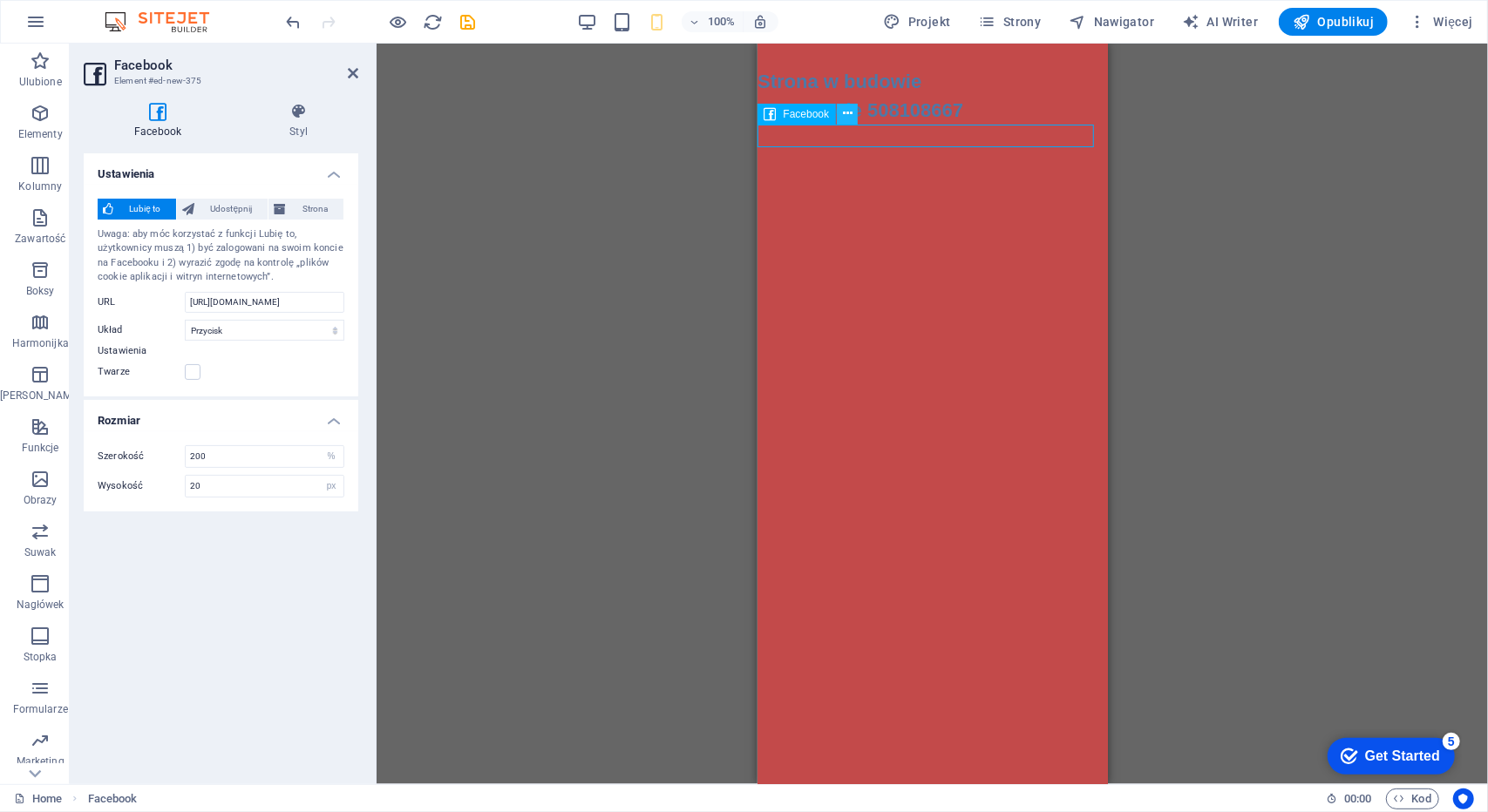
click at [847, 113] on icon at bounding box center [847, 113] width 10 height 18
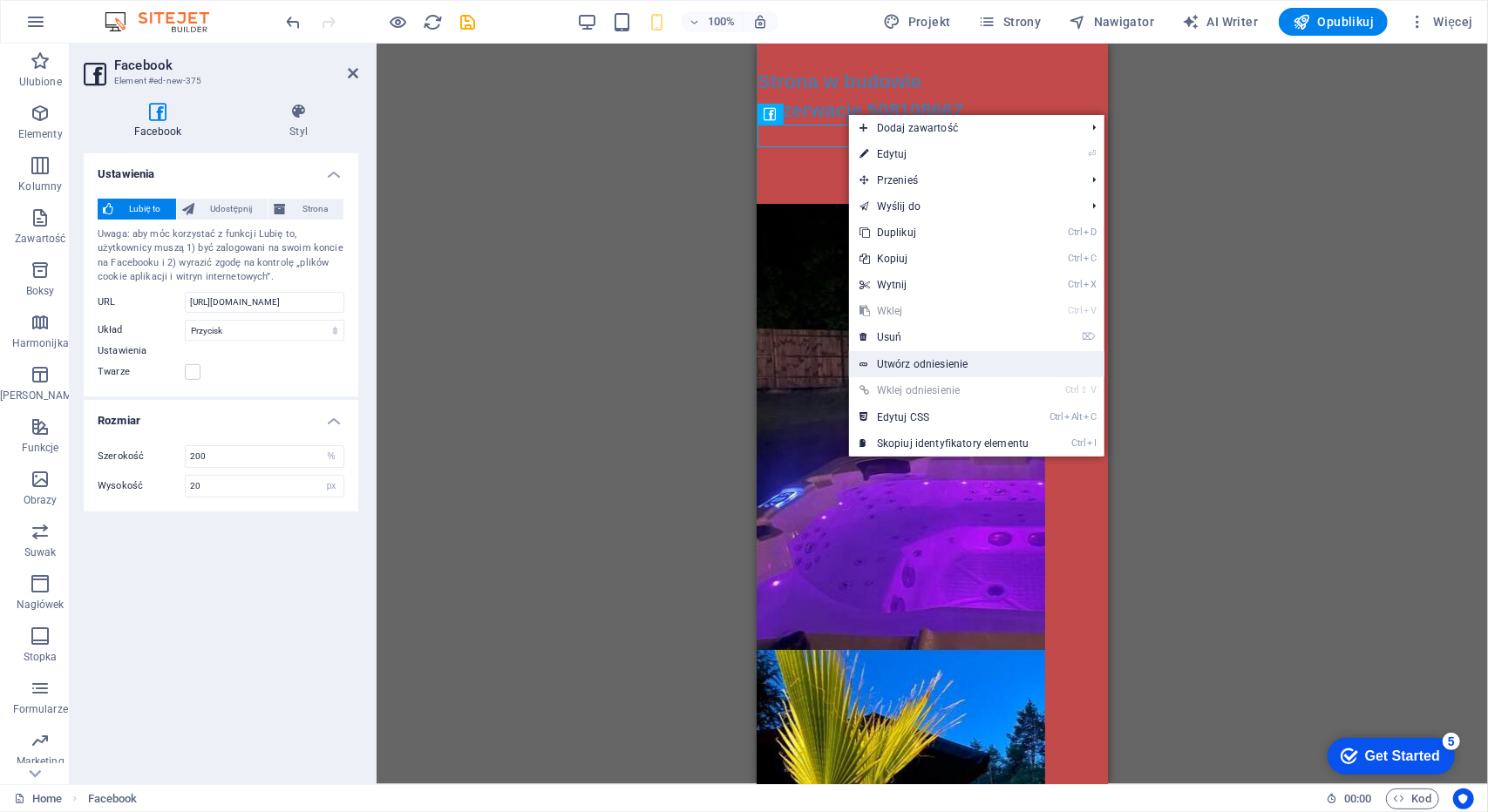
click at [894, 358] on link "Utwórz odniesienie" at bounding box center [976, 365] width 256 height 26
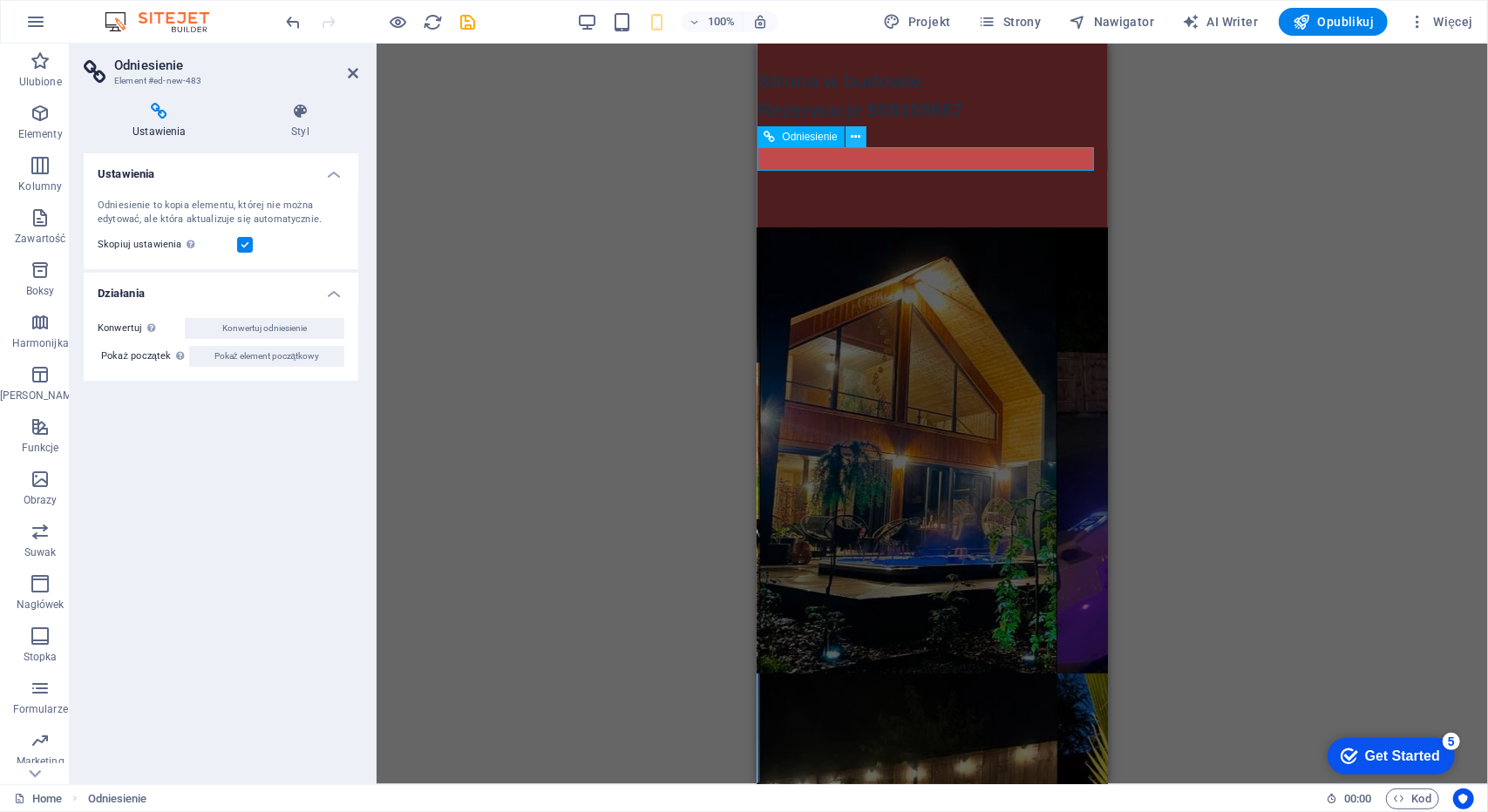
click at [858, 135] on icon at bounding box center [855, 137] width 10 height 18
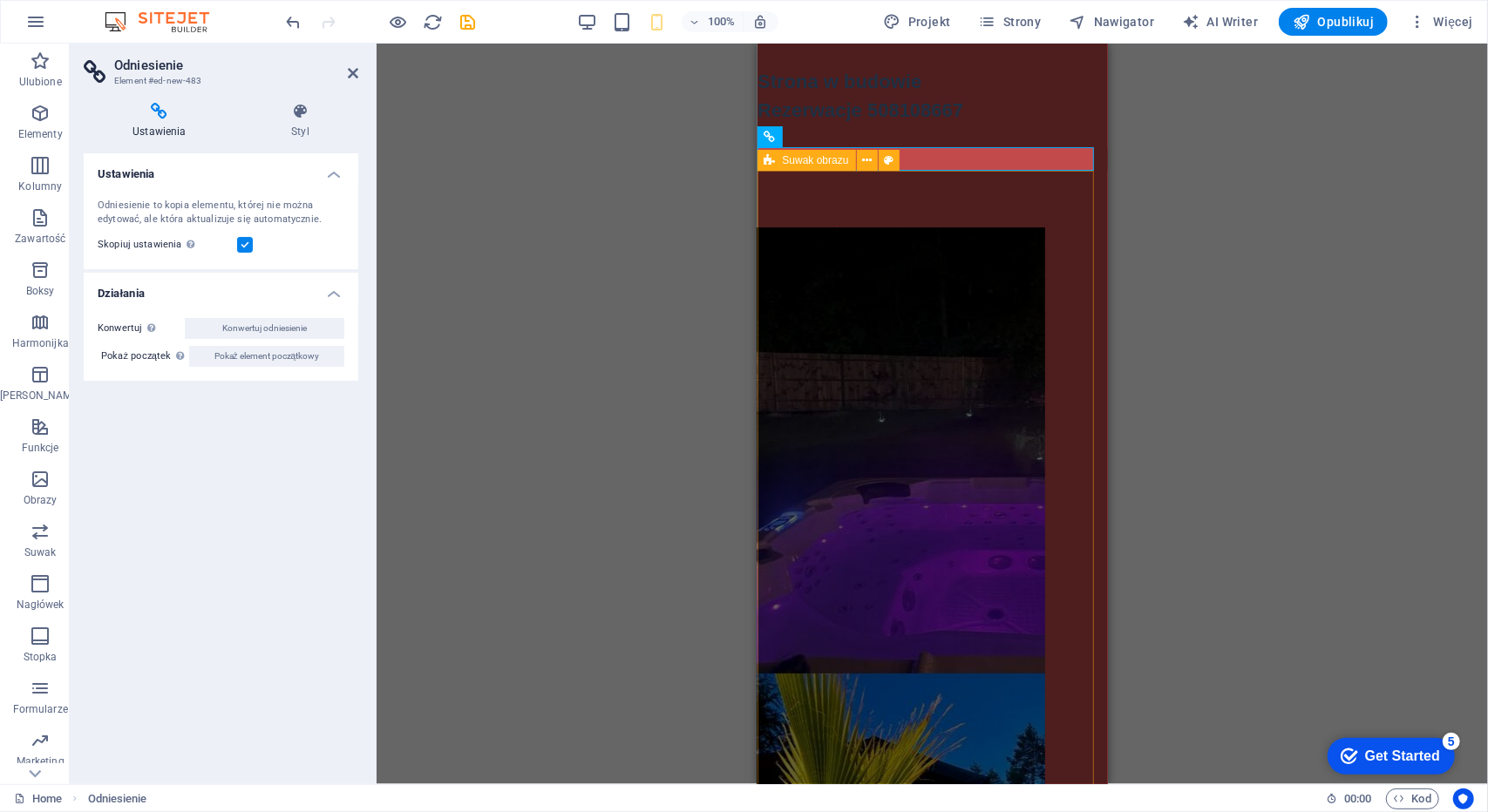
click at [983, 208] on div "1 2" at bounding box center [932, 621] width 351 height 901
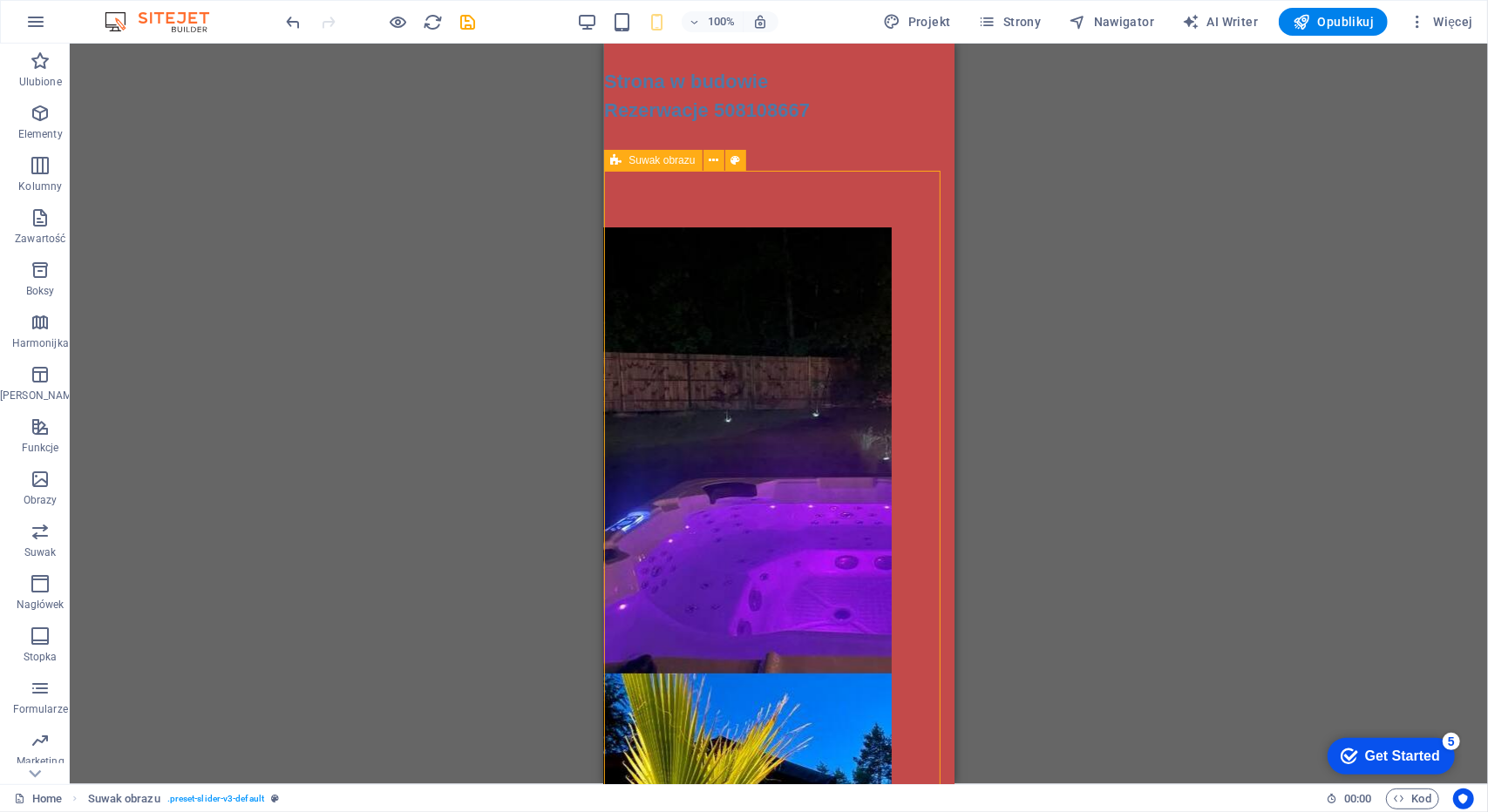
click at [631, 167] on div "Suwak obrazu" at bounding box center [652, 160] width 99 height 21
click at [633, 158] on span "Suwak obrazu" at bounding box center [662, 160] width 66 height 10
select select "region"
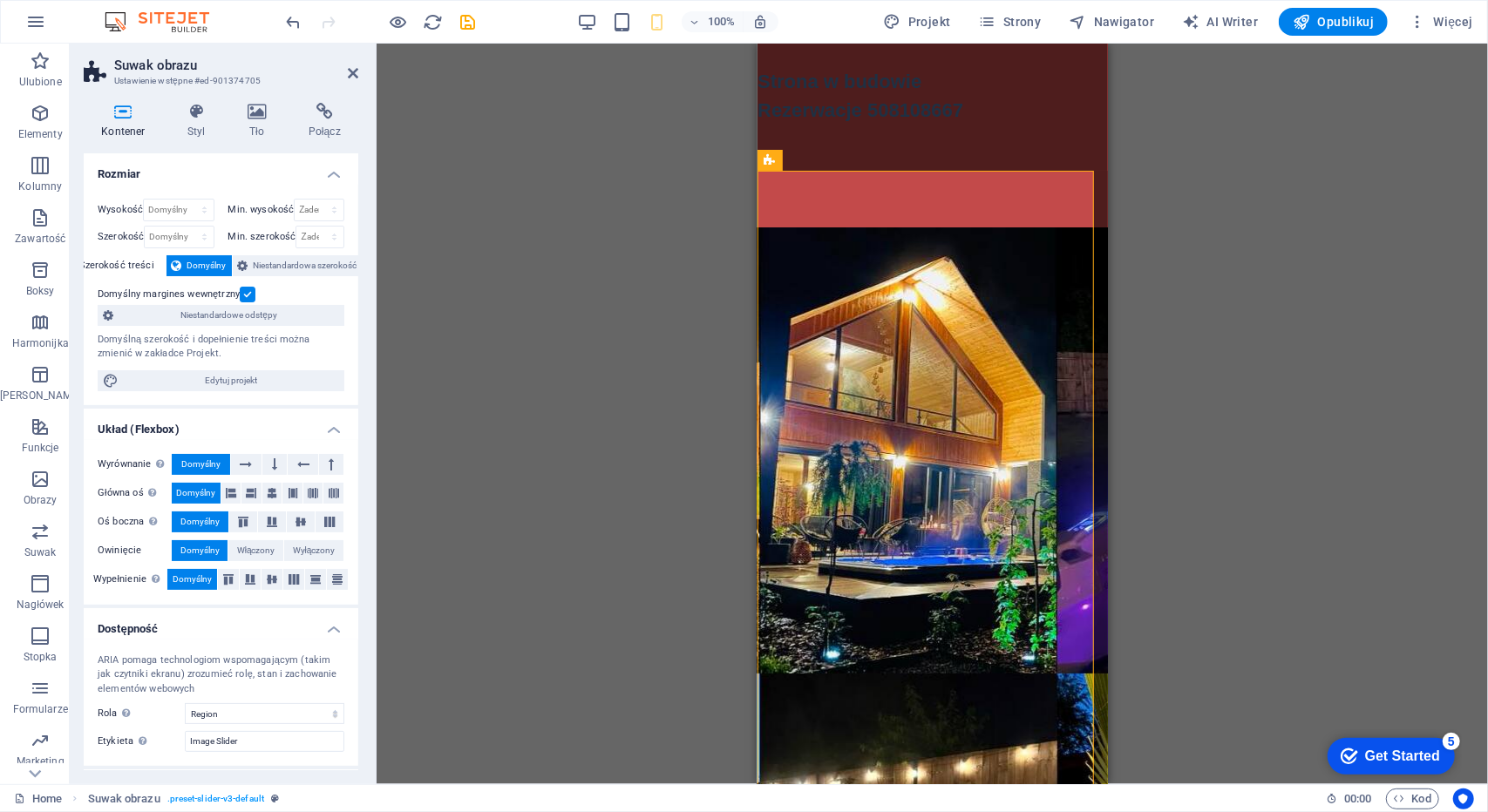
click at [1302, 175] on div "Przeciągnij tutaj, aby zastąpić istniejącą zawartość. Naciśnij „Ctrl”, jeśli ch…" at bounding box center [932, 413] width 1111 height 740
click at [849, 115] on icon at bounding box center [847, 113] width 10 height 18
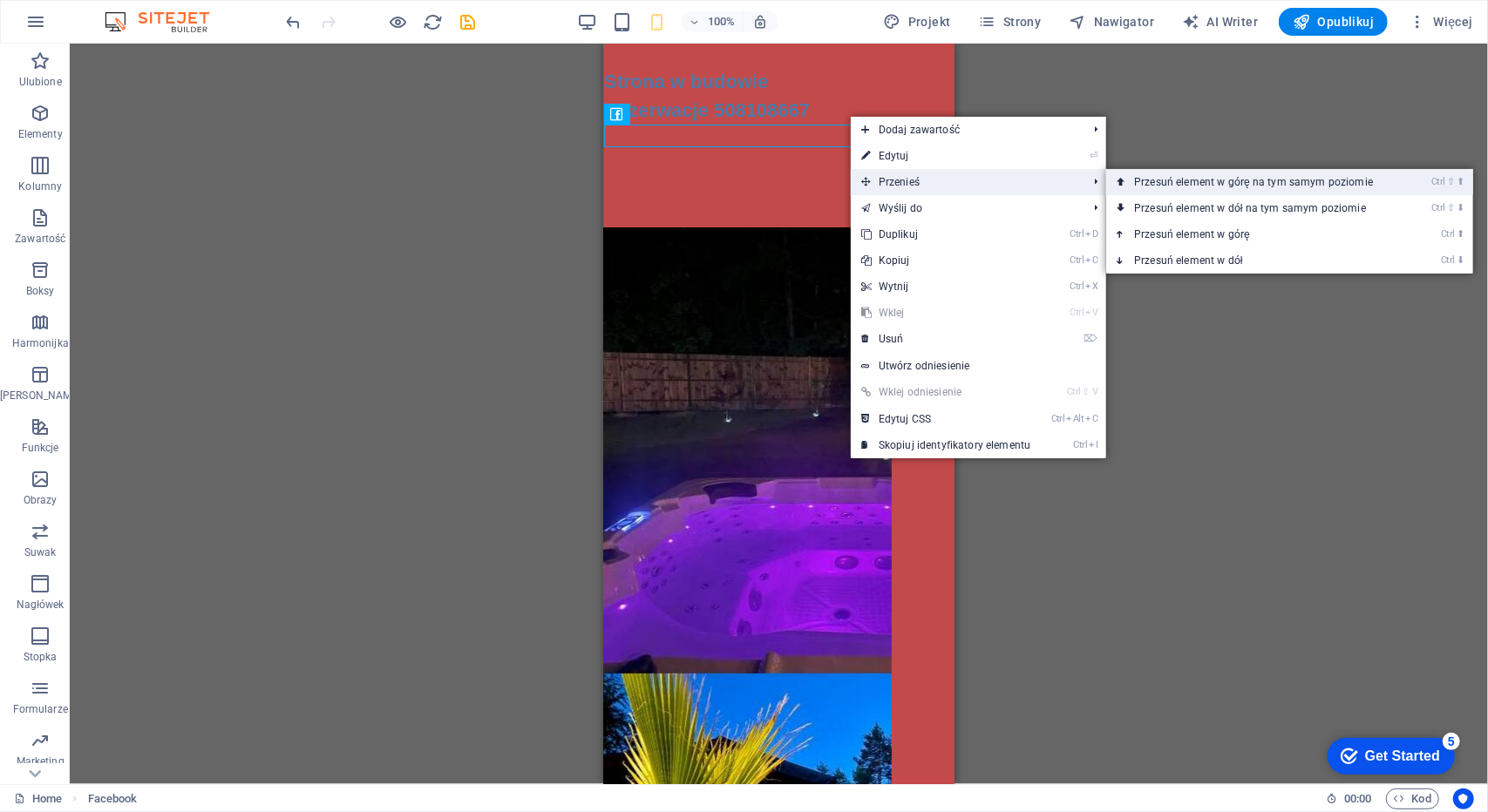
click at [1185, 174] on link "Ctrl ⇧ ⬆ Przesuń element w górę na tym samym poziomie" at bounding box center [1257, 182] width 302 height 26
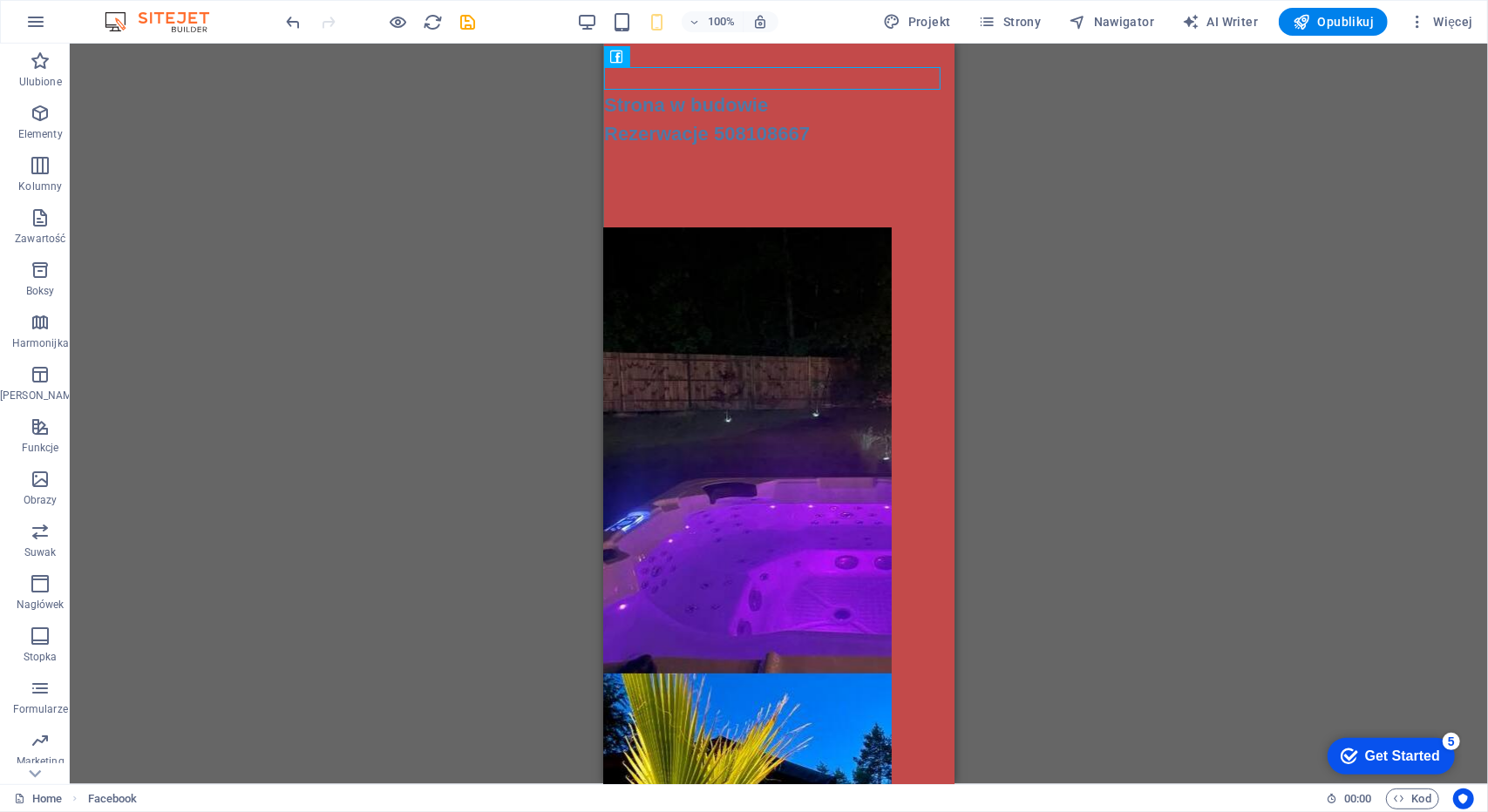
click at [1215, 184] on div "Przeciągnij tutaj, aby zastąpić istniejącą zawartość. Naciśnij „Ctrl”, jeśli ch…" at bounding box center [779, 413] width 1418 height 740
click at [944, 24] on span "Projekt" at bounding box center [916, 22] width 67 height 17
select select "px"
select select "400"
select select "px"
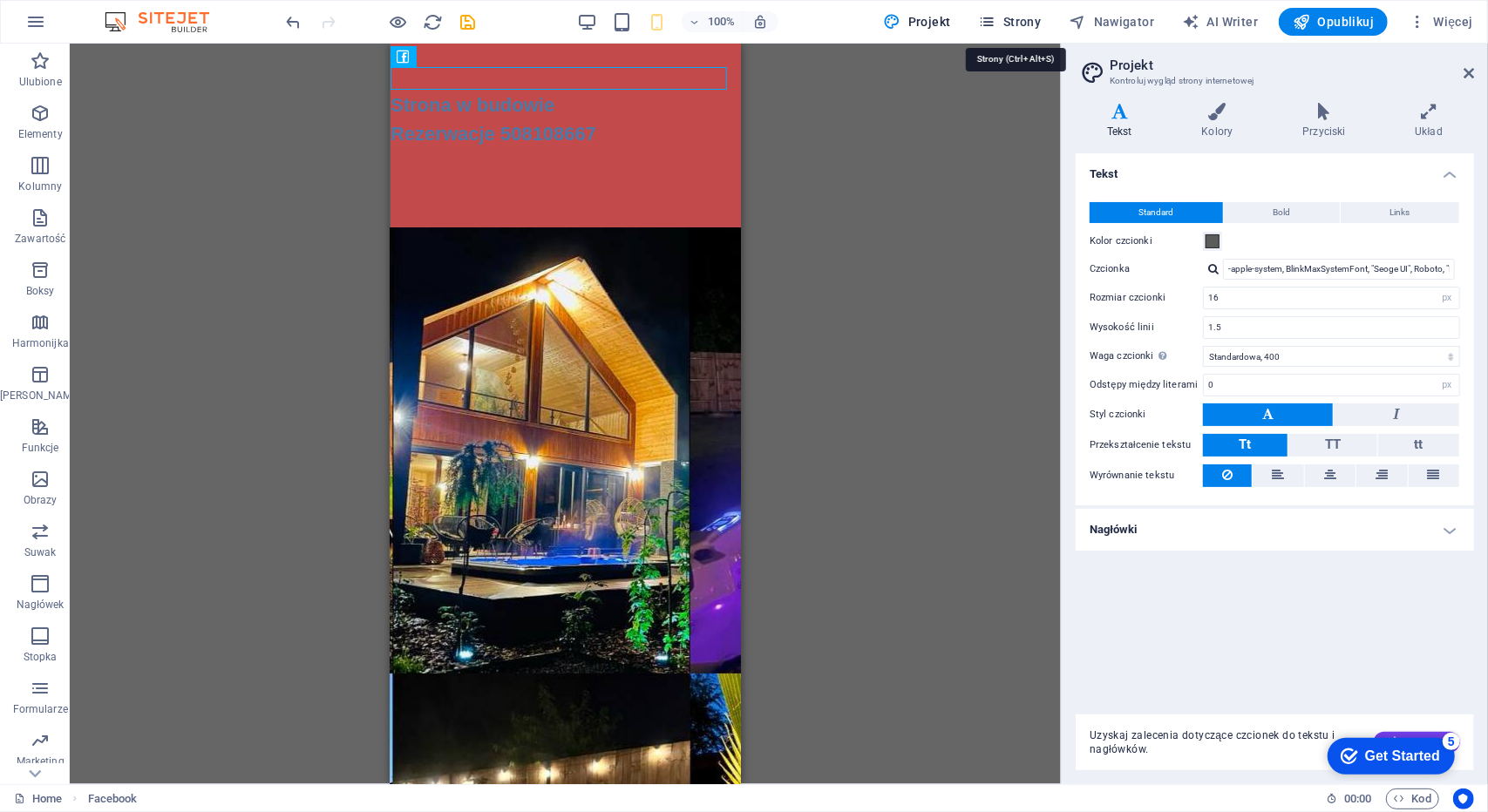
click at [1031, 22] on span "Strony" at bounding box center [1010, 22] width 63 height 17
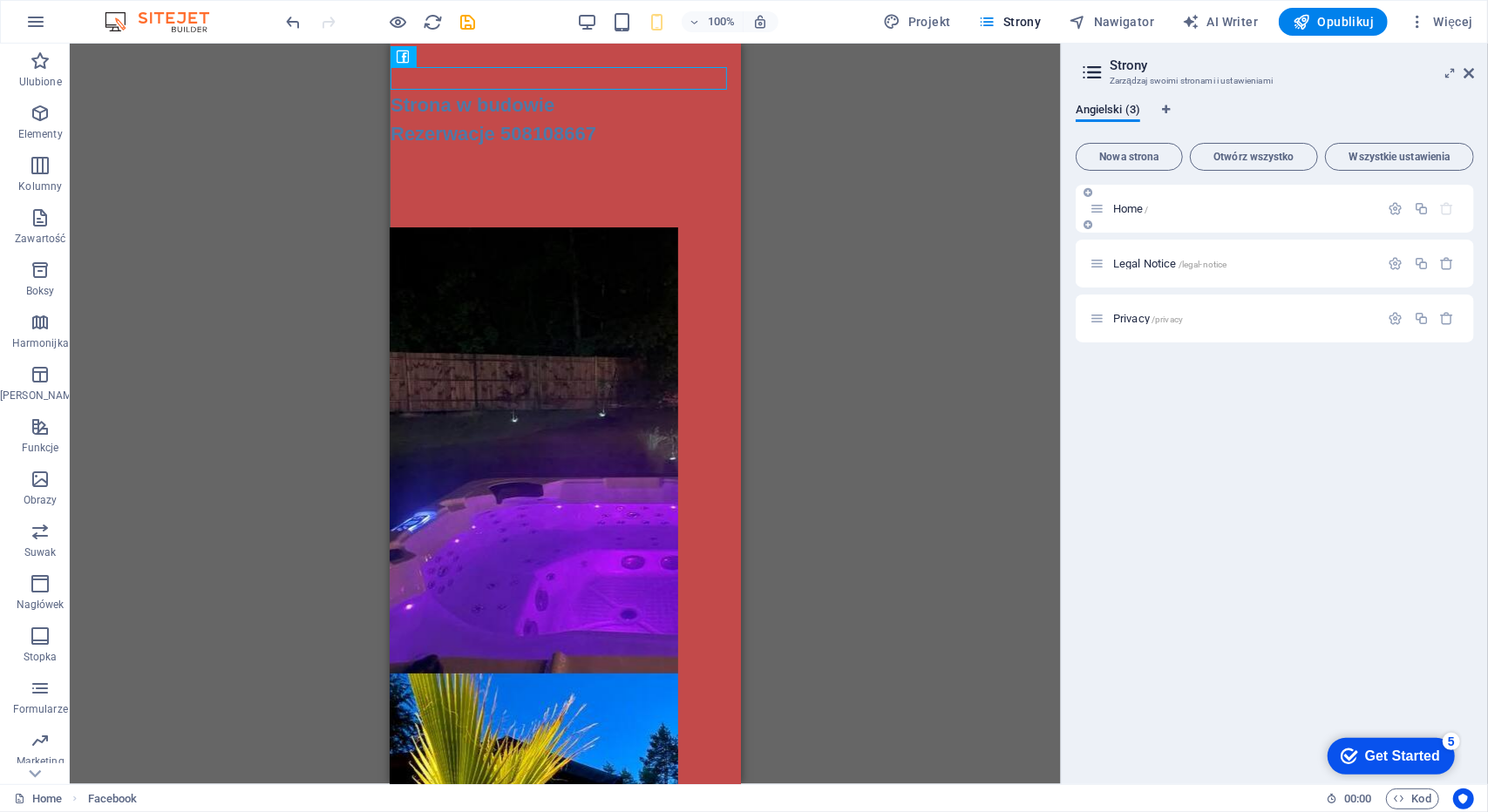
click at [1169, 203] on p "Home /" at bounding box center [1244, 208] width 262 height 11
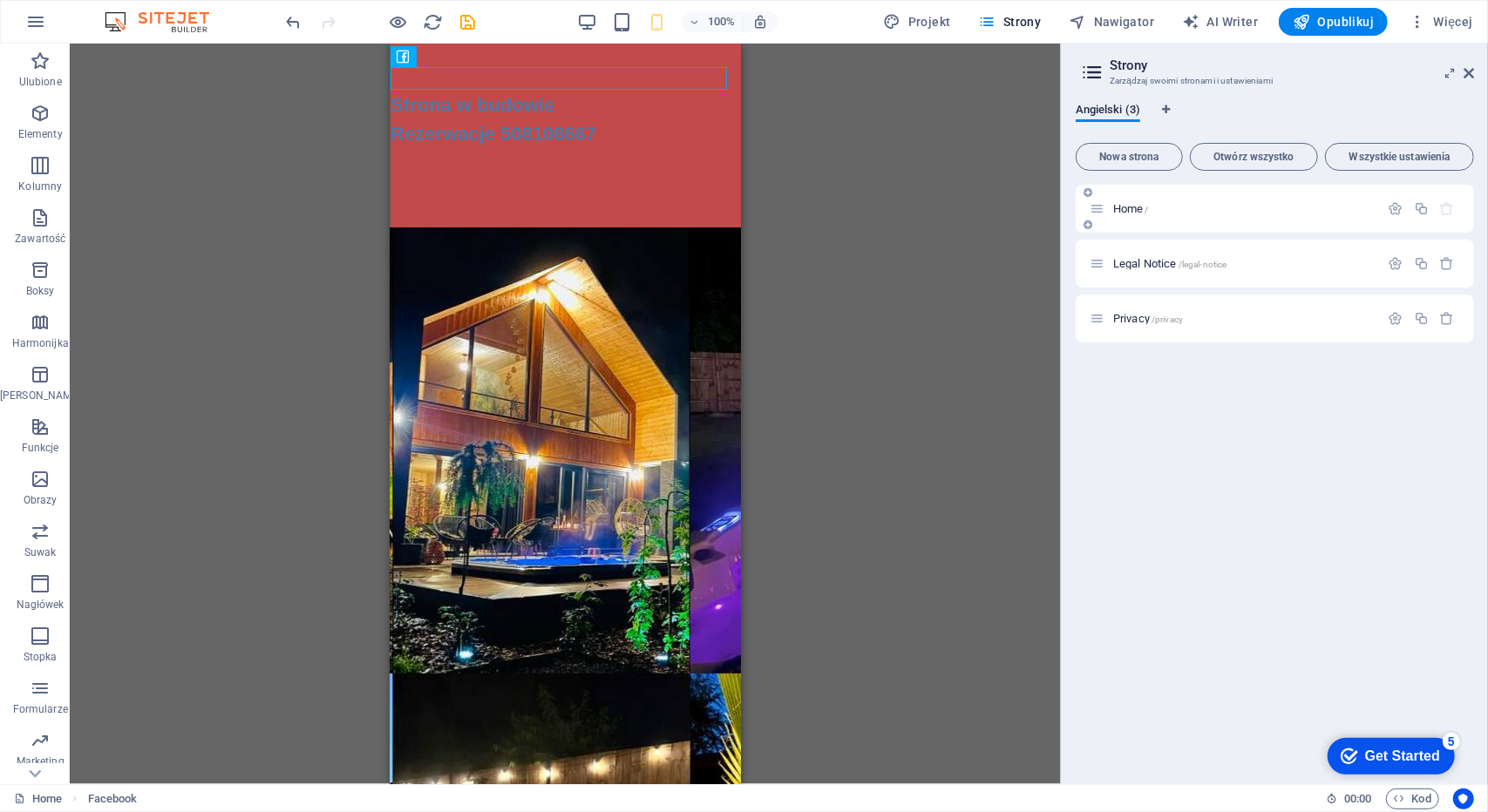
click at [1210, 214] on p "Home /" at bounding box center [1244, 208] width 262 height 11
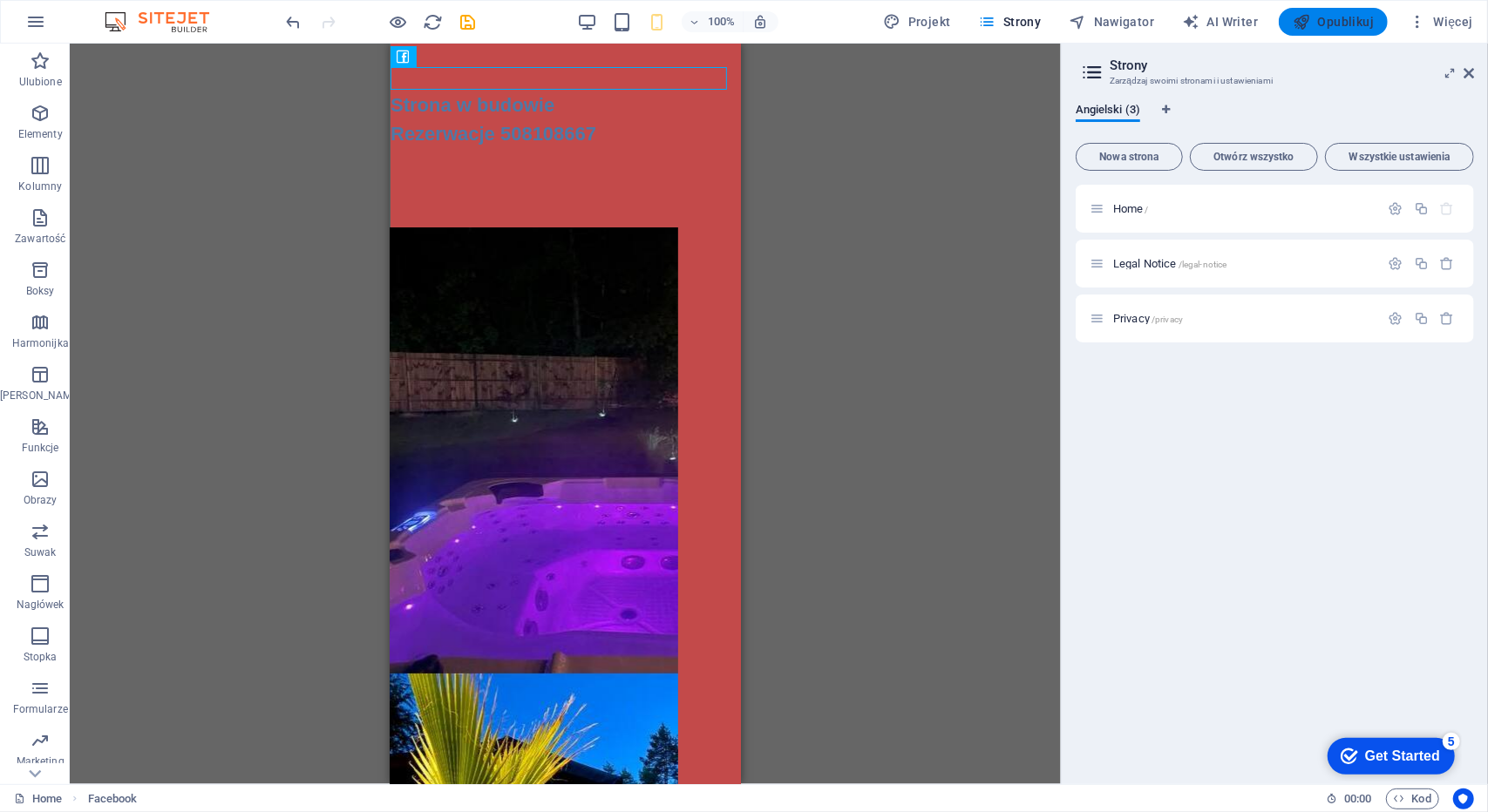
click at [1310, 16] on icon "button" at bounding box center [1301, 22] width 17 height 17
